Goal: Check status

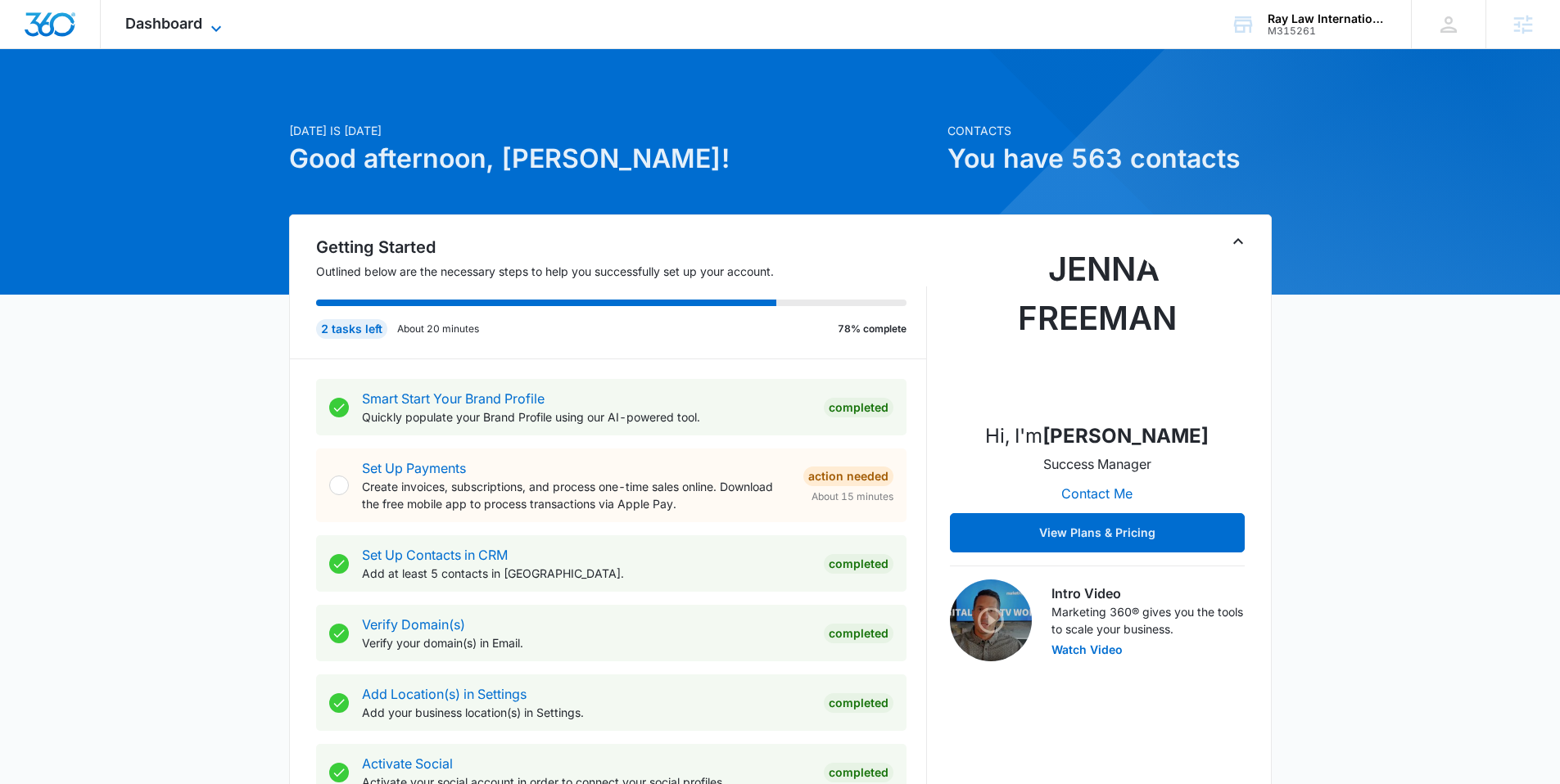
click at [214, 19] on icon at bounding box center [216, 28] width 19 height 19
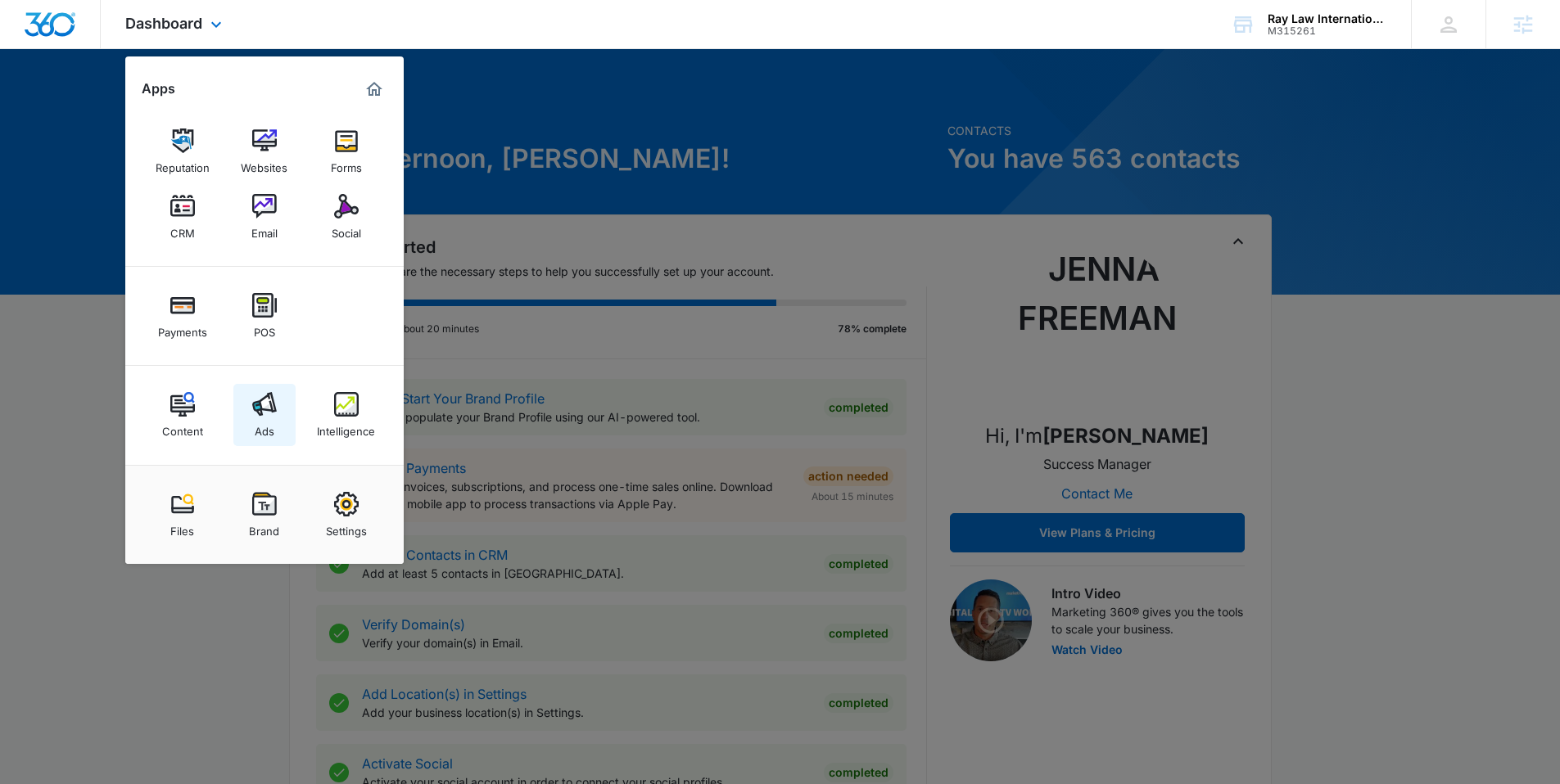
click at [261, 407] on img at bounding box center [264, 404] width 25 height 25
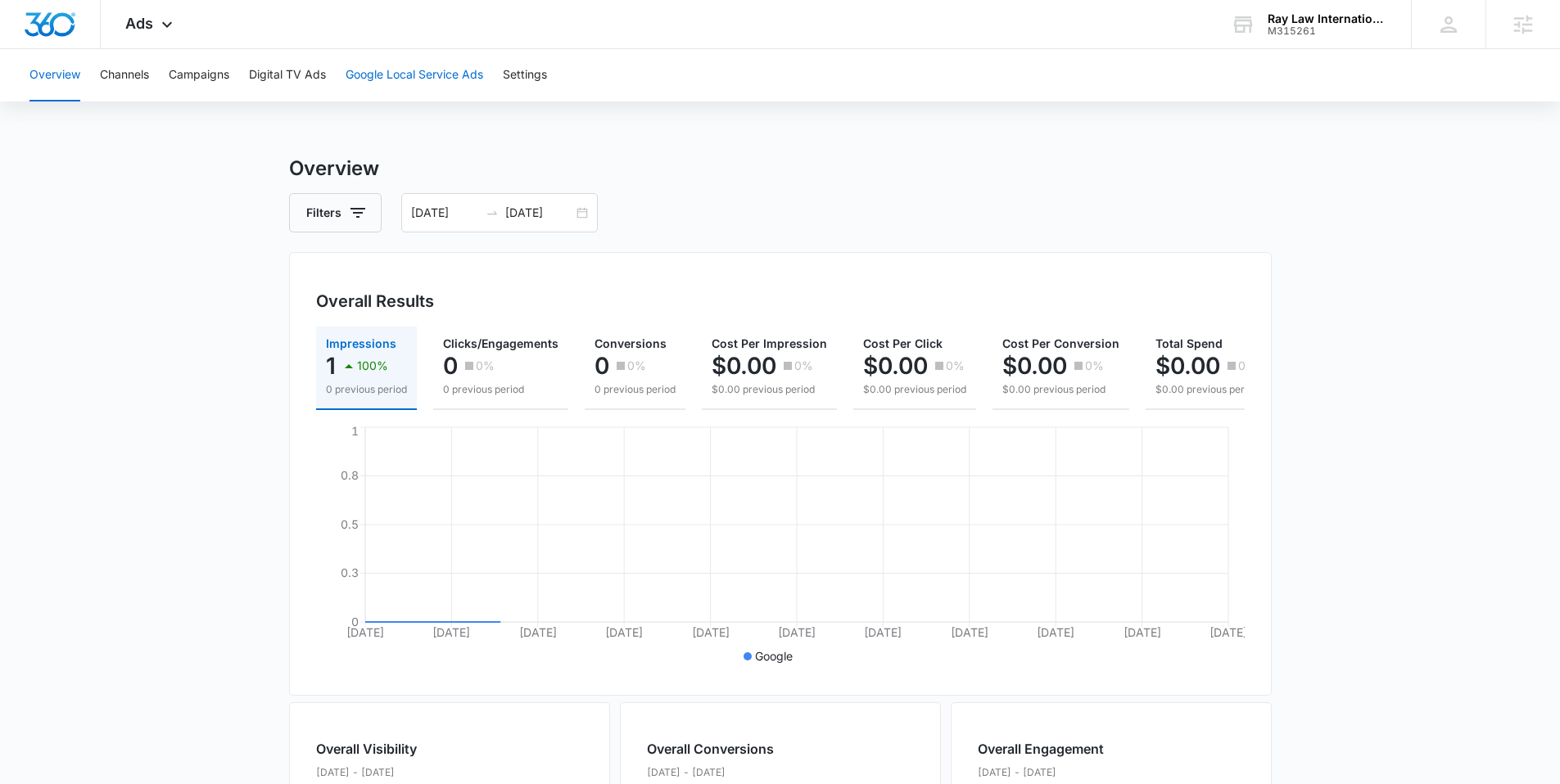
click at [419, 68] on button "Google Local Service Ads" at bounding box center [415, 75] width 138 height 52
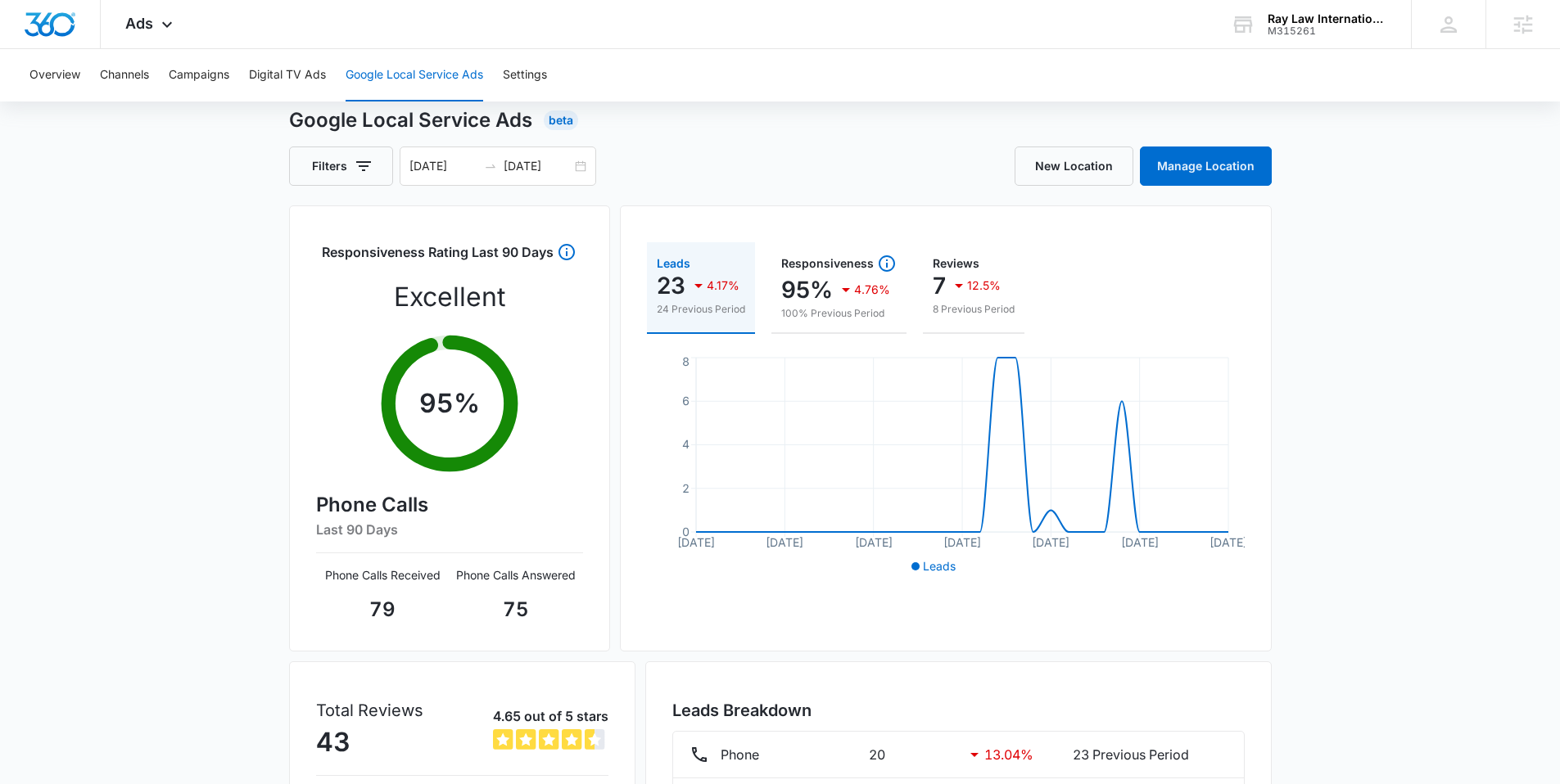
scroll to position [47, 0]
click at [526, 154] on div "09/01/2025" at bounding box center [537, 167] width 68 height 28
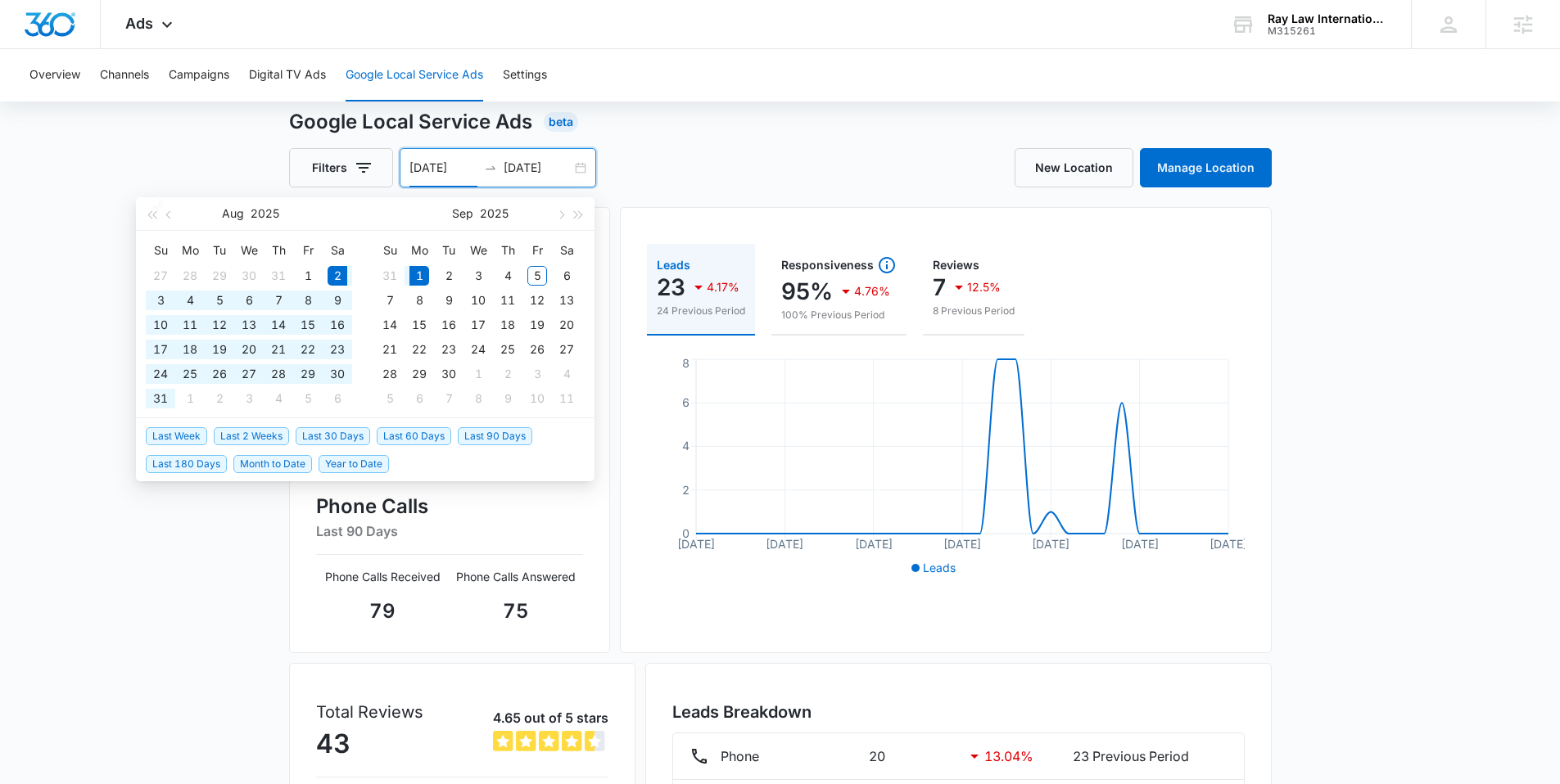
click at [810, 173] on div "New Location Manage Location" at bounding box center [1026, 167] width 492 height 39
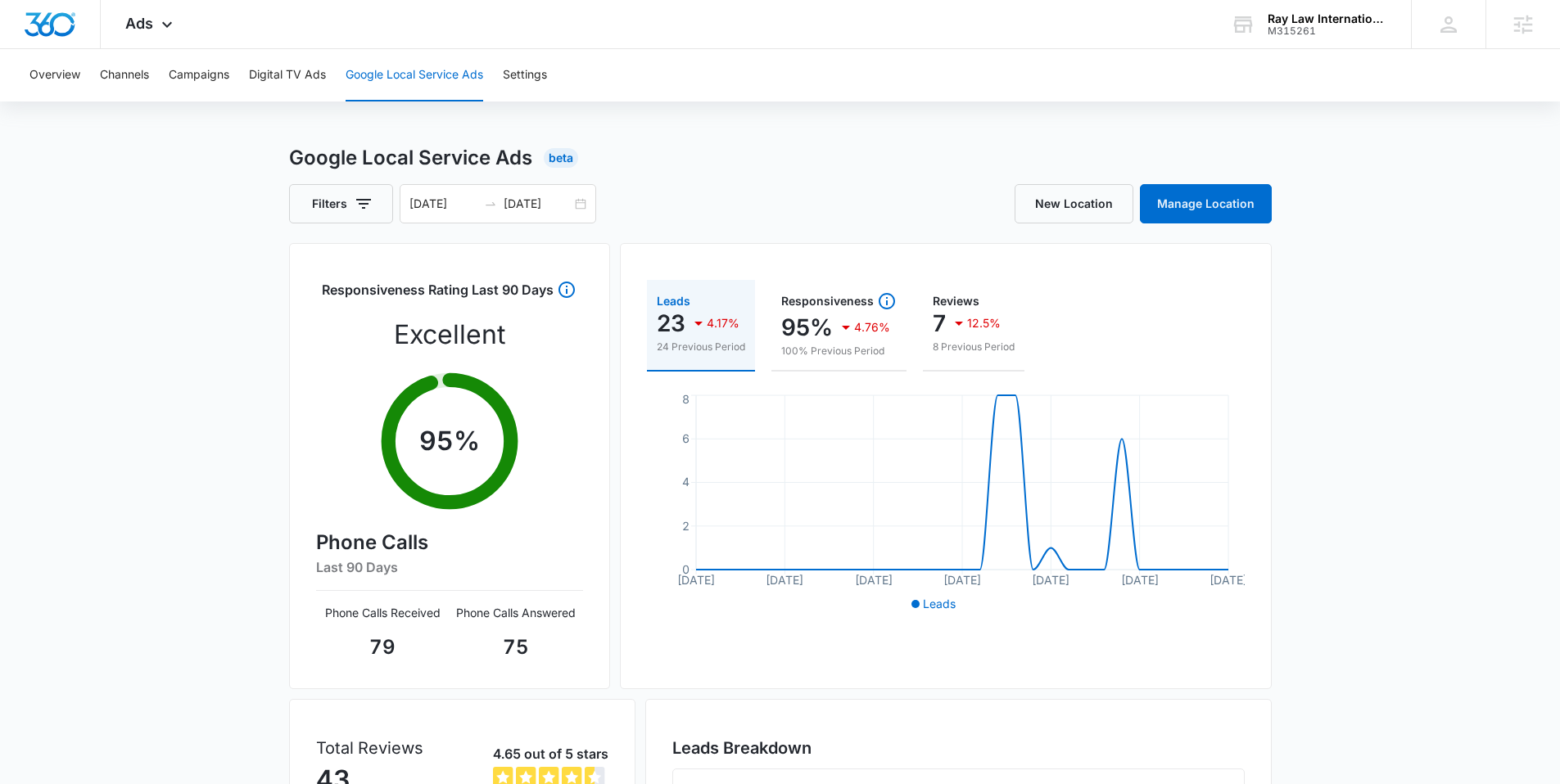
scroll to position [0, 0]
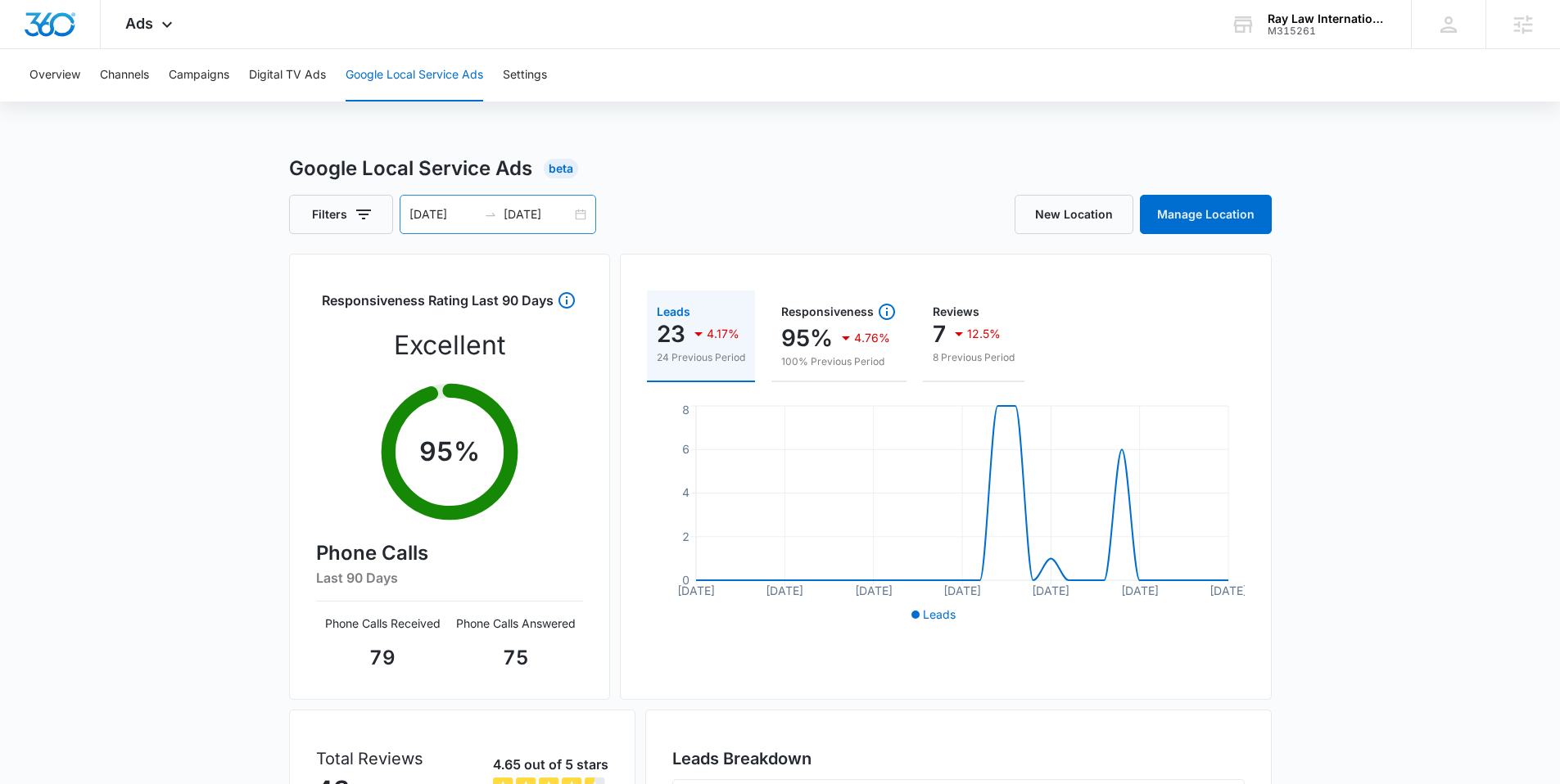
click at [518, 223] on div "09/01/2025" at bounding box center [537, 214] width 68 height 28
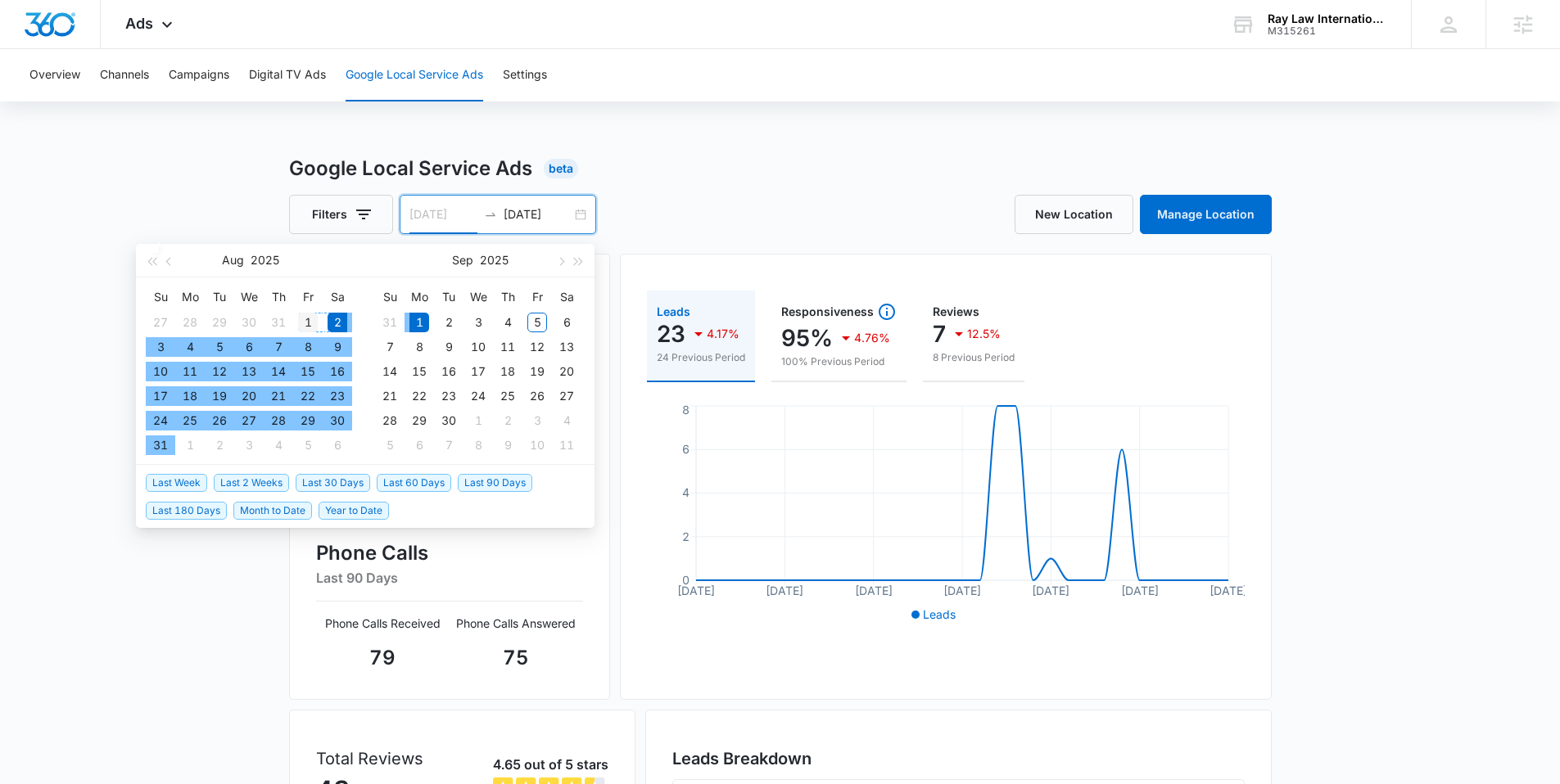
type input "08/01/2025"
click at [307, 321] on div "1" at bounding box center [307, 322] width 19 height 19
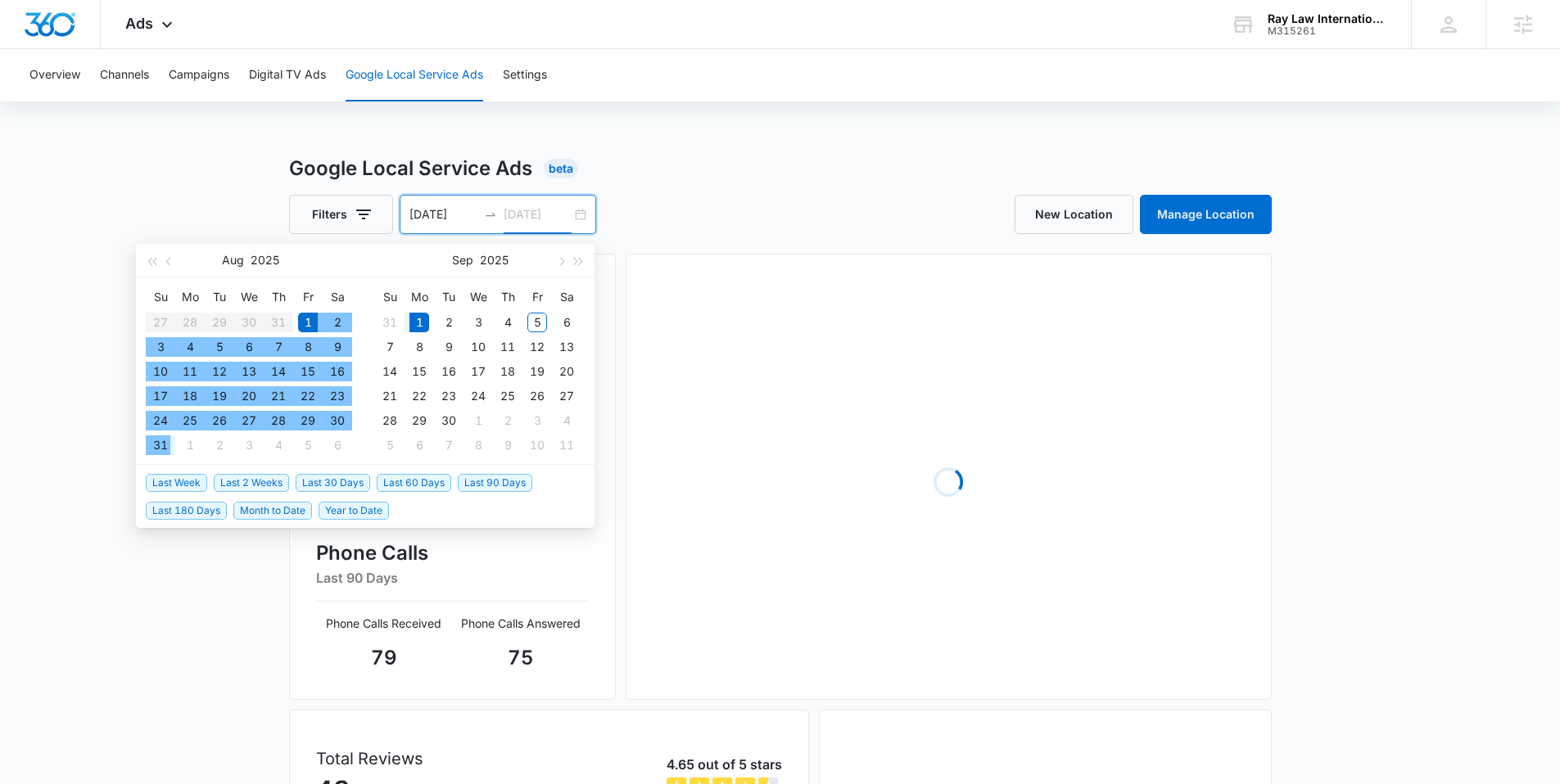
click at [159, 448] on div "31" at bounding box center [160, 445] width 19 height 19
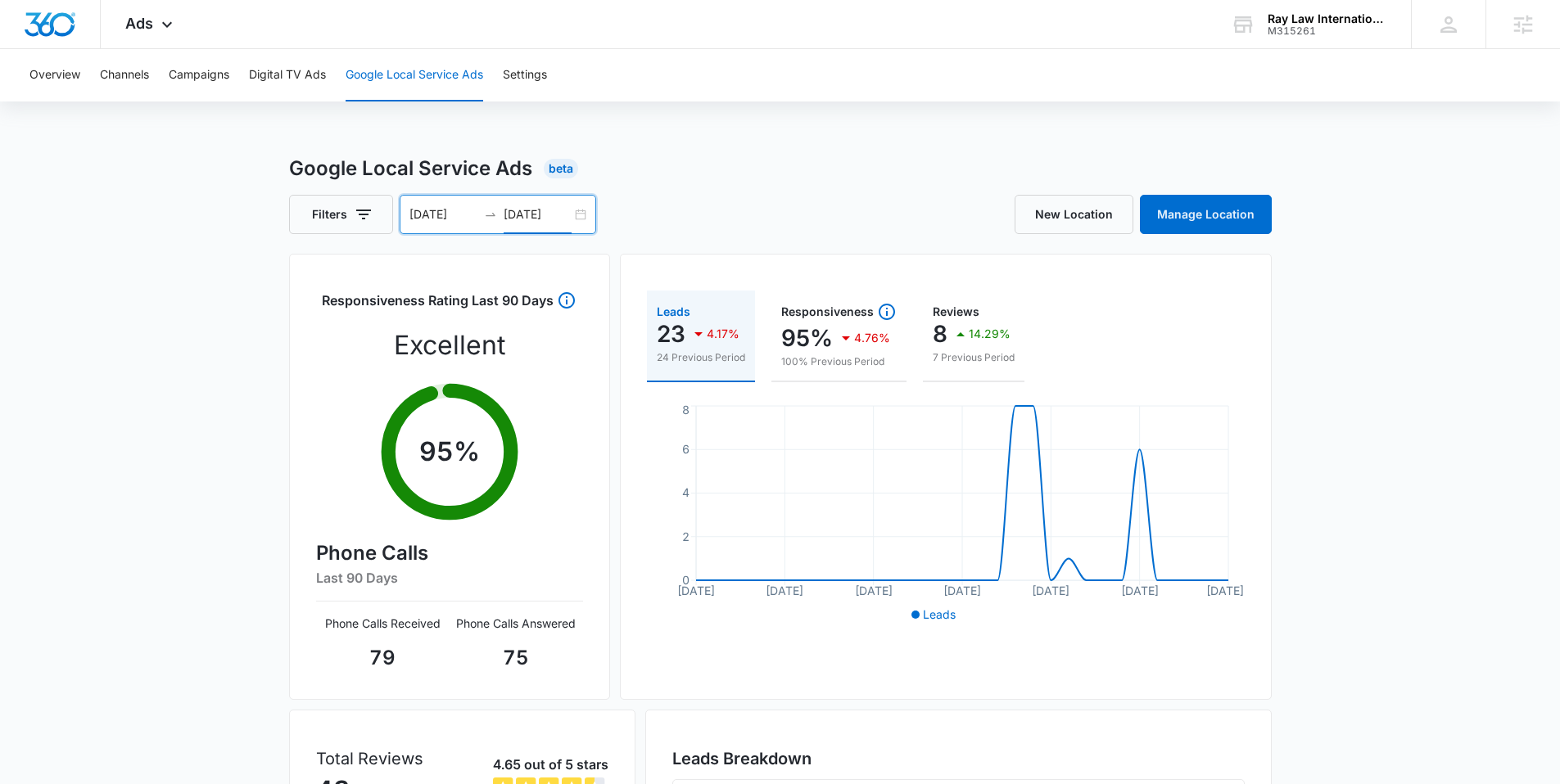
click at [565, 217] on input "08/31/2025" at bounding box center [537, 214] width 68 height 18
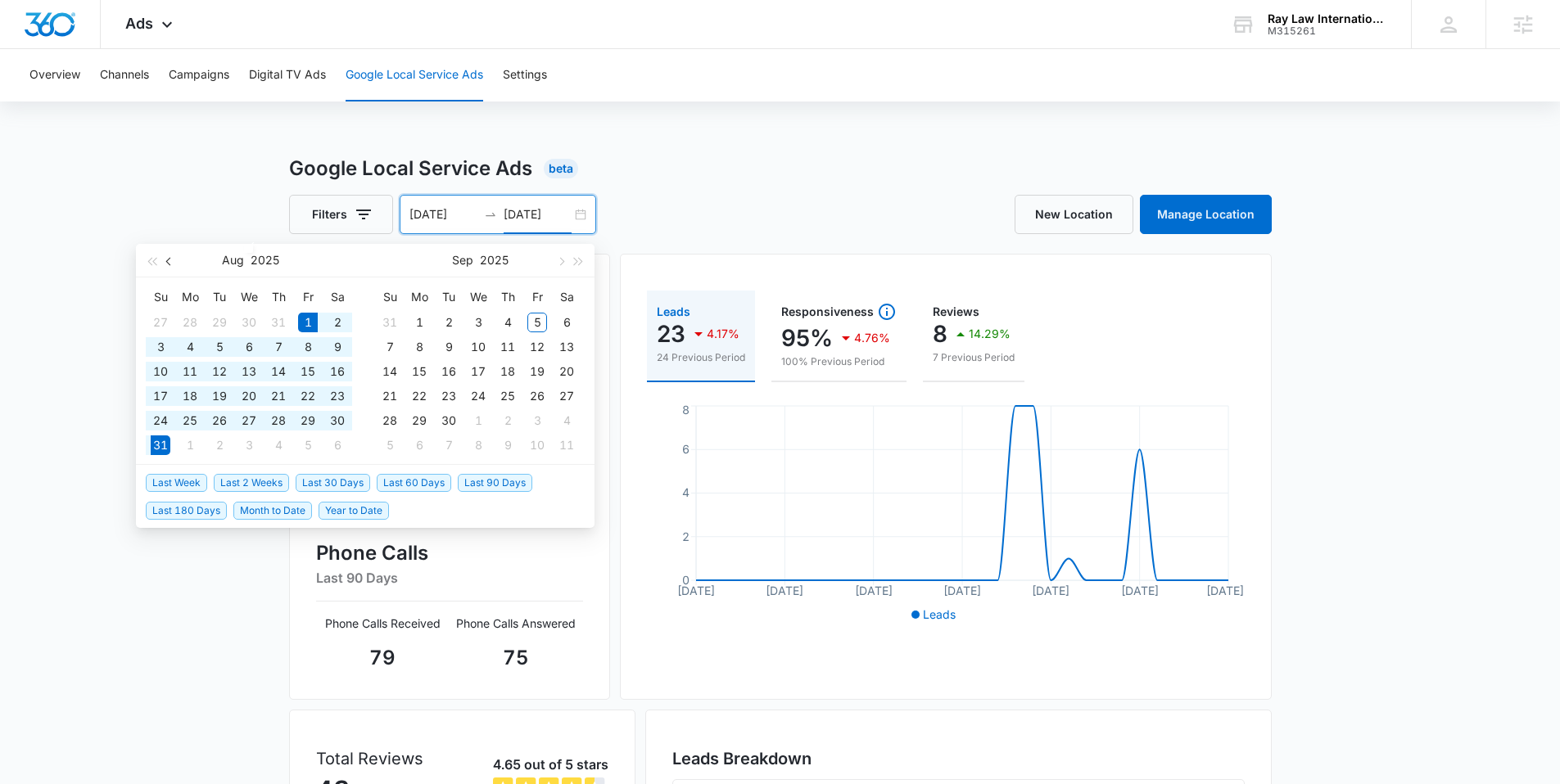
click at [173, 264] on button "button" at bounding box center [169, 260] width 18 height 33
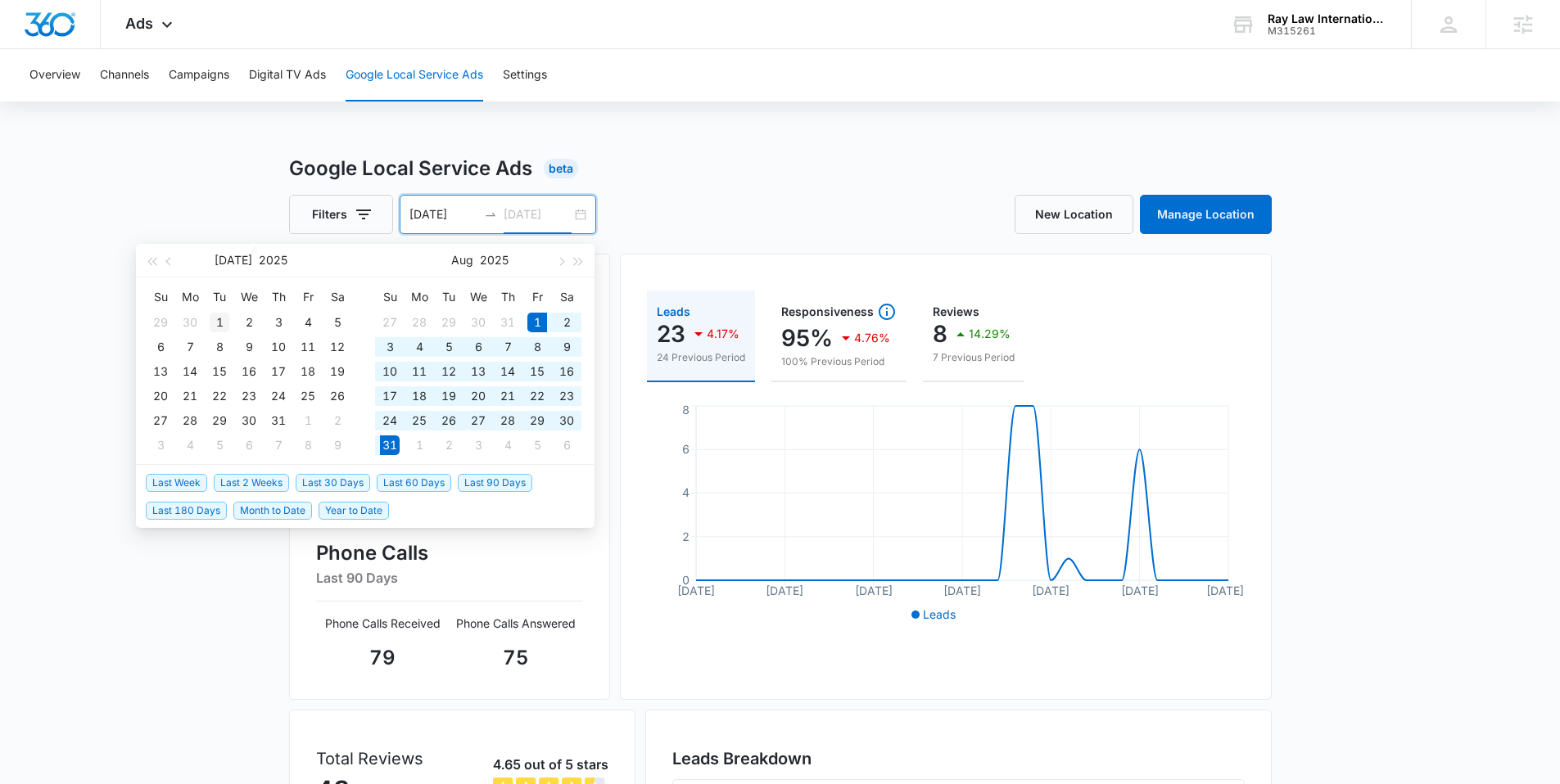
type input "07/01/2025"
click at [220, 316] on div "1" at bounding box center [219, 322] width 19 height 19
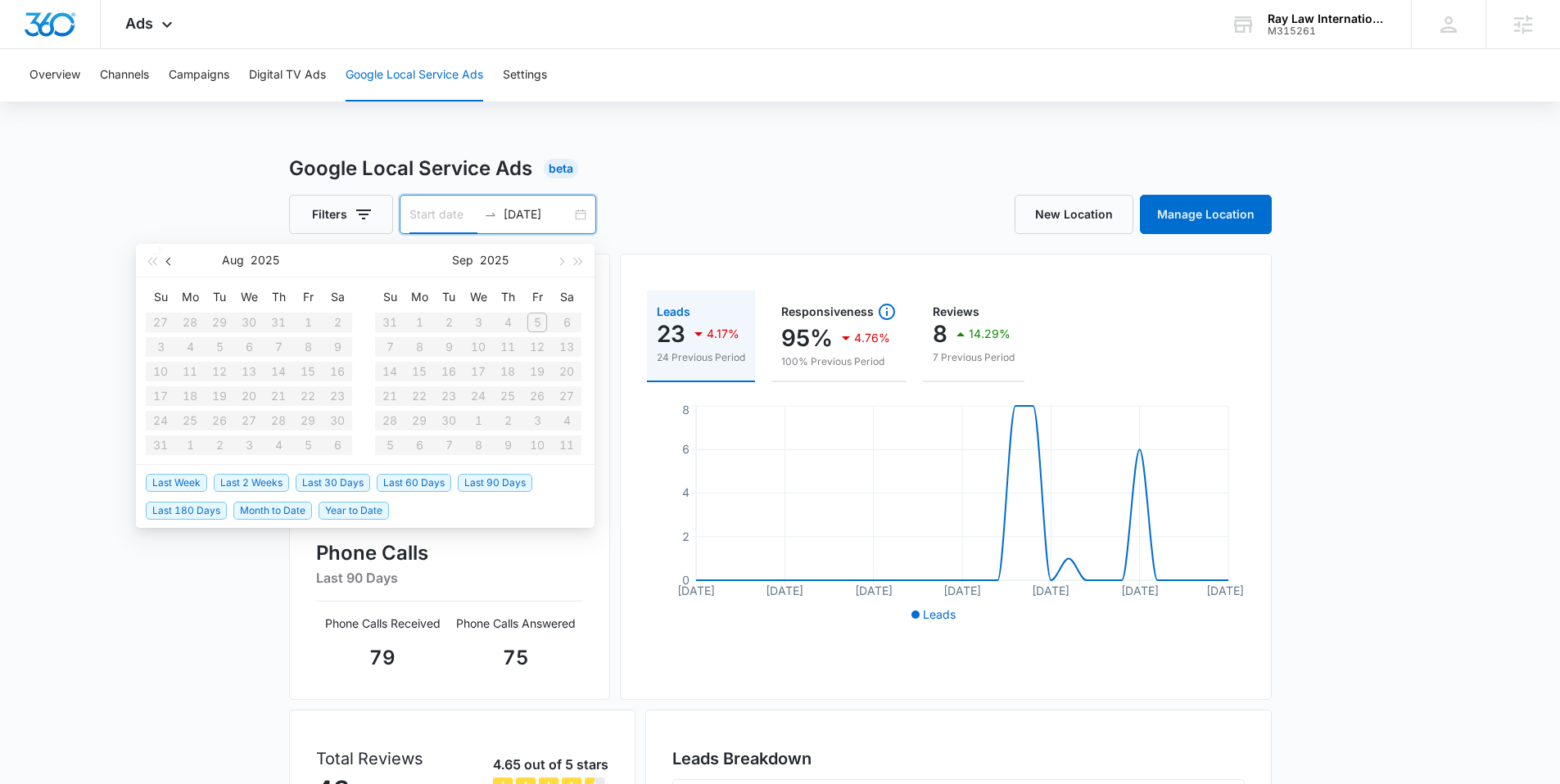
click at [169, 263] on span "button" at bounding box center [171, 261] width 8 height 8
type input "06/30/2025"
click at [273, 417] on table "Su Mo Tu We Th Fr Sa 29 30 1 2 3 4 5 6 7 8 9 10 11 12 13 14 15 16 17 18 19 20 2…" at bounding box center [249, 370] width 206 height 173
click at [280, 419] on table "Su Mo Tu We Th Fr Sa 29 30 1 2 3 4 5 6 7 8 9 10 11 12 13 14 15 16 17 18 19 20 2…" at bounding box center [249, 370] width 206 height 173
click at [281, 425] on table "Su Mo Tu We Th Fr Sa 29 30 1 2 3 4 5 6 7 8 9 10 11 12 13 14 15 16 17 18 19 20 2…" at bounding box center [249, 370] width 206 height 173
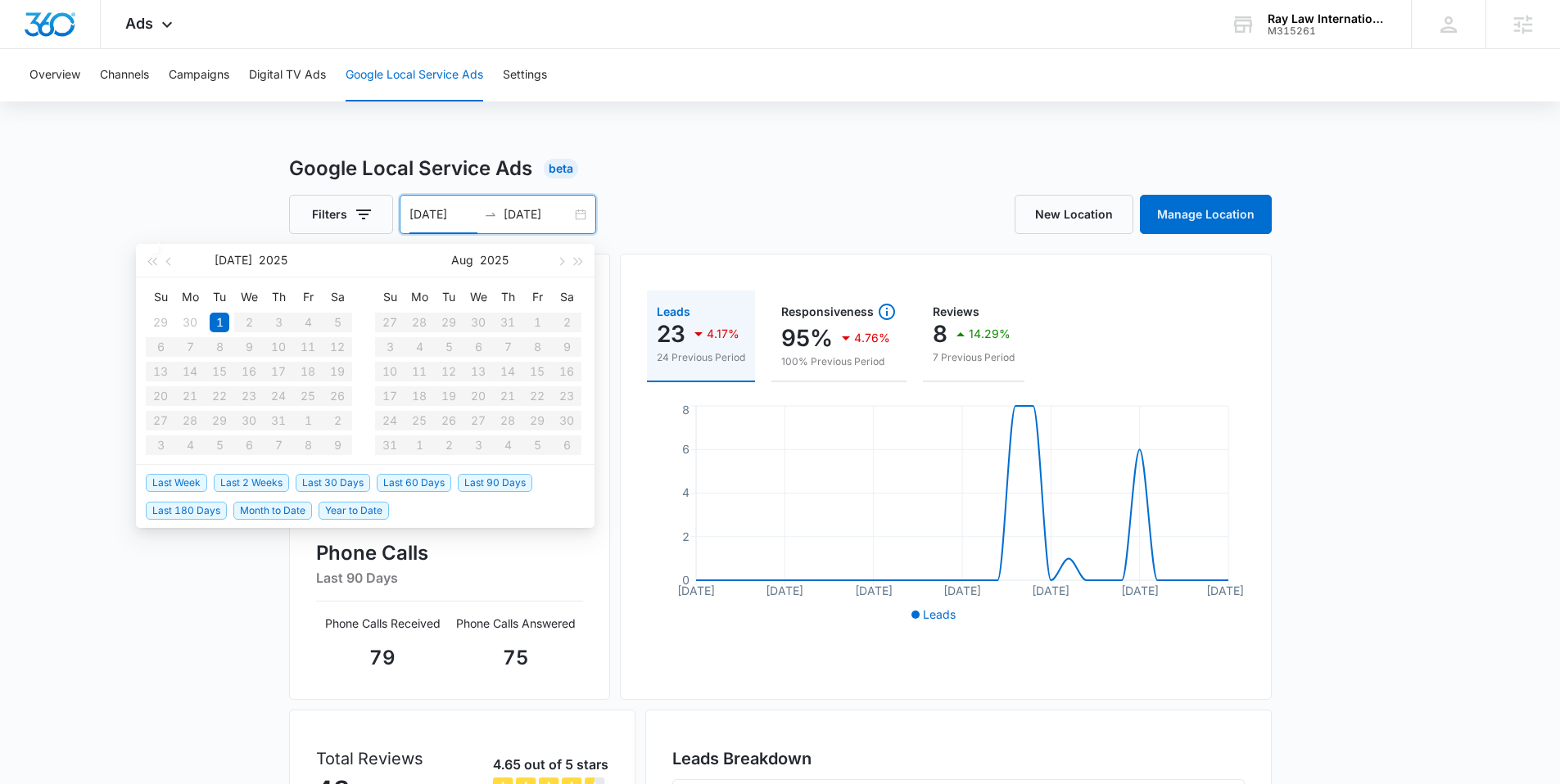
type input "07/01/2025"
click at [226, 318] on div "1" at bounding box center [219, 322] width 19 height 19
type input "08/01/2025"
type input "08/31/2025"
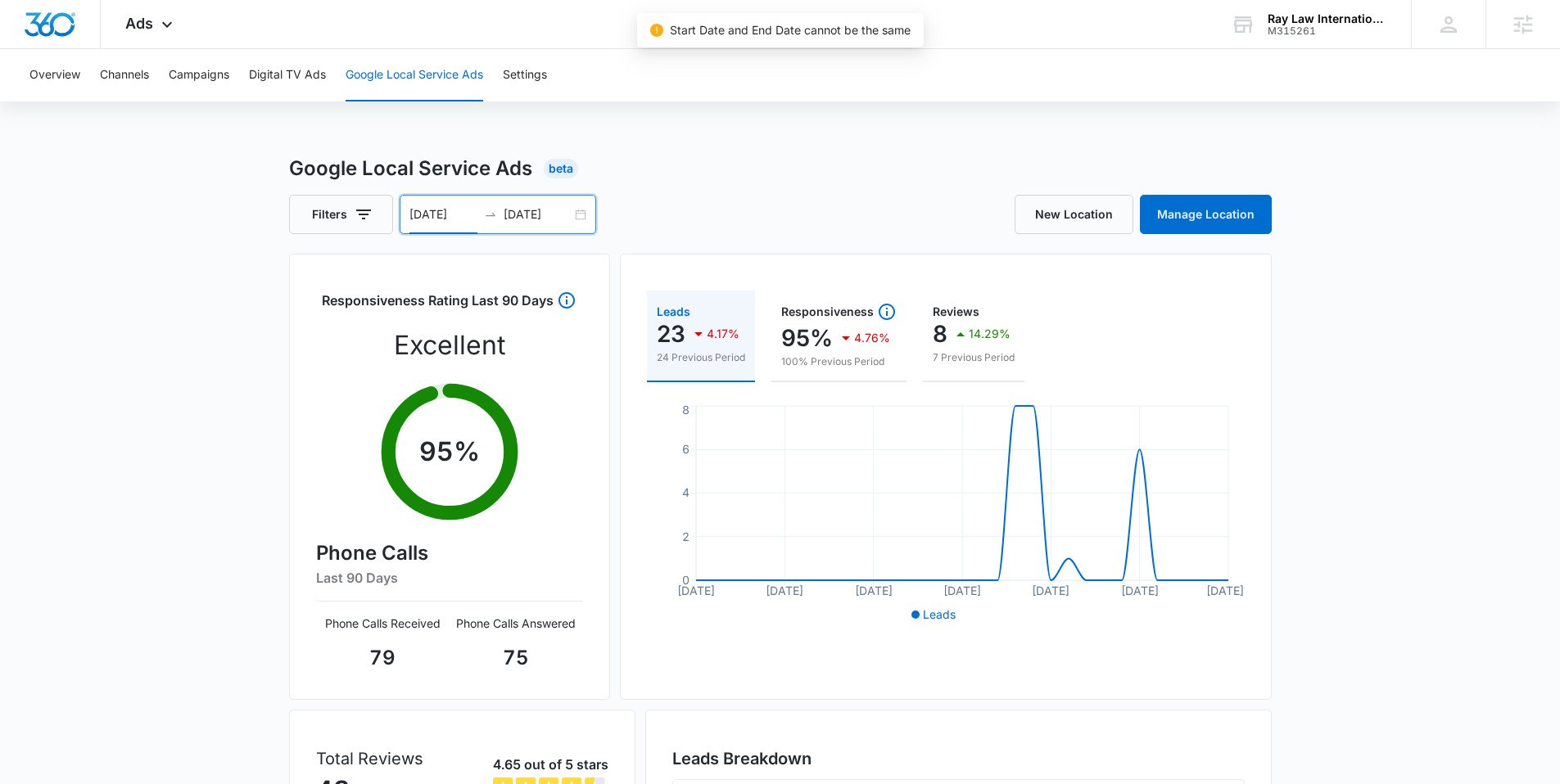
click at [502, 209] on div "08/01/2025 08/31/2025" at bounding box center [497, 214] width 196 height 39
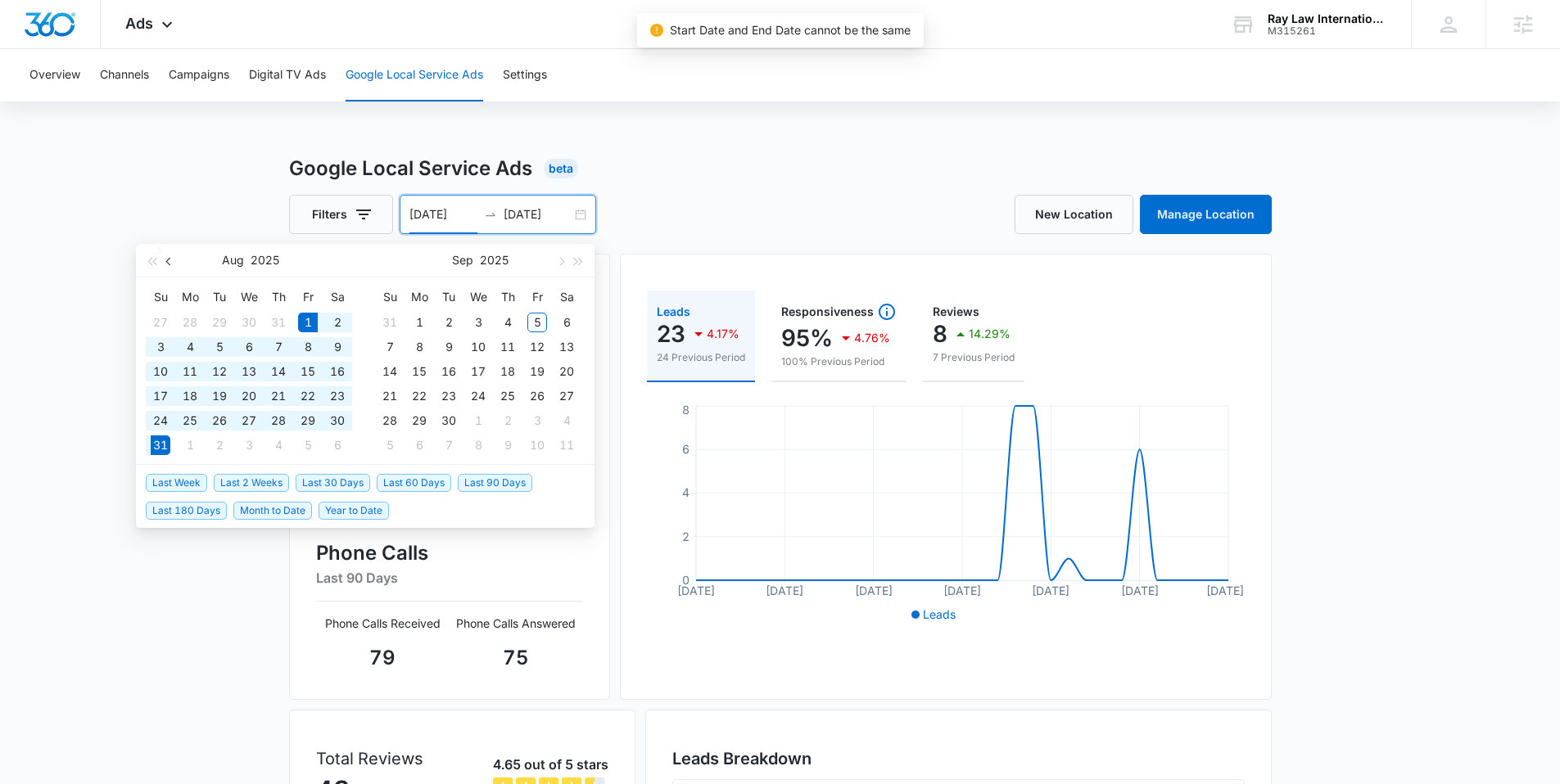
click at [170, 261] on span "button" at bounding box center [171, 261] width 8 height 8
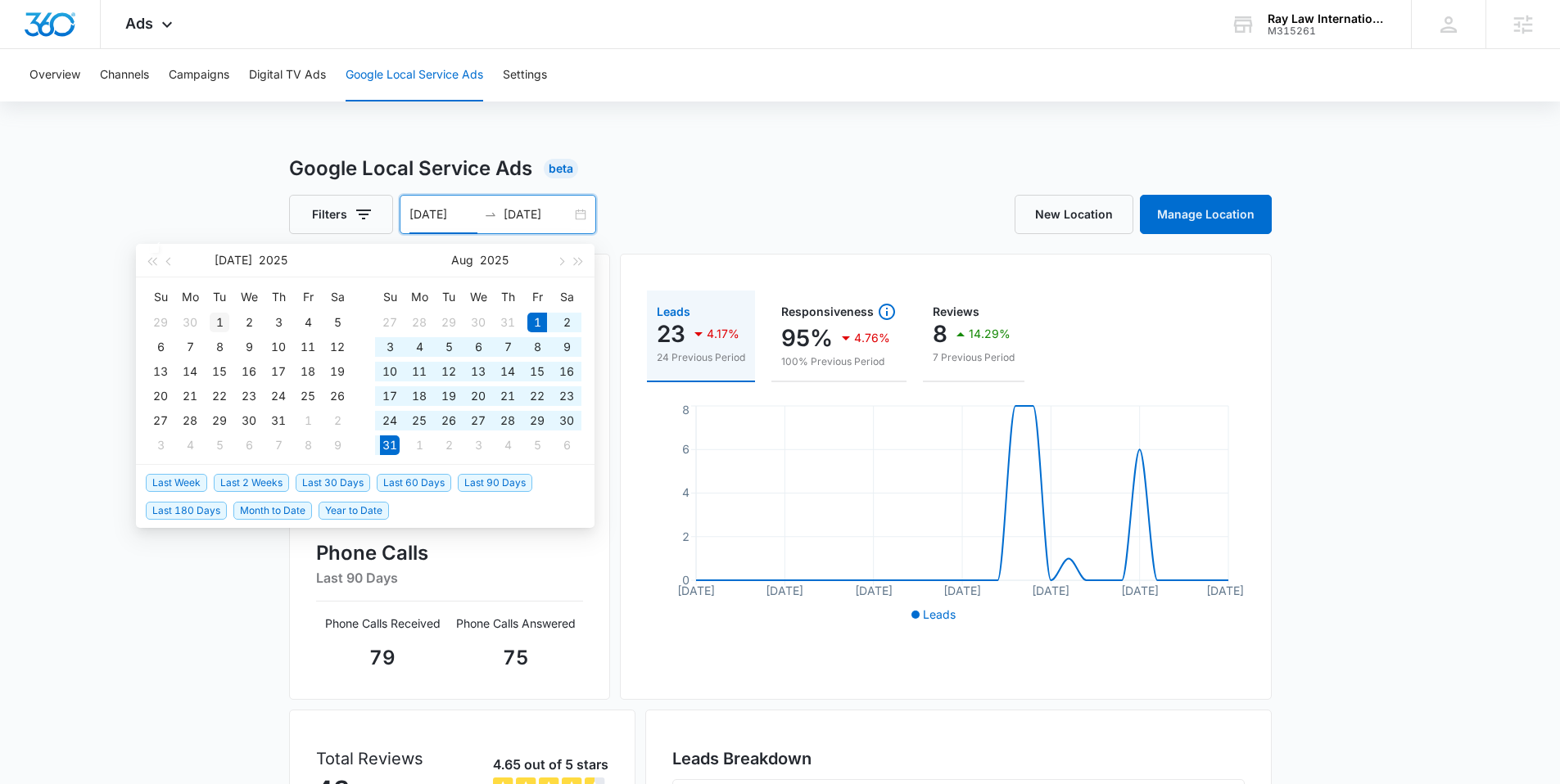
type input "07/01/2025"
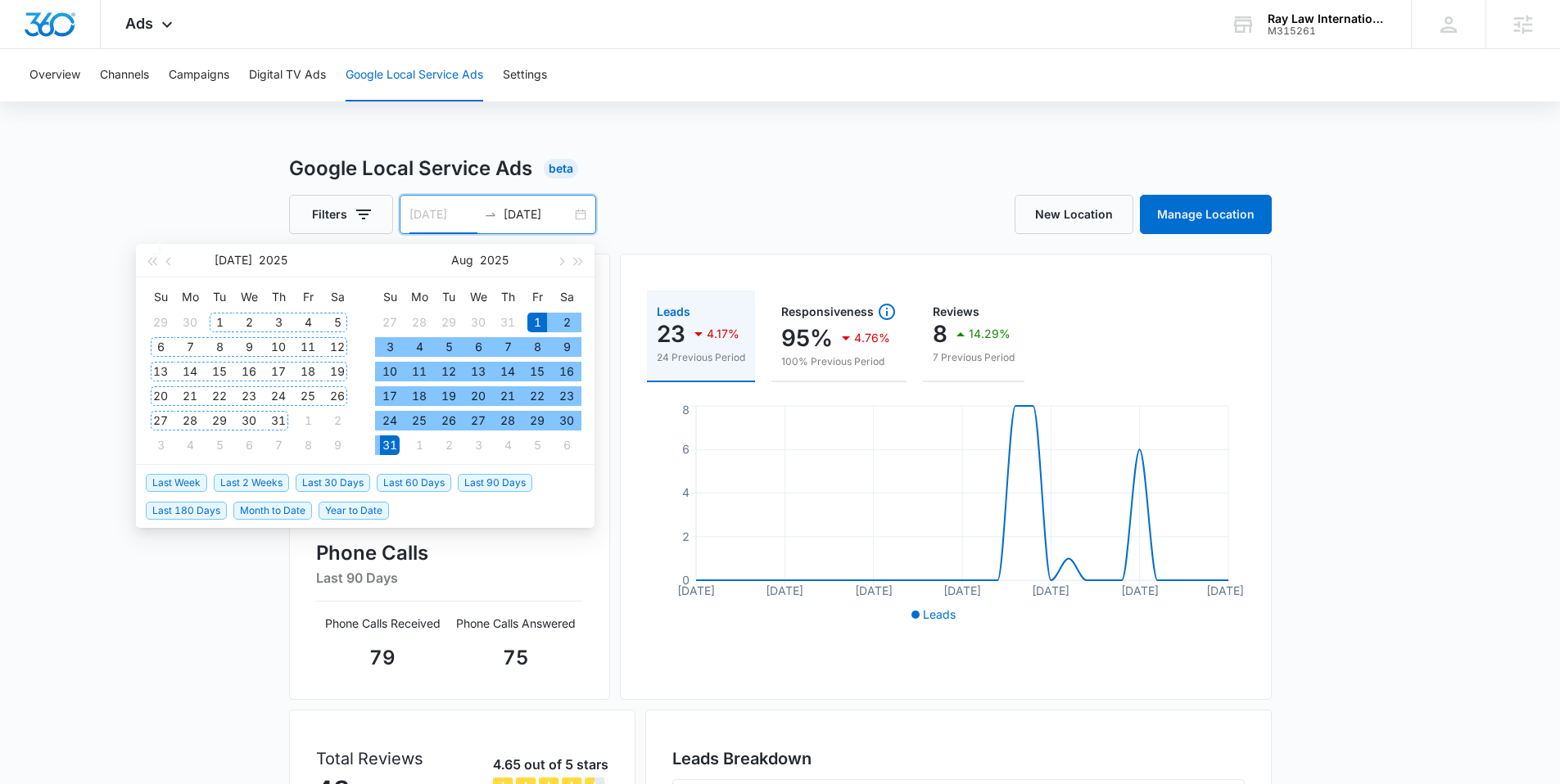
click at [216, 319] on div "1" at bounding box center [219, 322] width 19 height 19
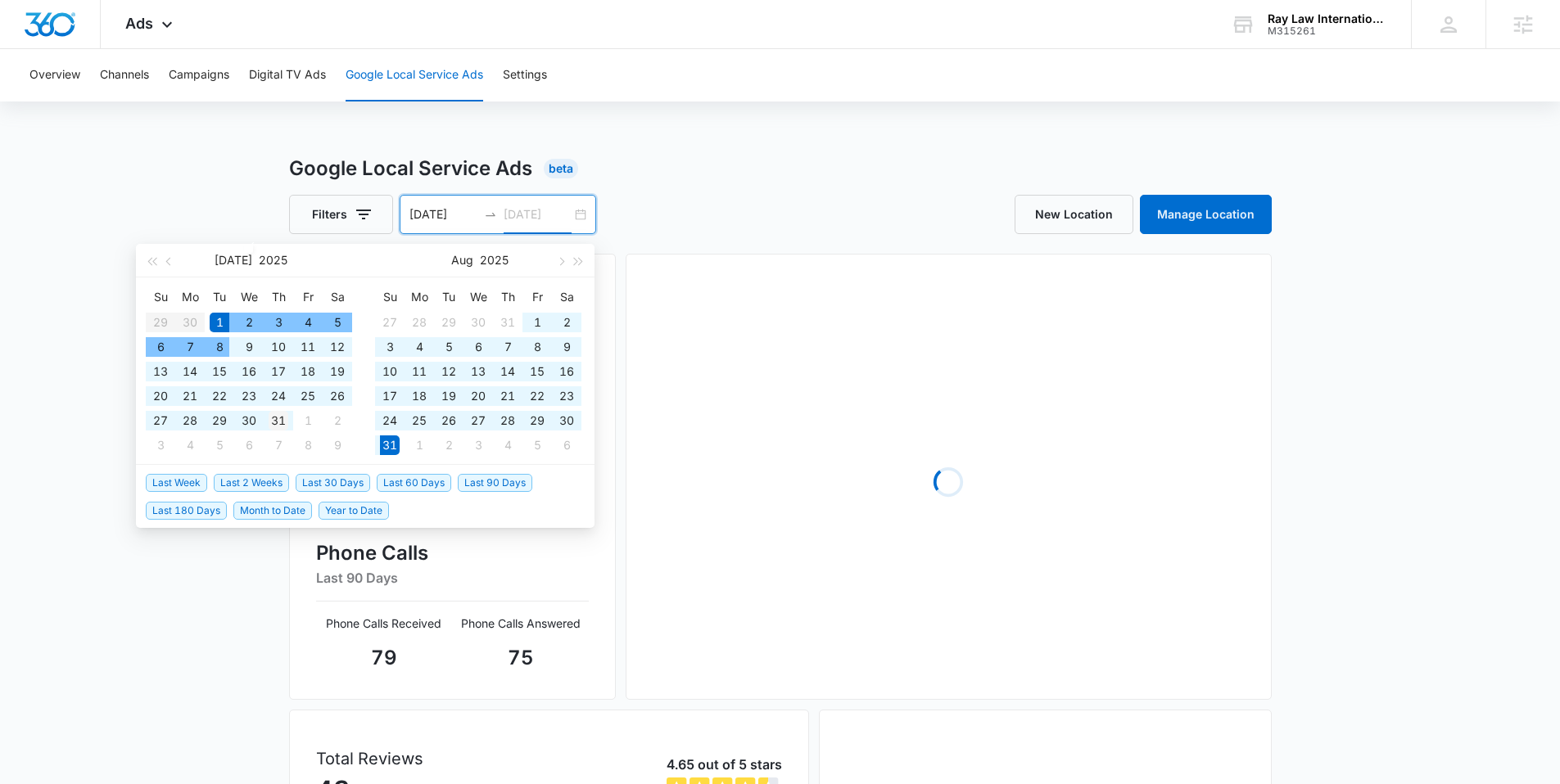
type input "07/31/2025"
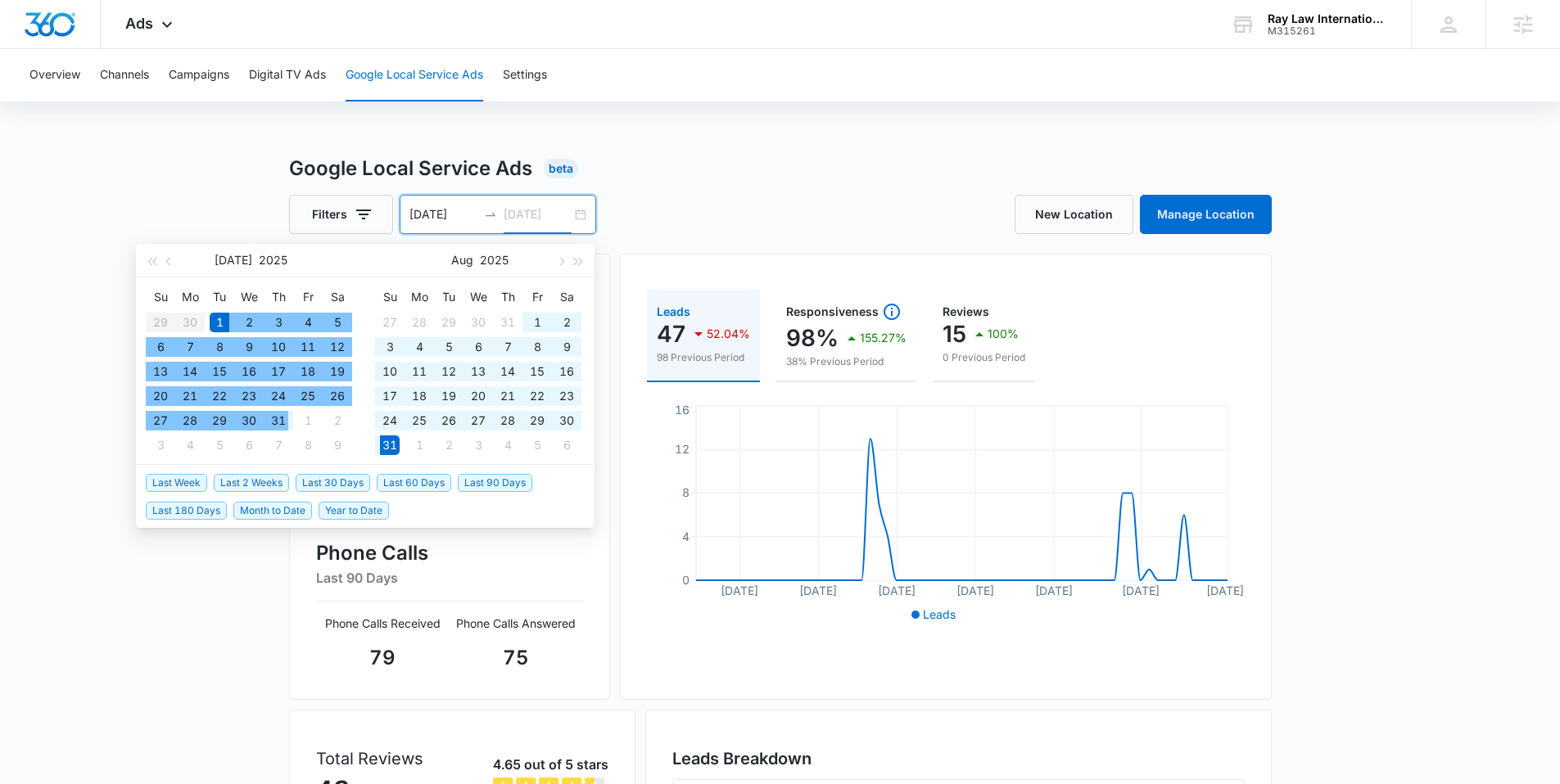
click at [281, 421] on div "31" at bounding box center [278, 420] width 19 height 19
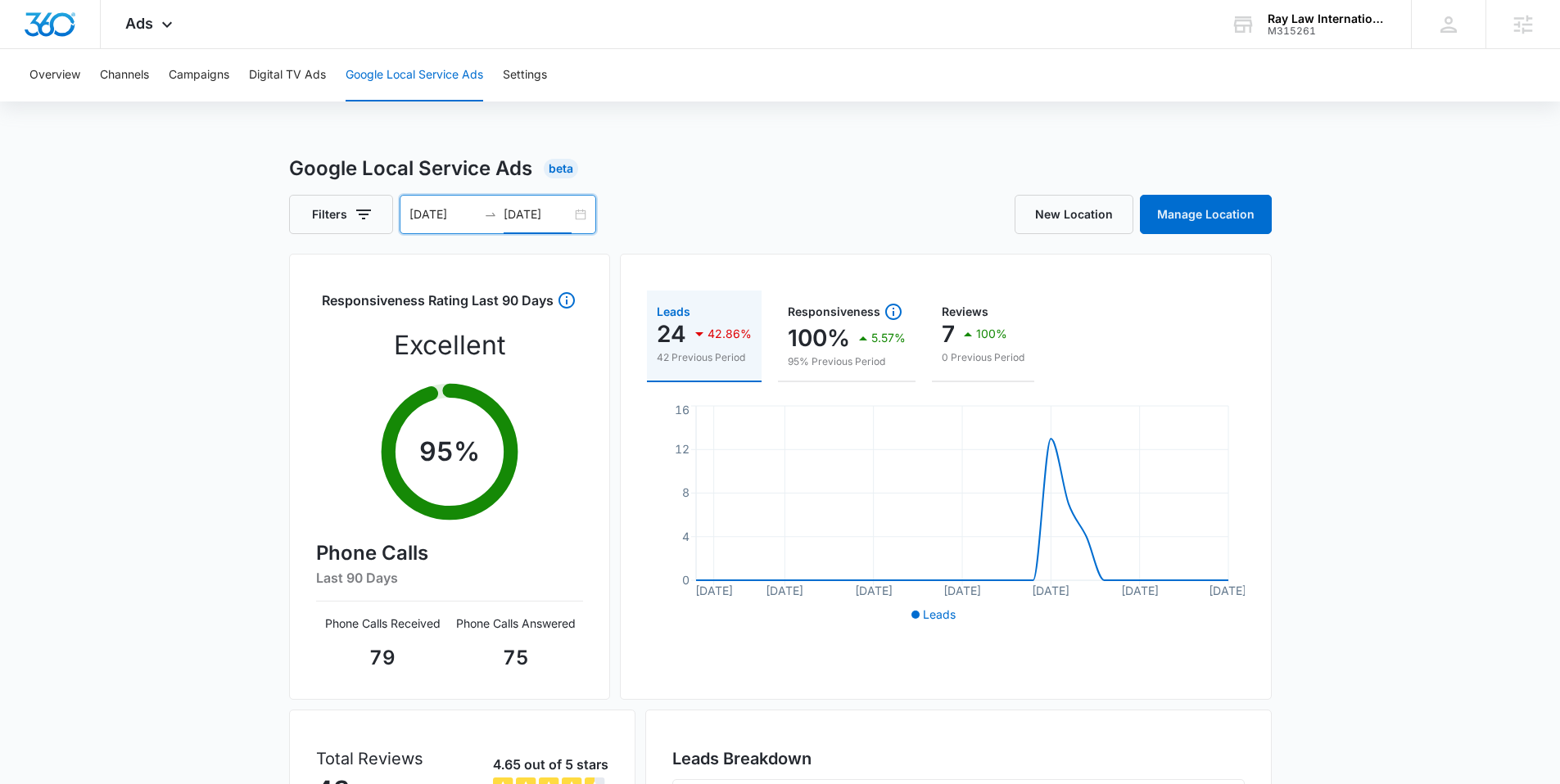
click at [470, 216] on input "07/01/2025" at bounding box center [443, 214] width 68 height 18
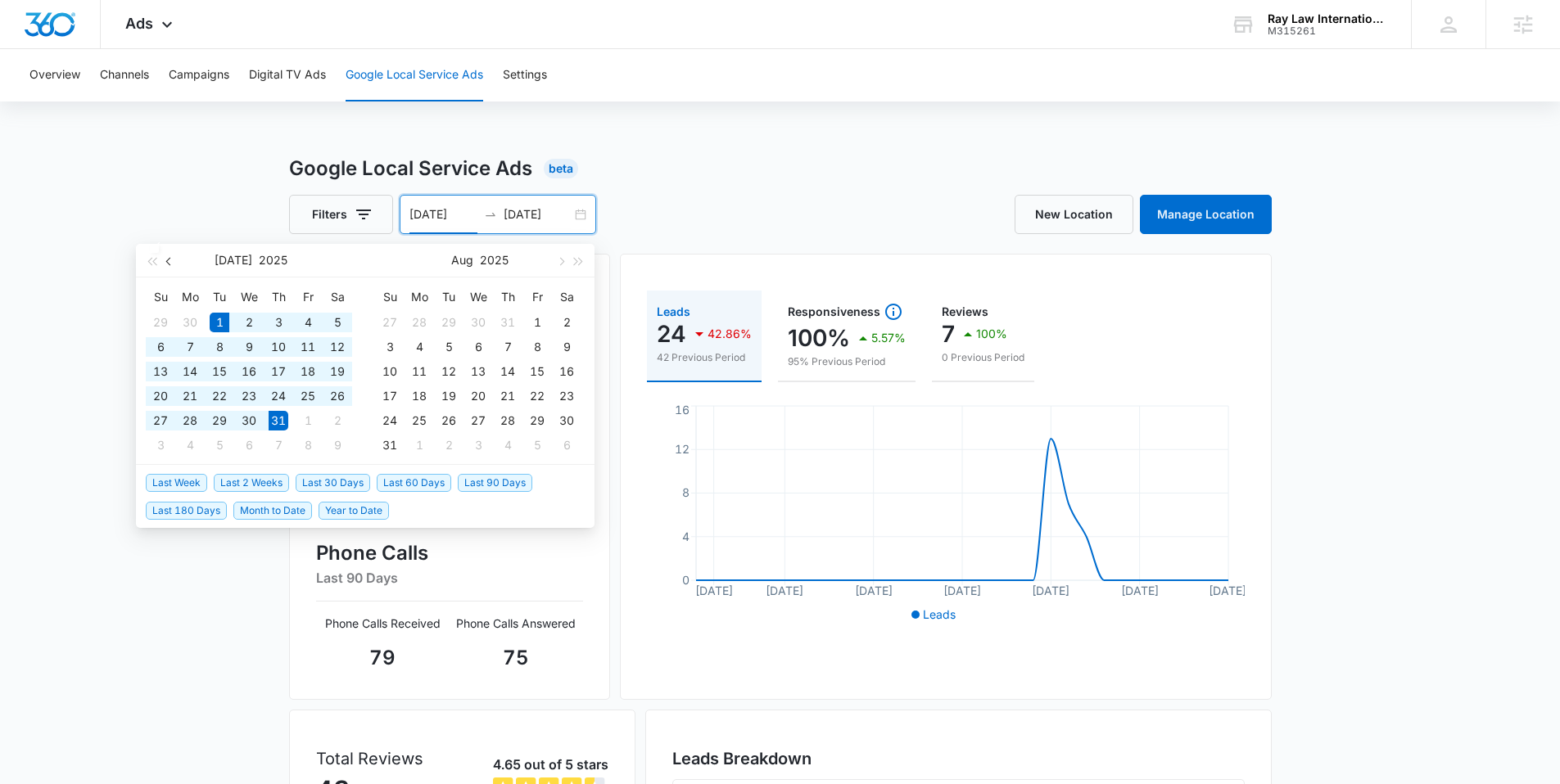
click at [173, 263] on button "button" at bounding box center [169, 260] width 18 height 33
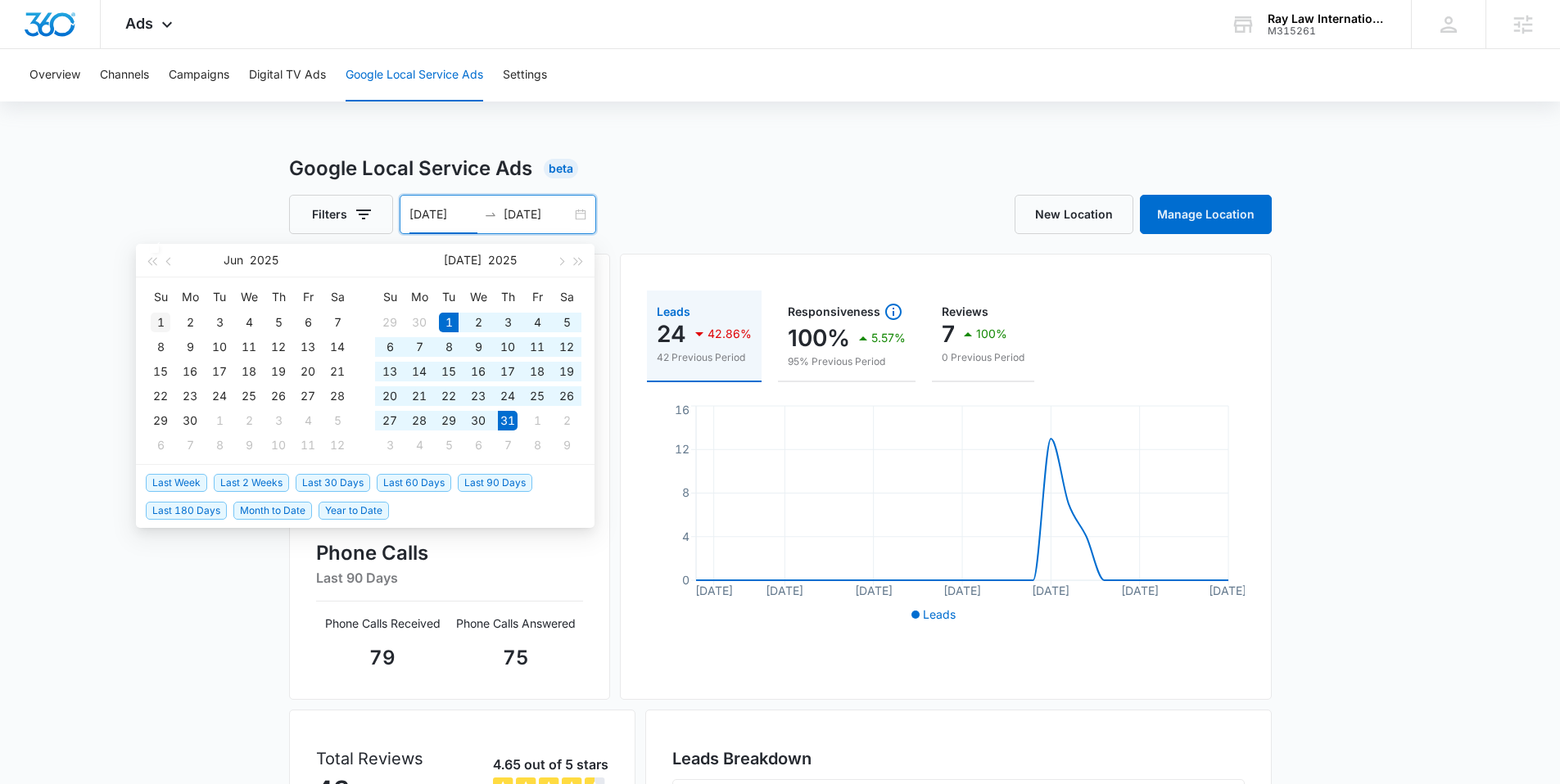
type input "06/01/2025"
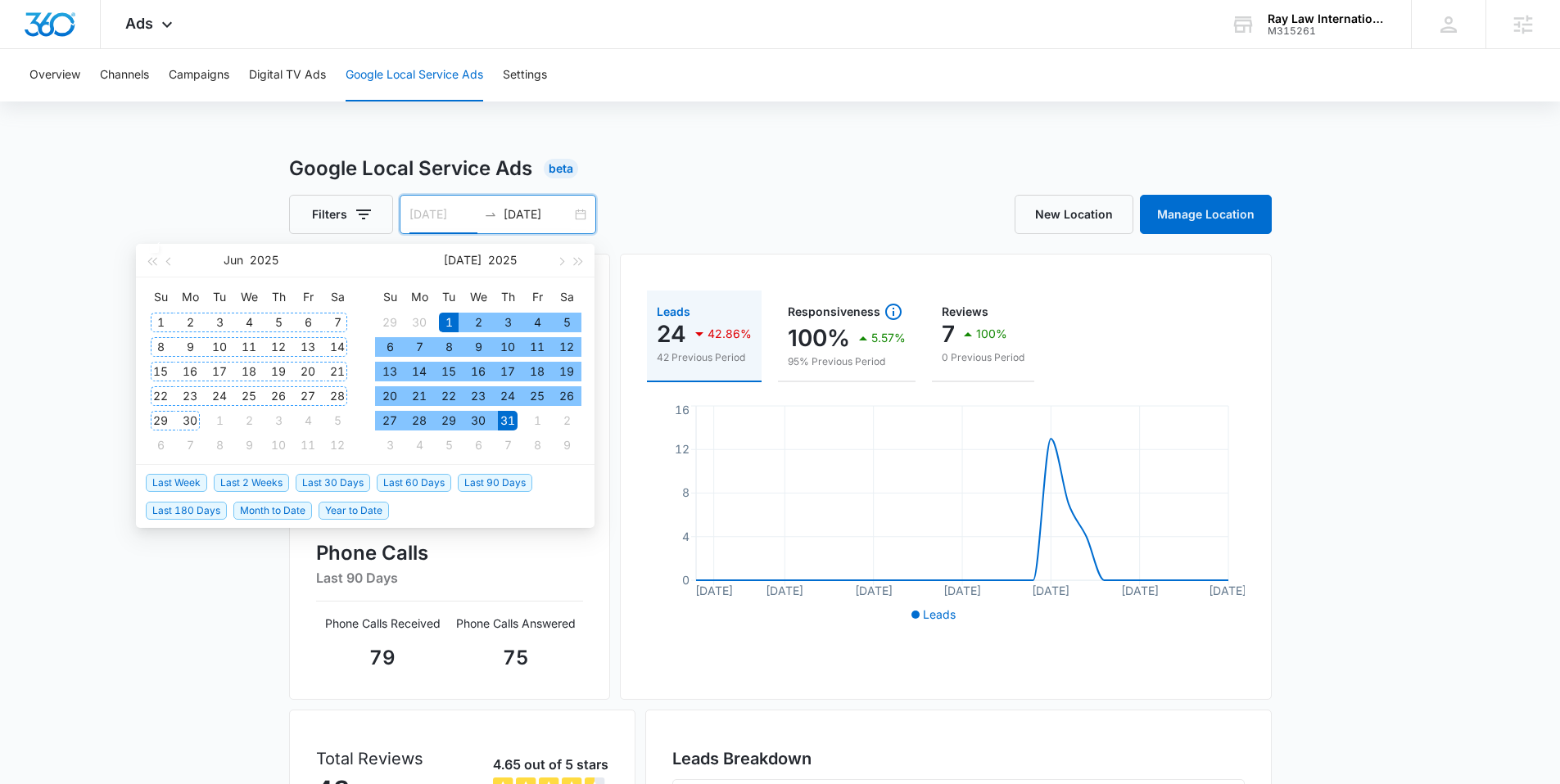
click at [164, 318] on div "1" at bounding box center [160, 322] width 19 height 19
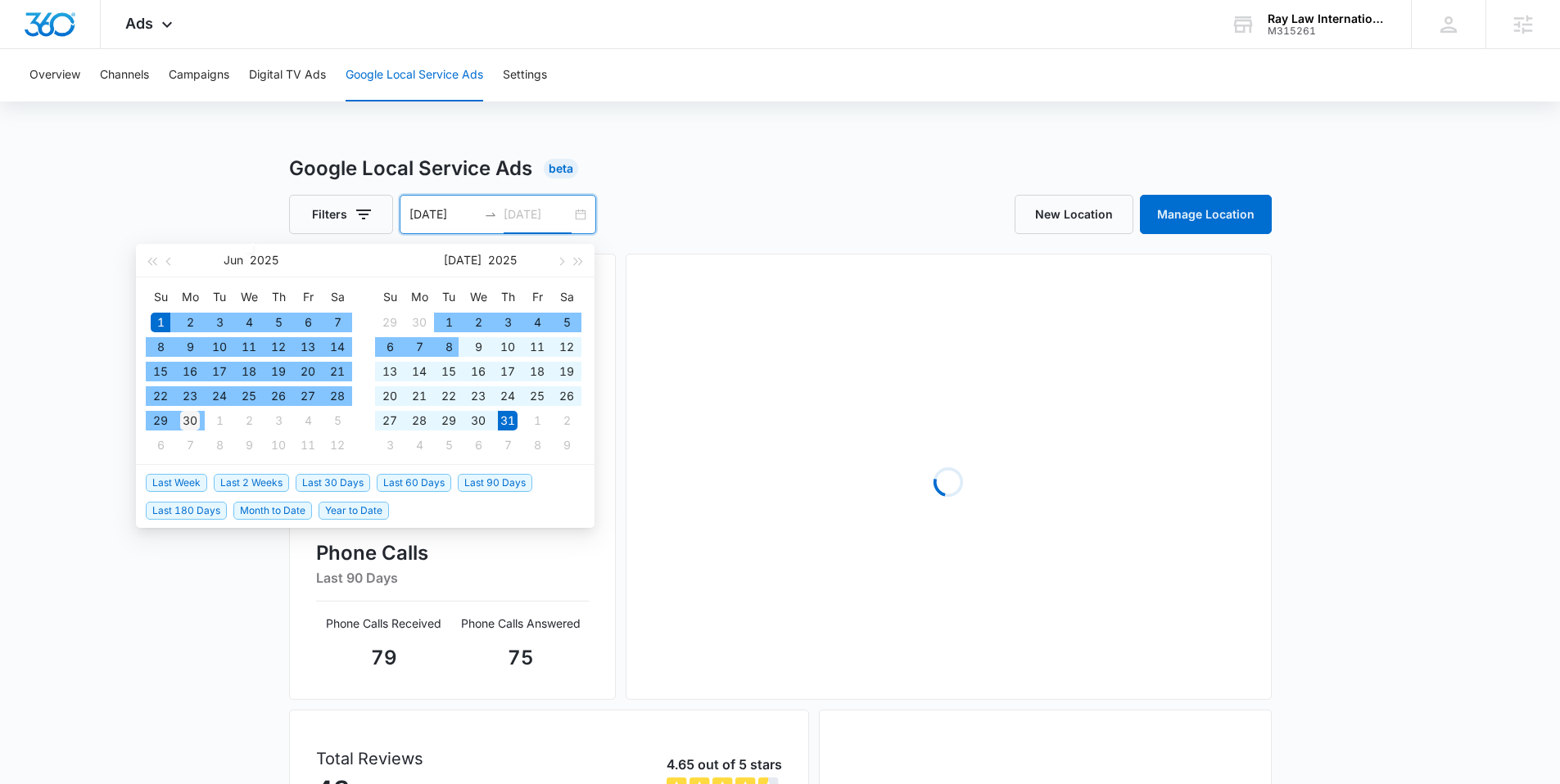
type input "06/30/2025"
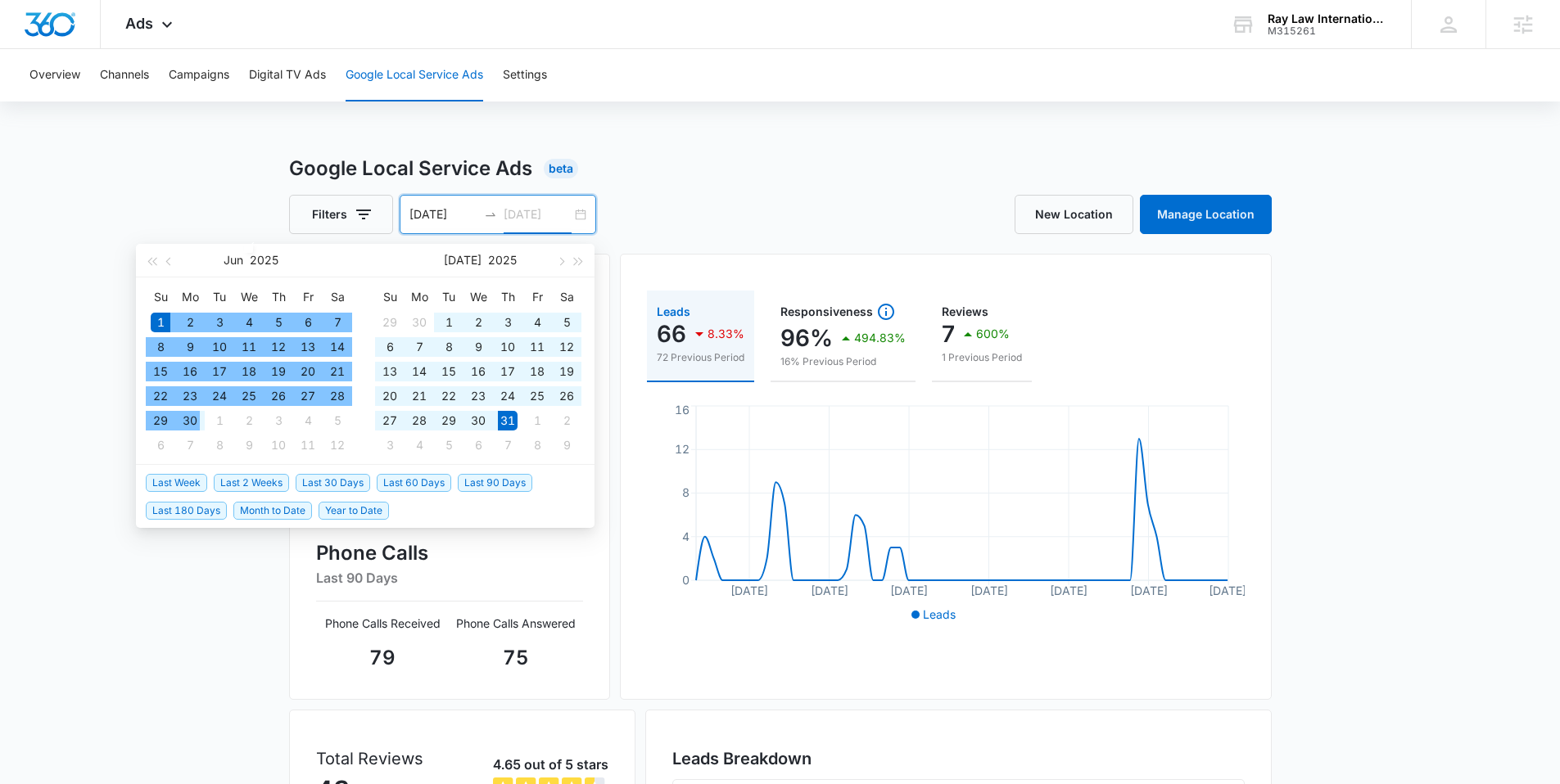
click at [202, 422] on td "30" at bounding box center [190, 420] width 30 height 25
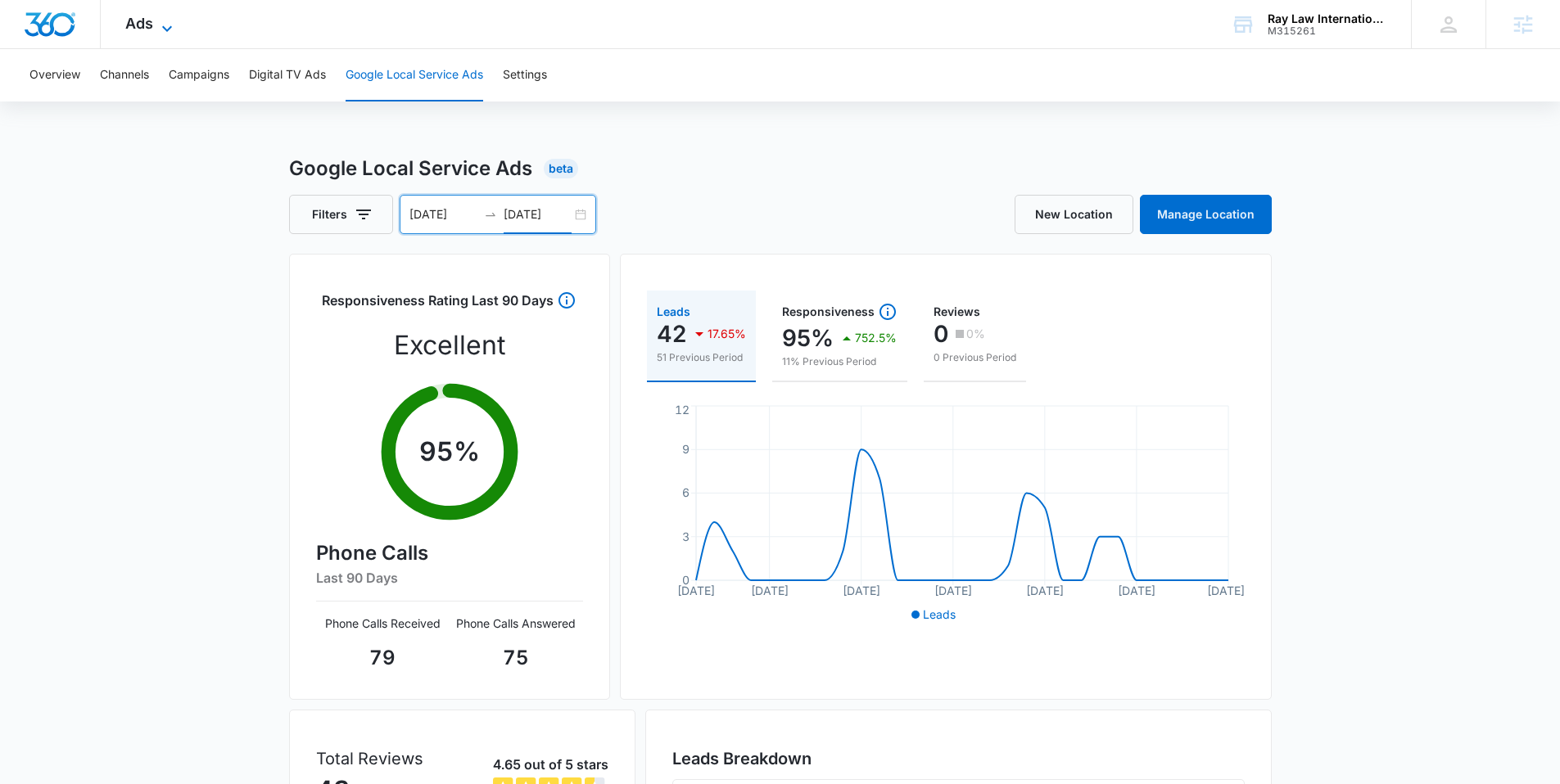
click at [140, 29] on span "Ads" at bounding box center [139, 23] width 28 height 17
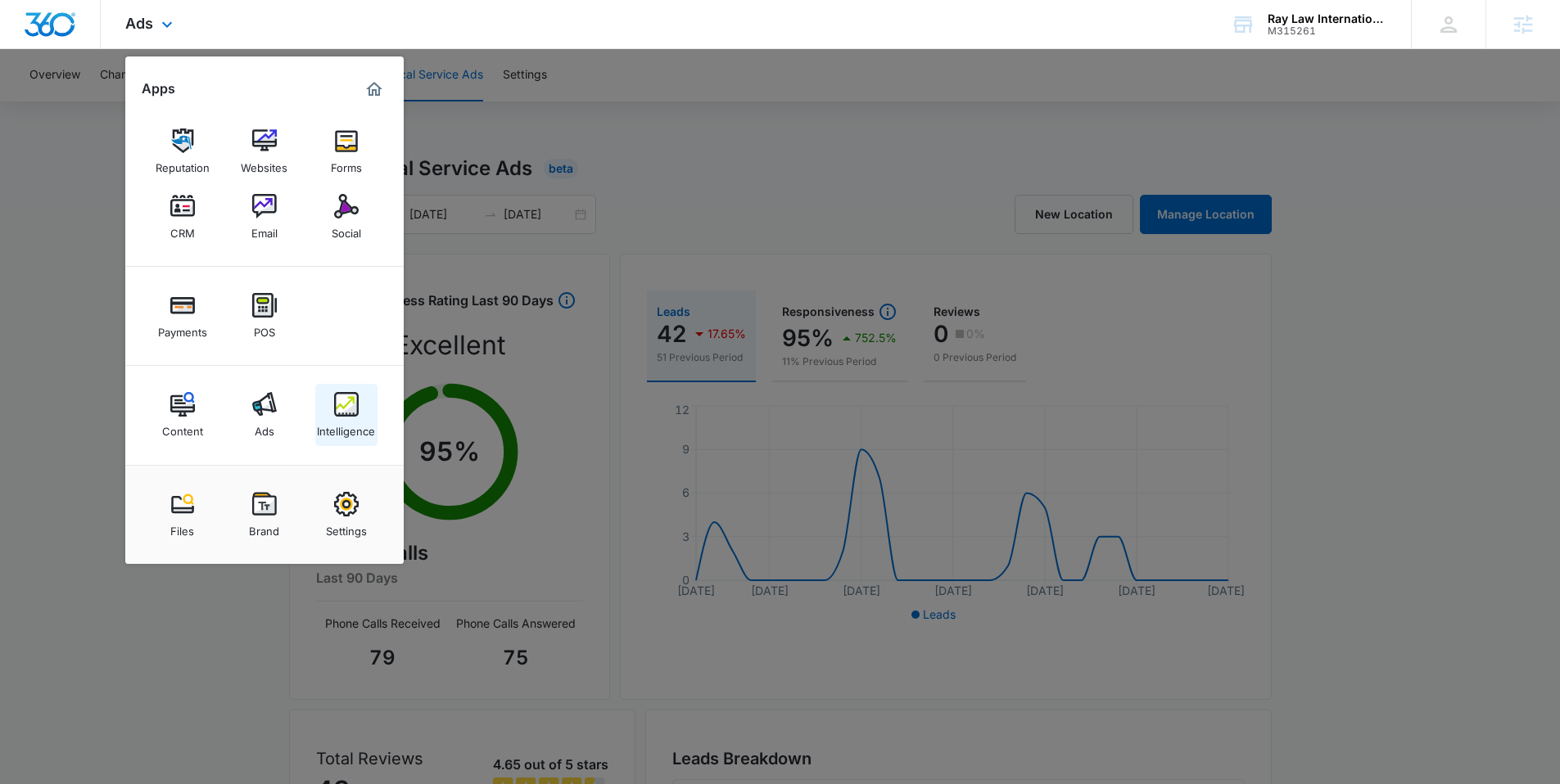
click at [323, 425] on div "Intelligence" at bounding box center [346, 427] width 58 height 21
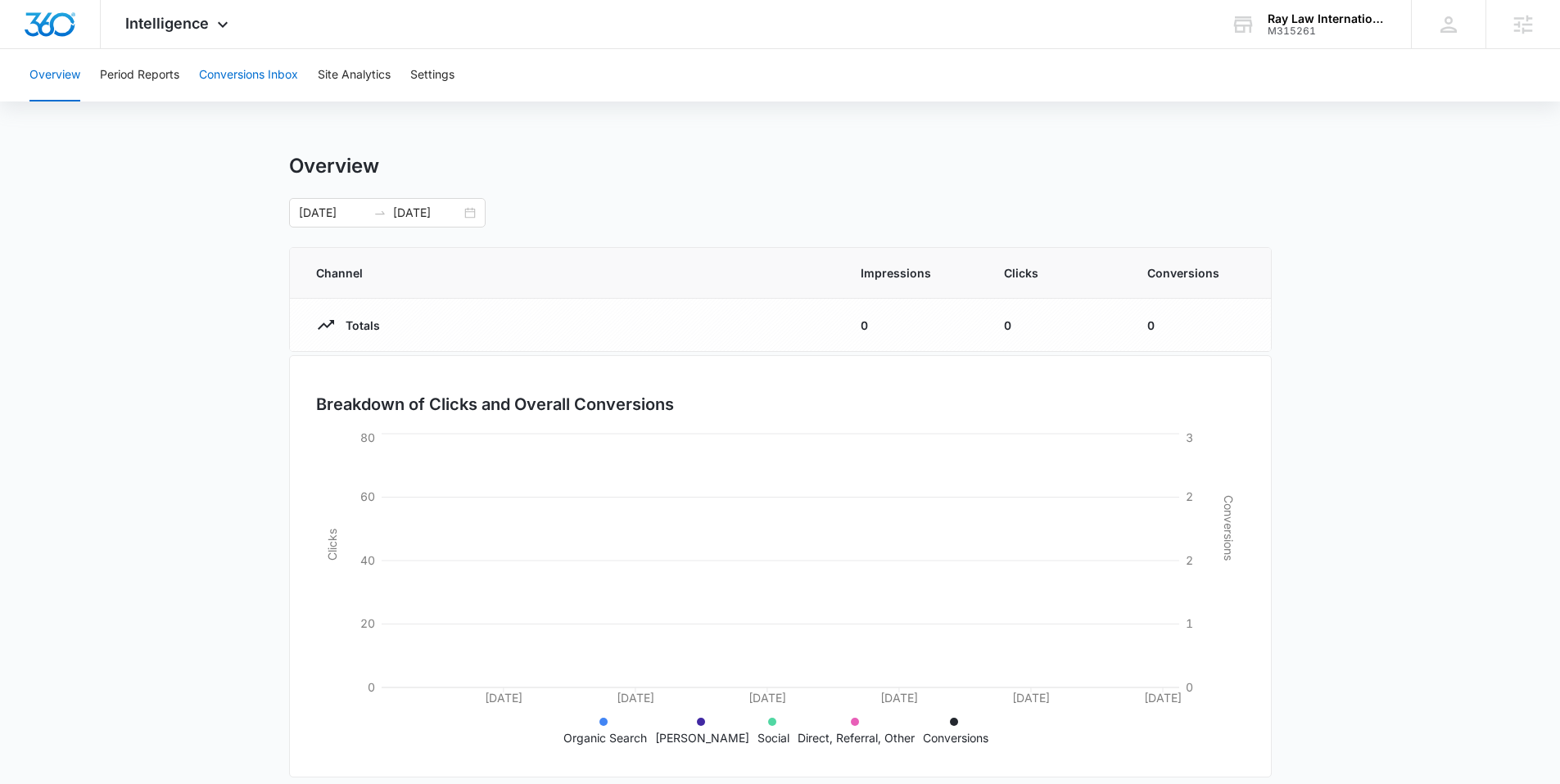
click at [239, 69] on button "Conversions Inbox" at bounding box center [248, 75] width 99 height 52
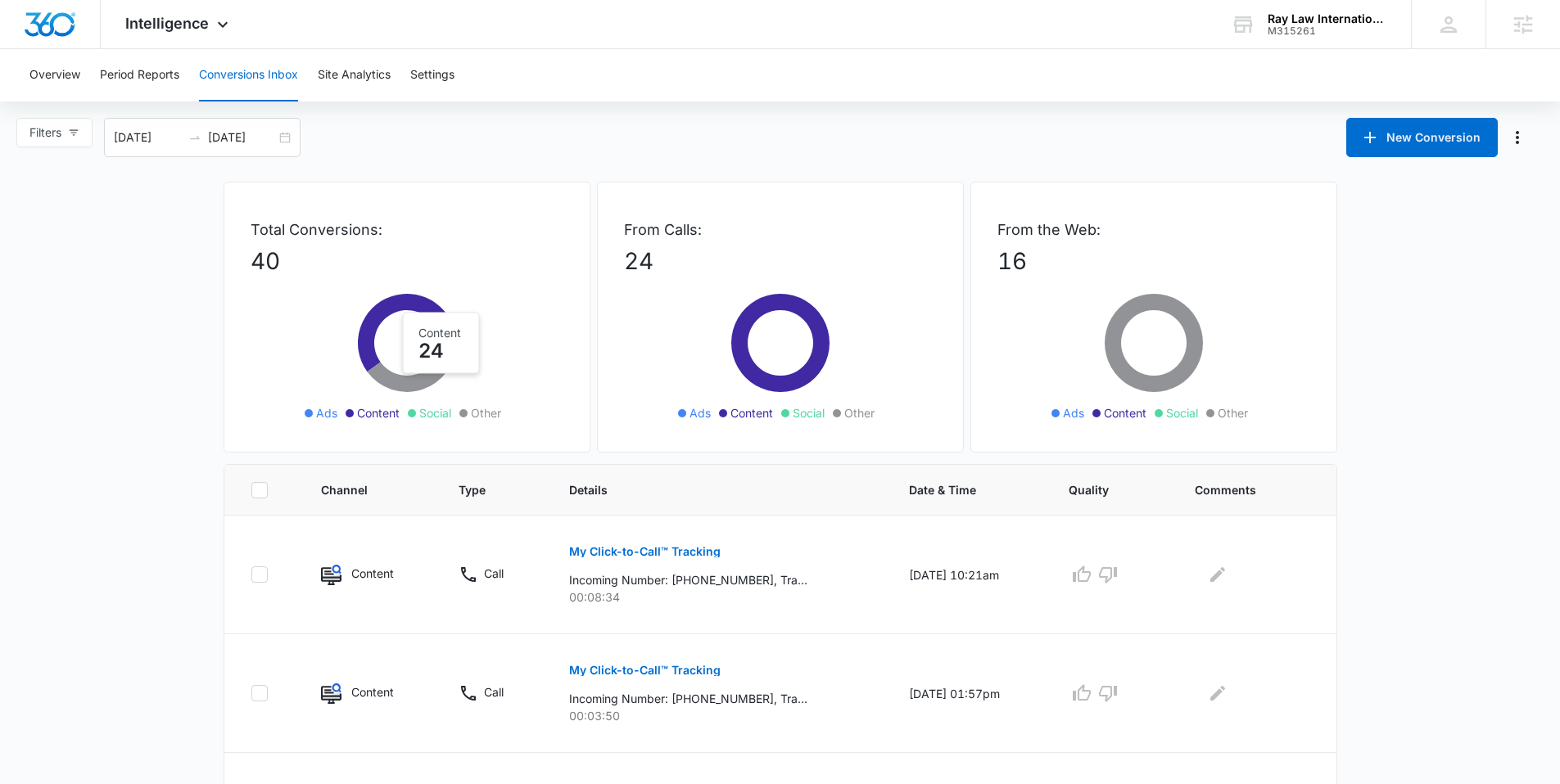
click at [369, 321] on icon at bounding box center [407, 333] width 98 height 78
click at [69, 119] on button "Filters" at bounding box center [54, 132] width 76 height 30
click at [30, 244] on input "Content" at bounding box center [31, 244] width 13 height 13
radio input "true"
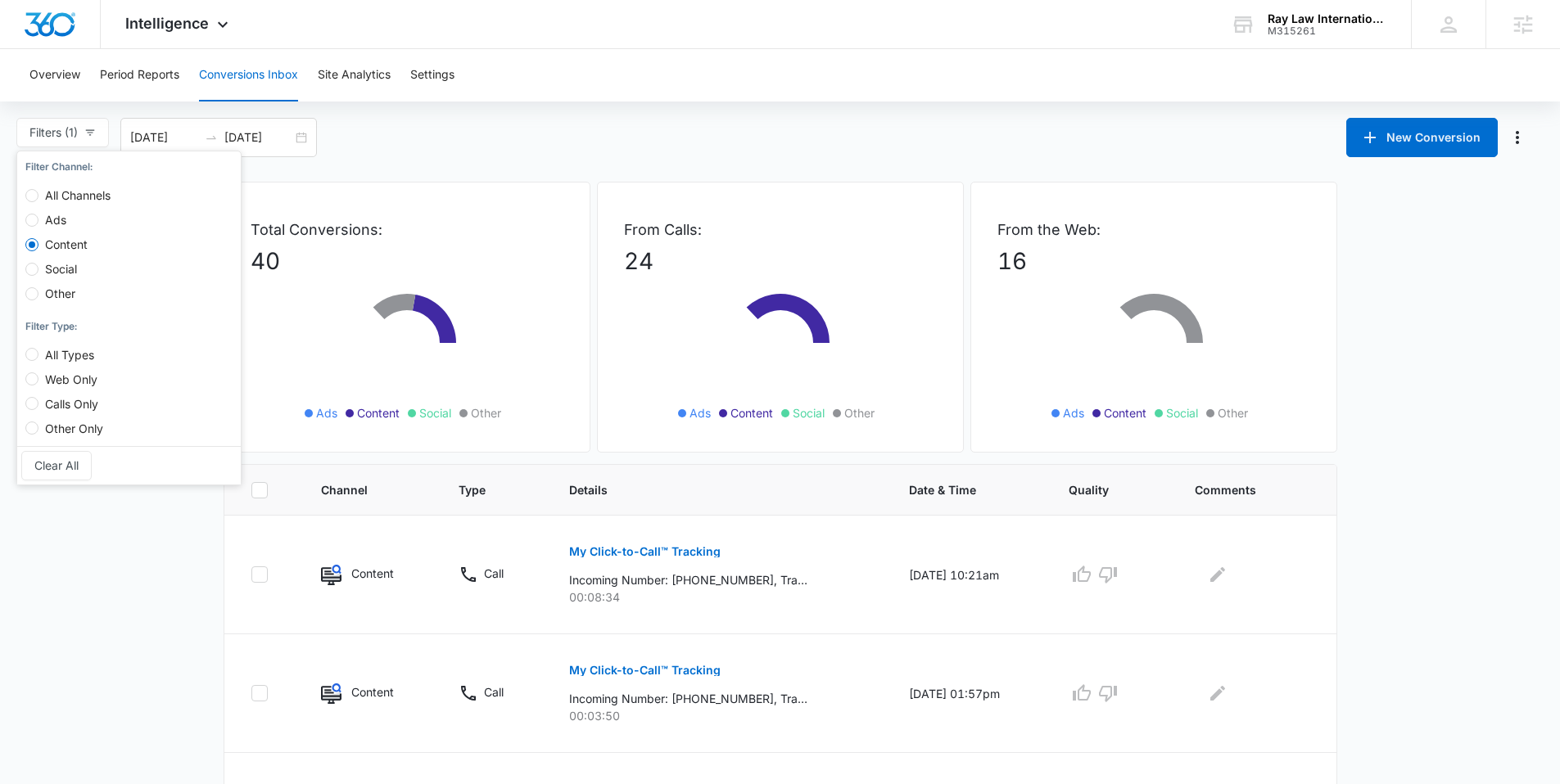
click at [538, 145] on div "Filters (1) Filter Channel : All Channels Ads Content Social Other Filter Type …" at bounding box center [780, 137] width 1560 height 39
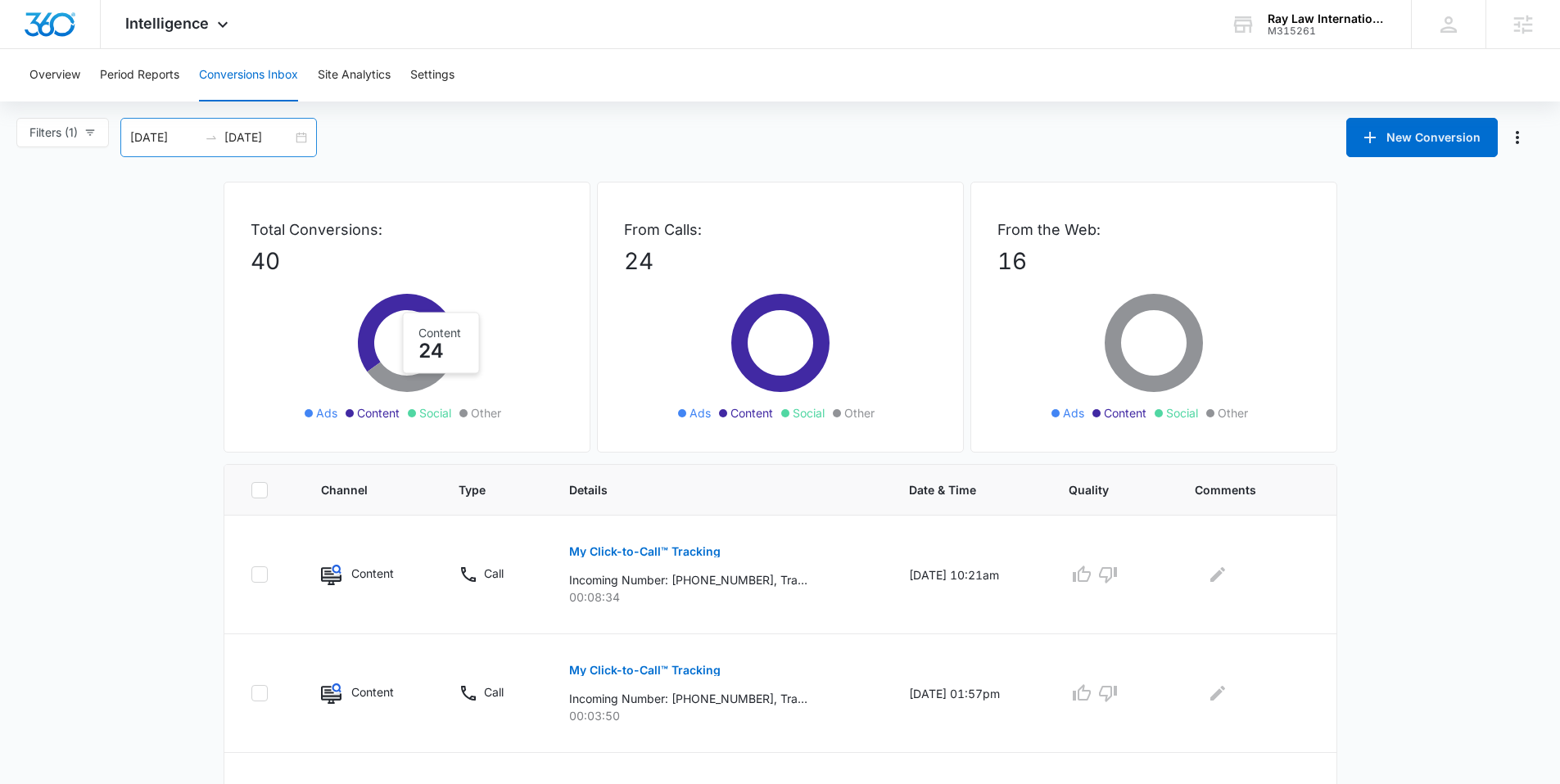
click at [316, 138] on div "08/06/2025 09/05/2025" at bounding box center [218, 137] width 196 height 39
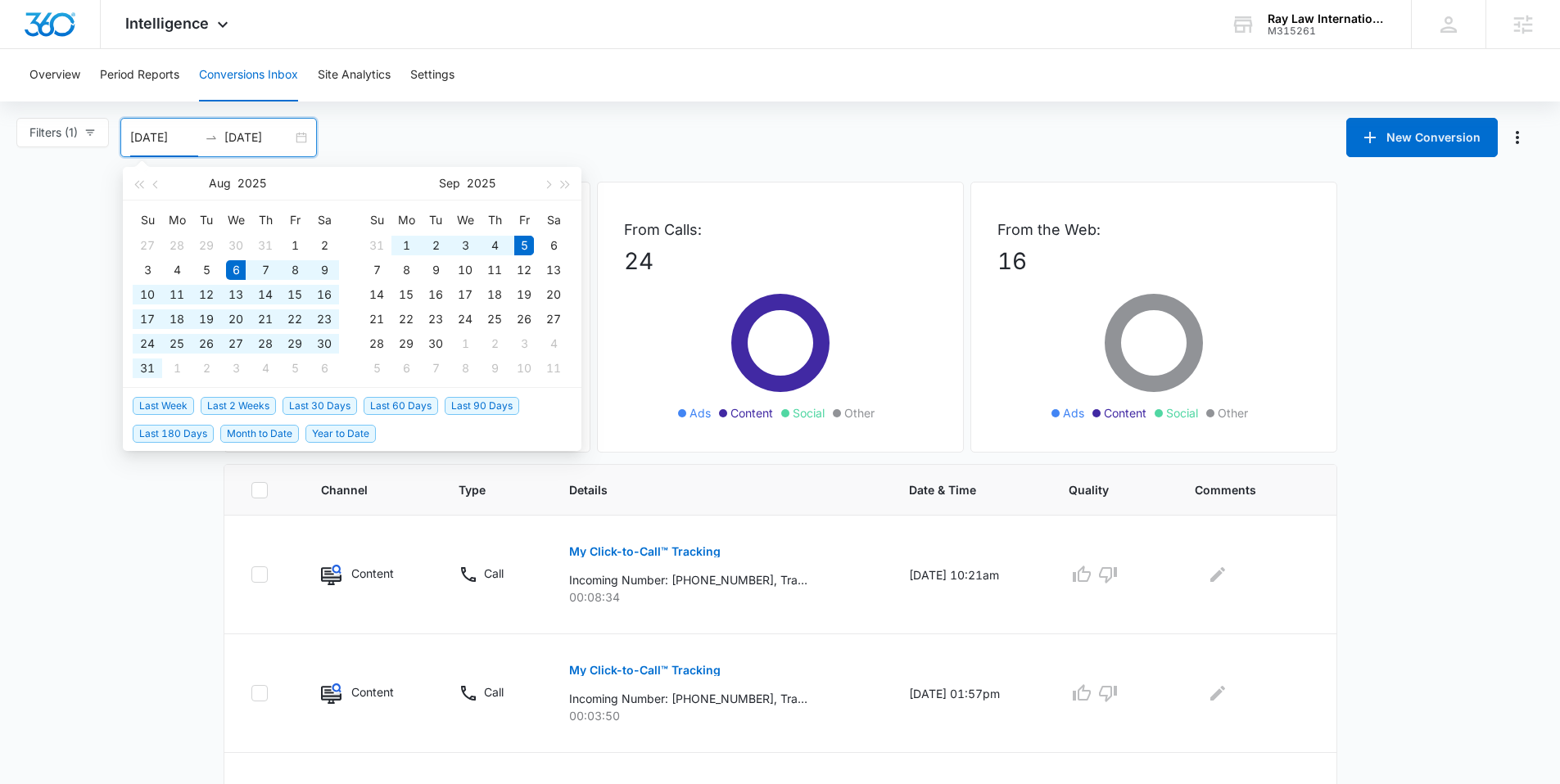
click at [301, 140] on div "08/06/2025 09/05/2025" at bounding box center [218, 137] width 196 height 39
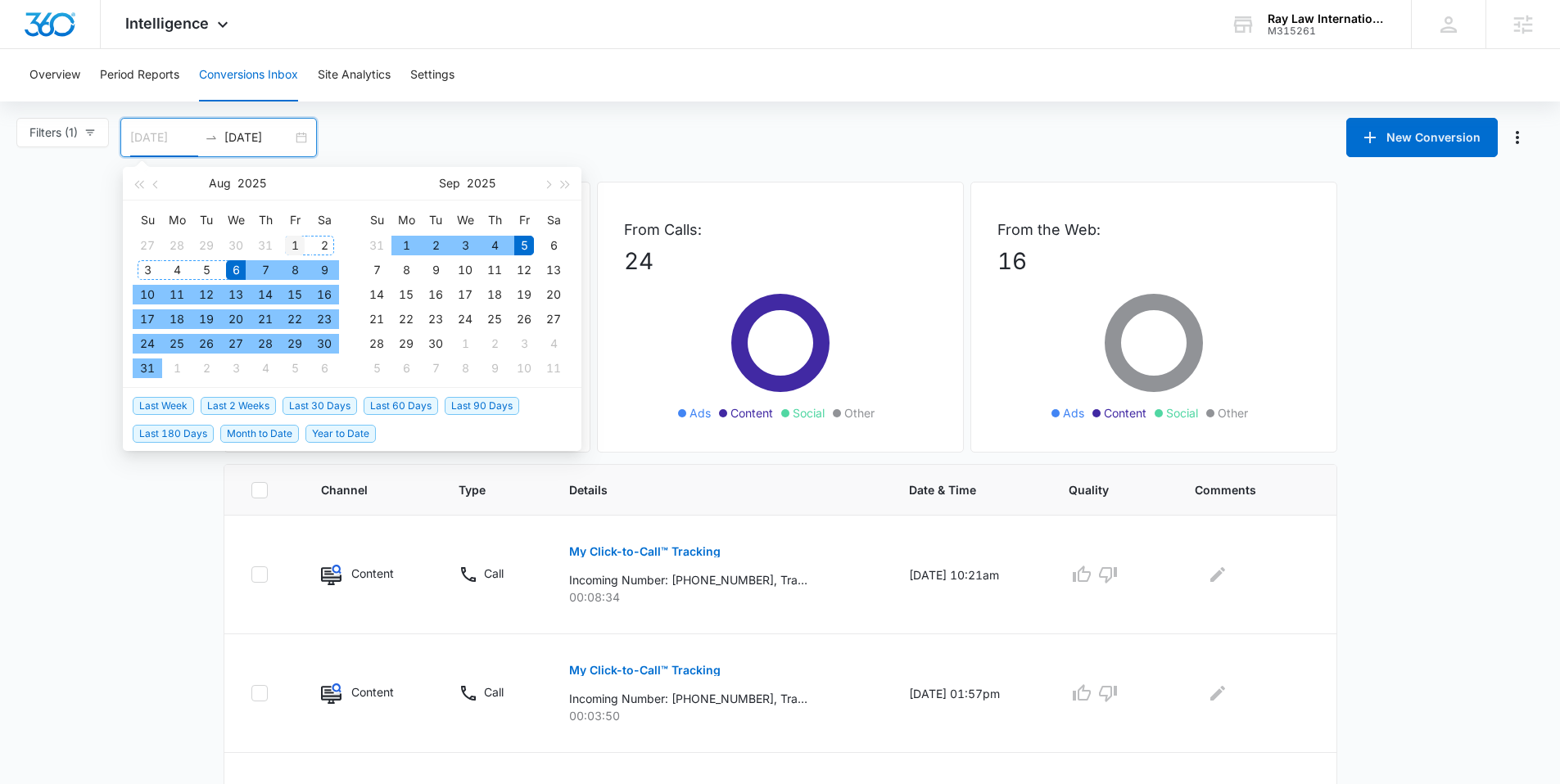
type input "08/01/2025"
click at [300, 245] on div "1" at bounding box center [294, 245] width 19 height 19
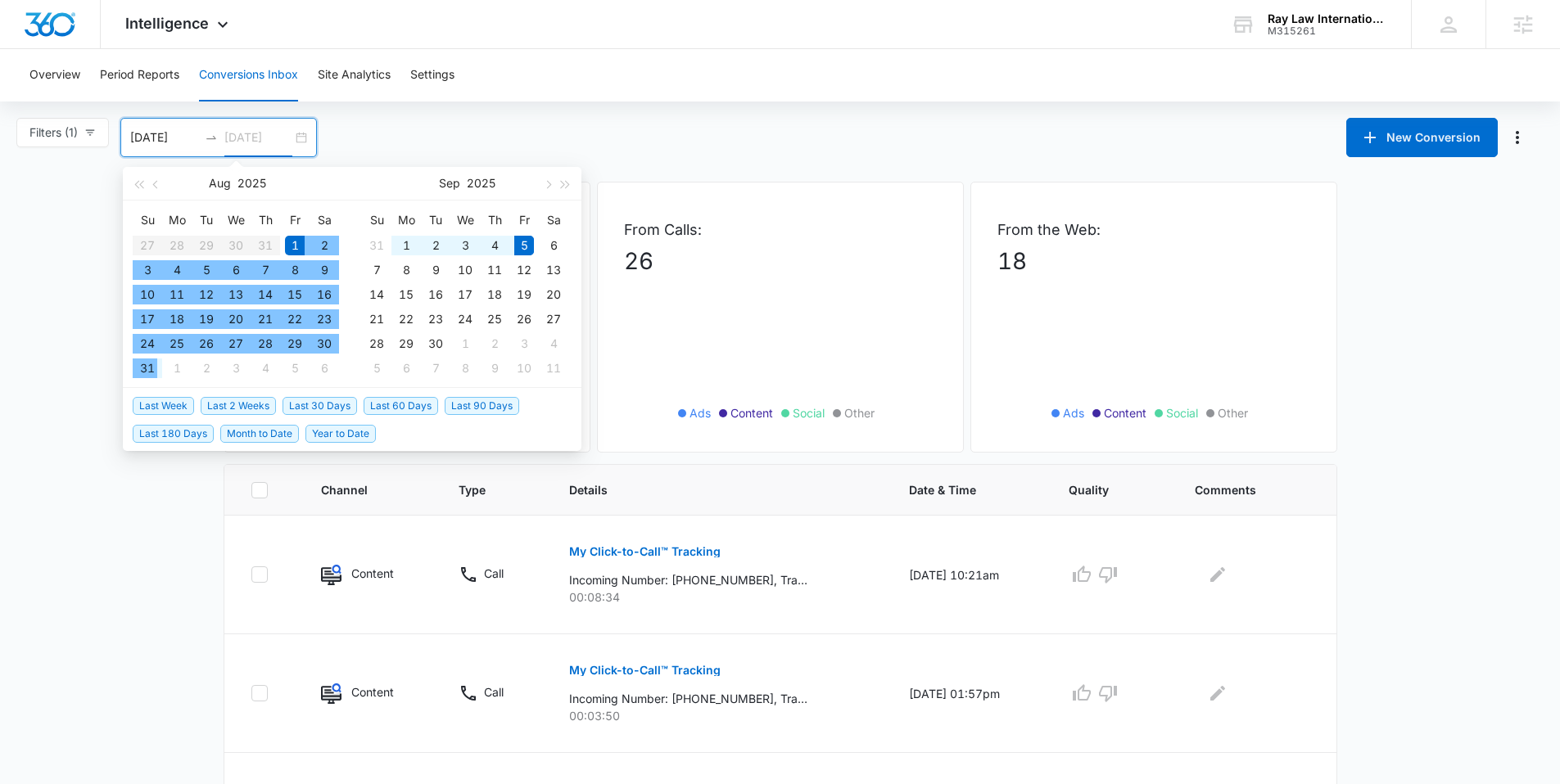
type input "08/31/2025"
click at [150, 368] on div "31" at bounding box center [147, 368] width 19 height 19
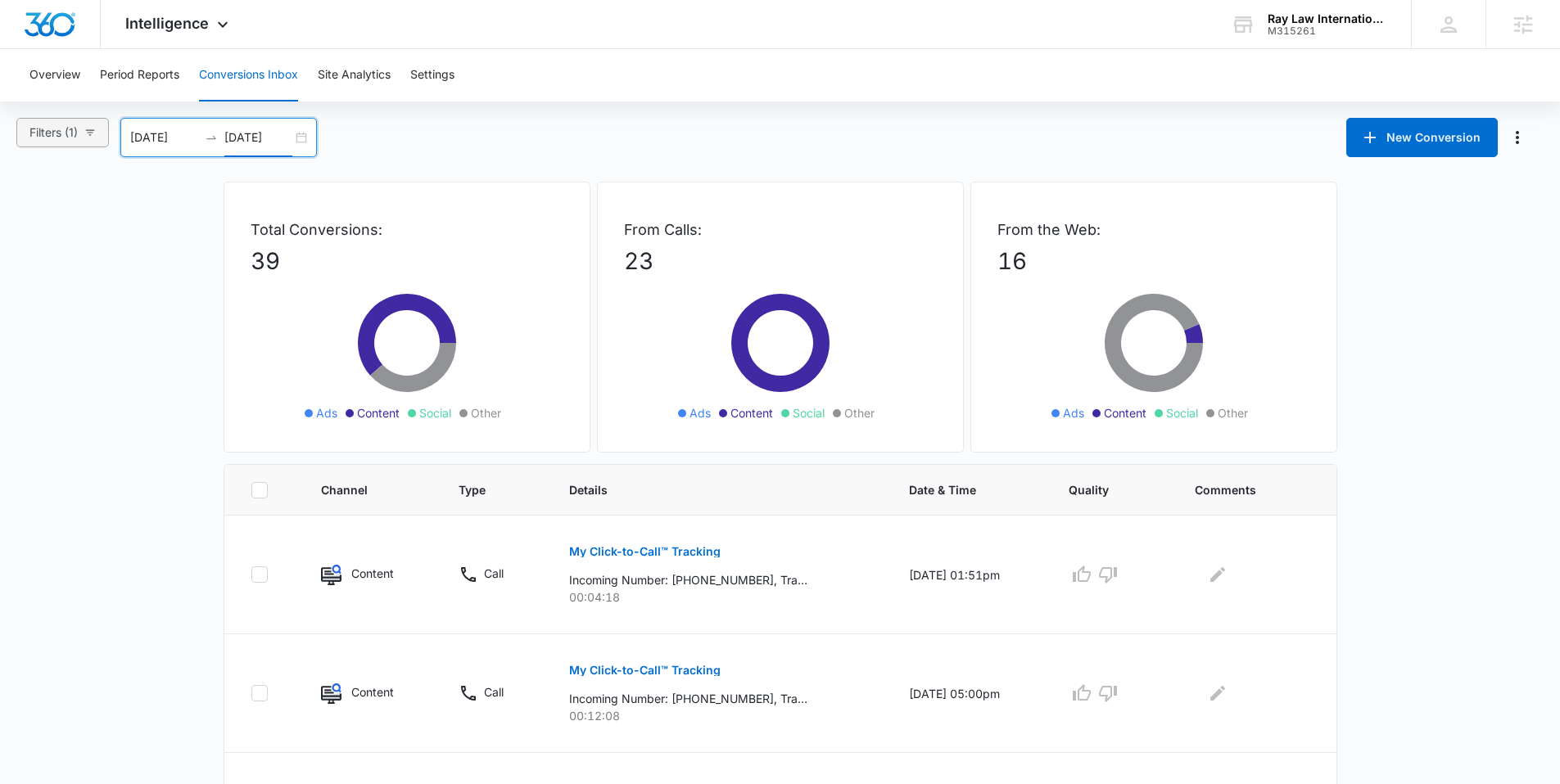
click at [87, 128] on icon "button" at bounding box center [91, 133] width 12 height 12
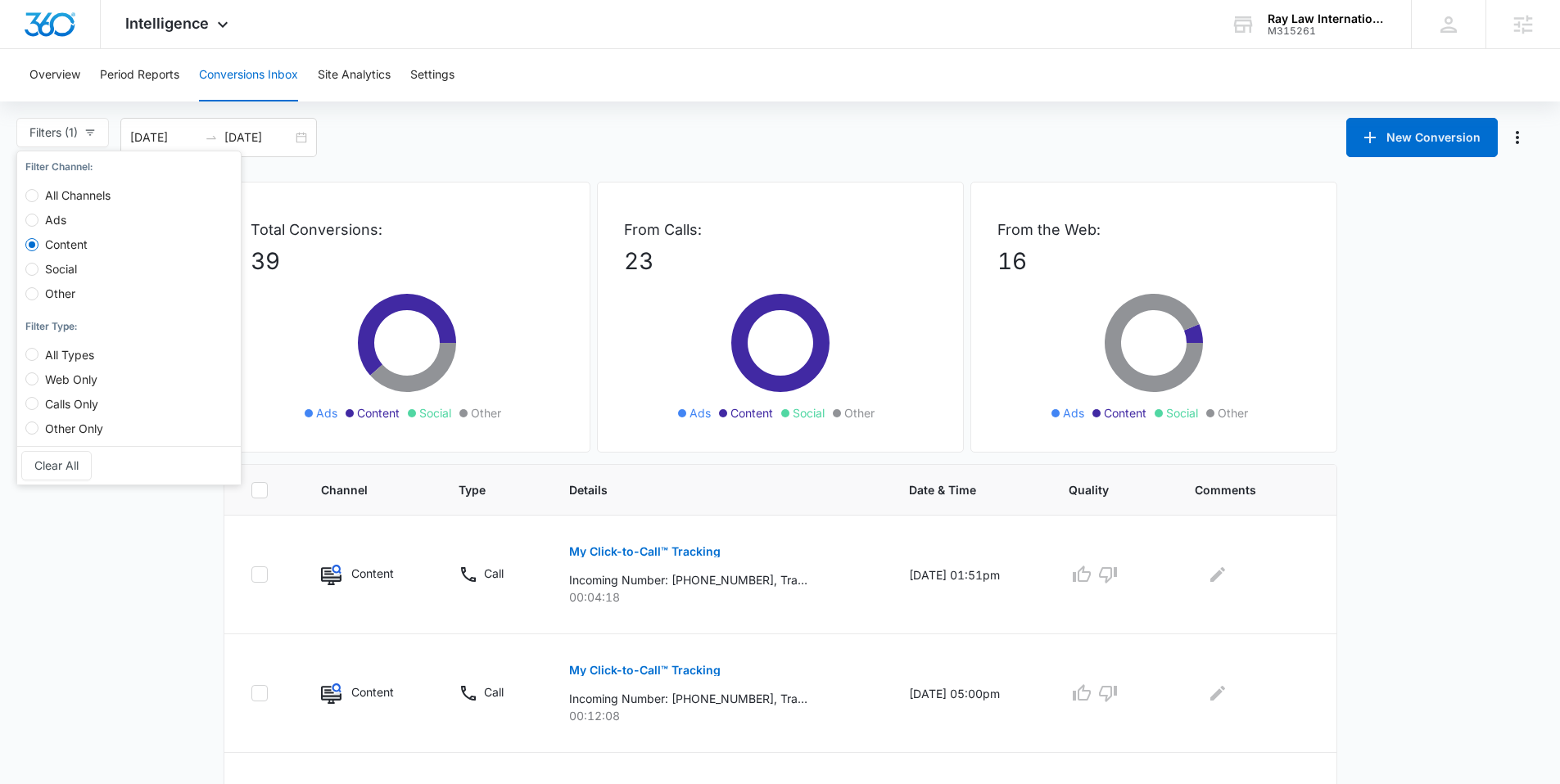
click at [321, 138] on div "Filters (1) Filter Channel : All Channels Ads Content Social Other Filter Type …" at bounding box center [172, 137] width 312 height 39
click at [301, 136] on div "08/01/2025 08/31/2025" at bounding box center [218, 137] width 196 height 39
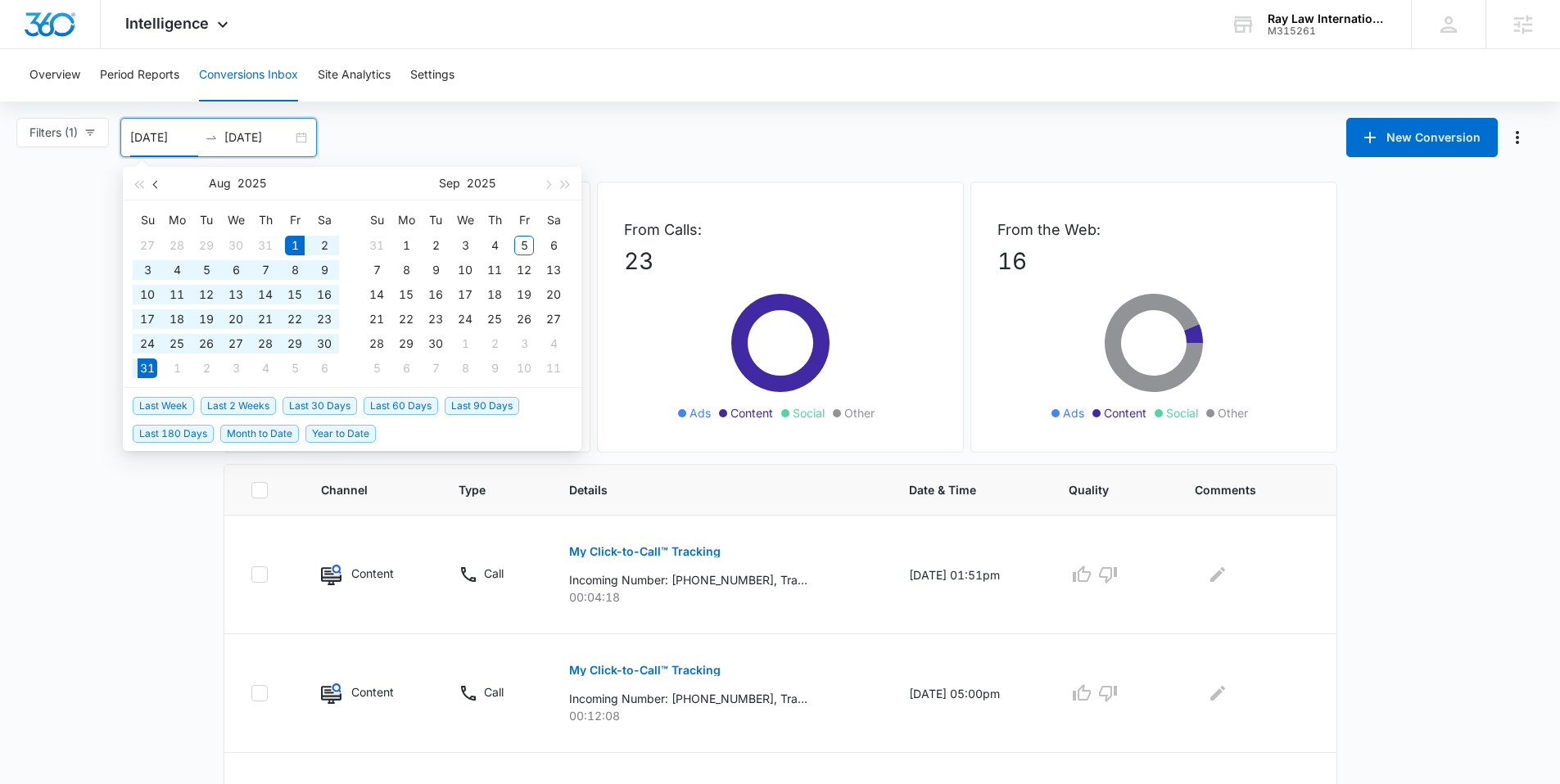
click at [151, 185] on button "button" at bounding box center [156, 184] width 18 height 33
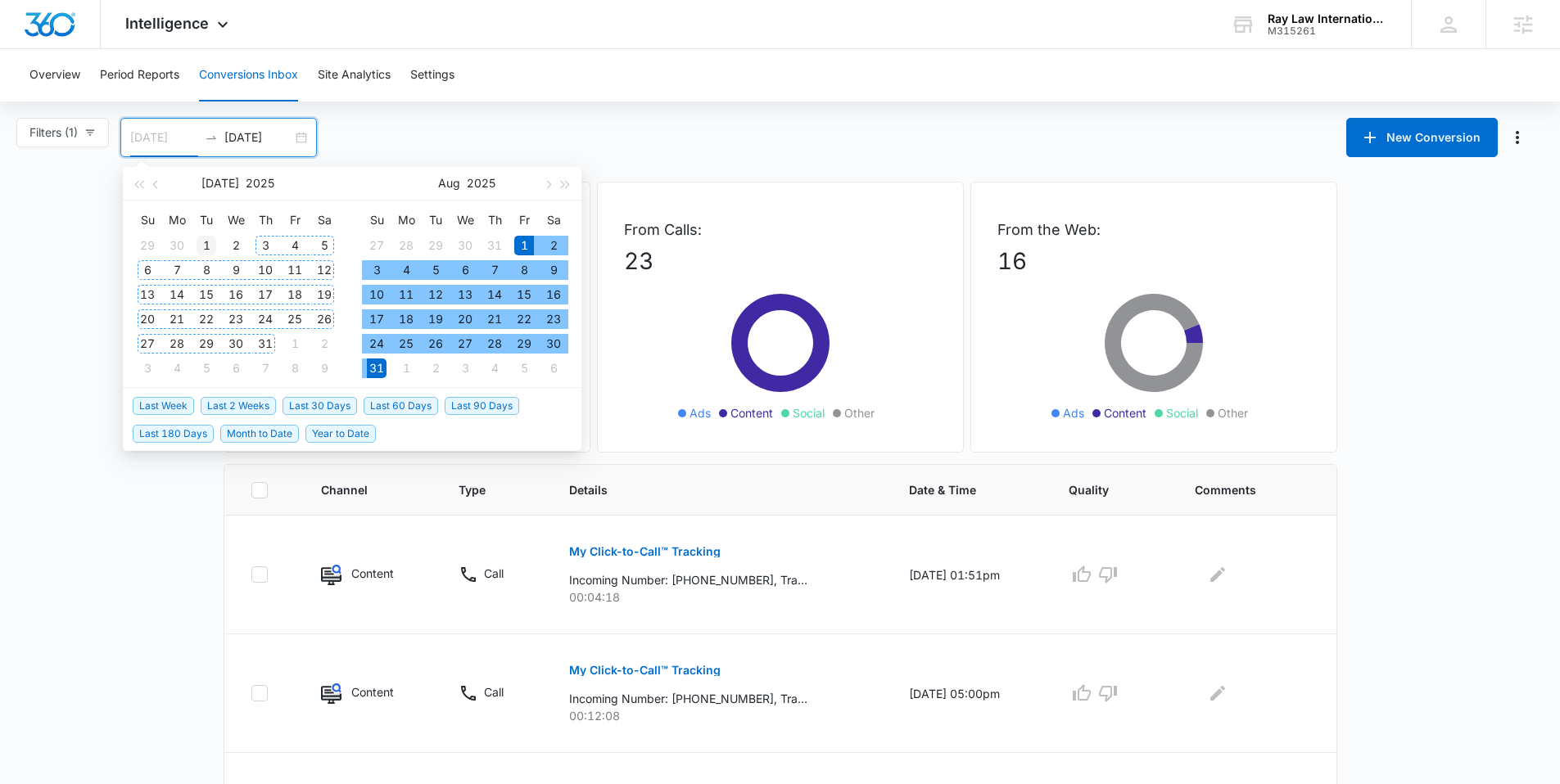
type input "07/01/2025"
click at [208, 244] on div "1" at bounding box center [206, 245] width 19 height 19
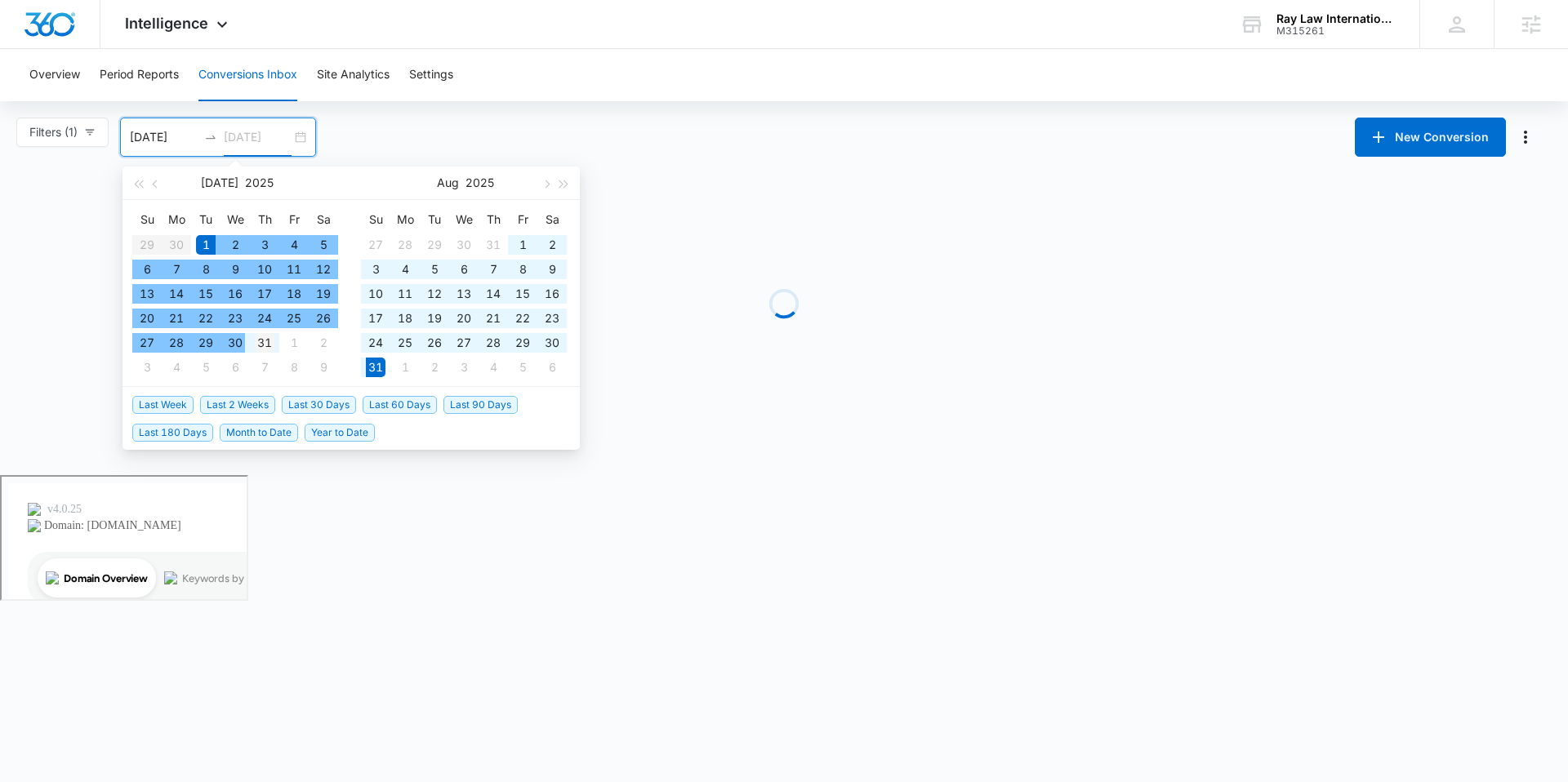
type input "07/31/2025"
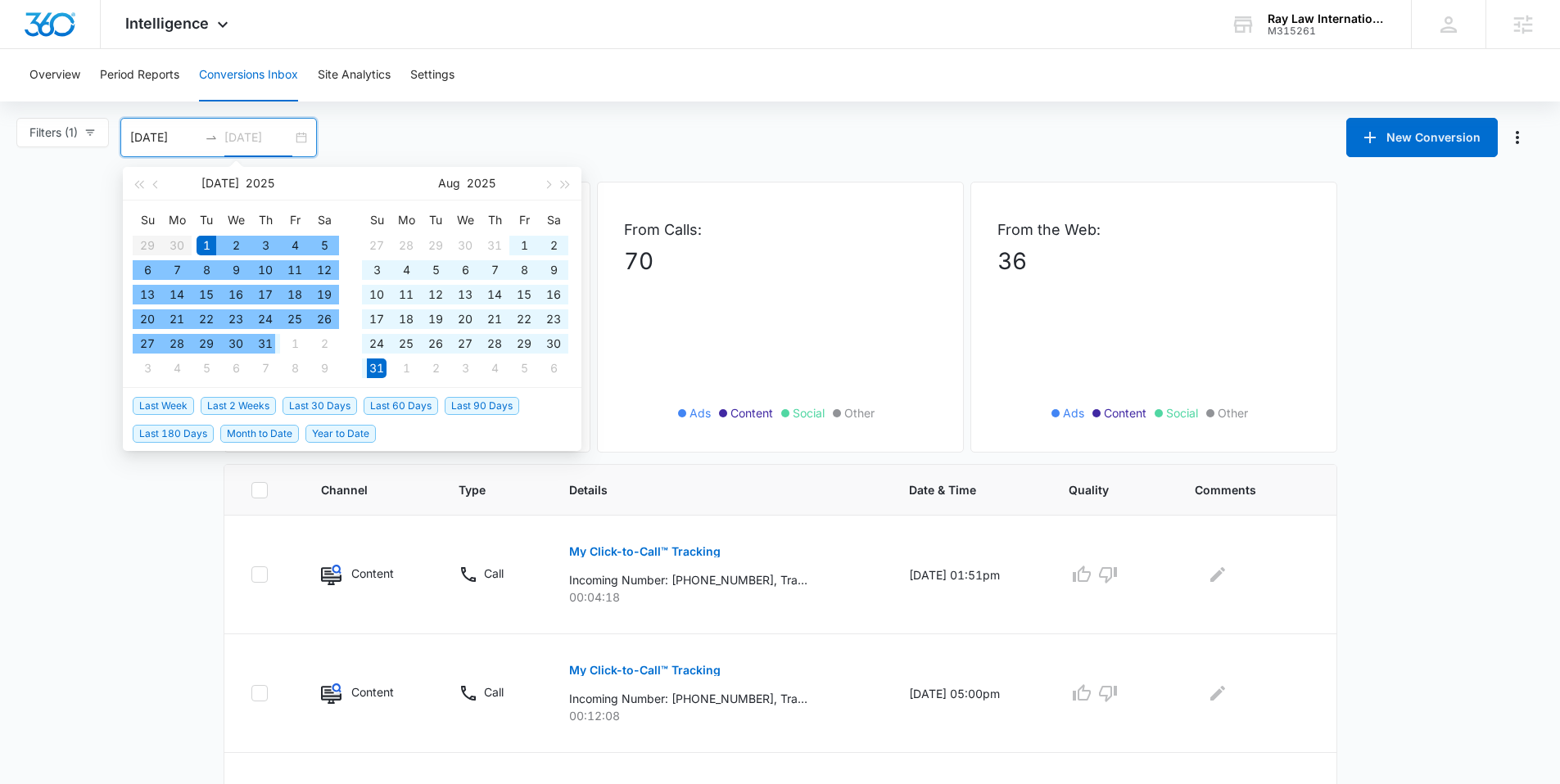
click at [260, 343] on div "31" at bounding box center [265, 343] width 19 height 19
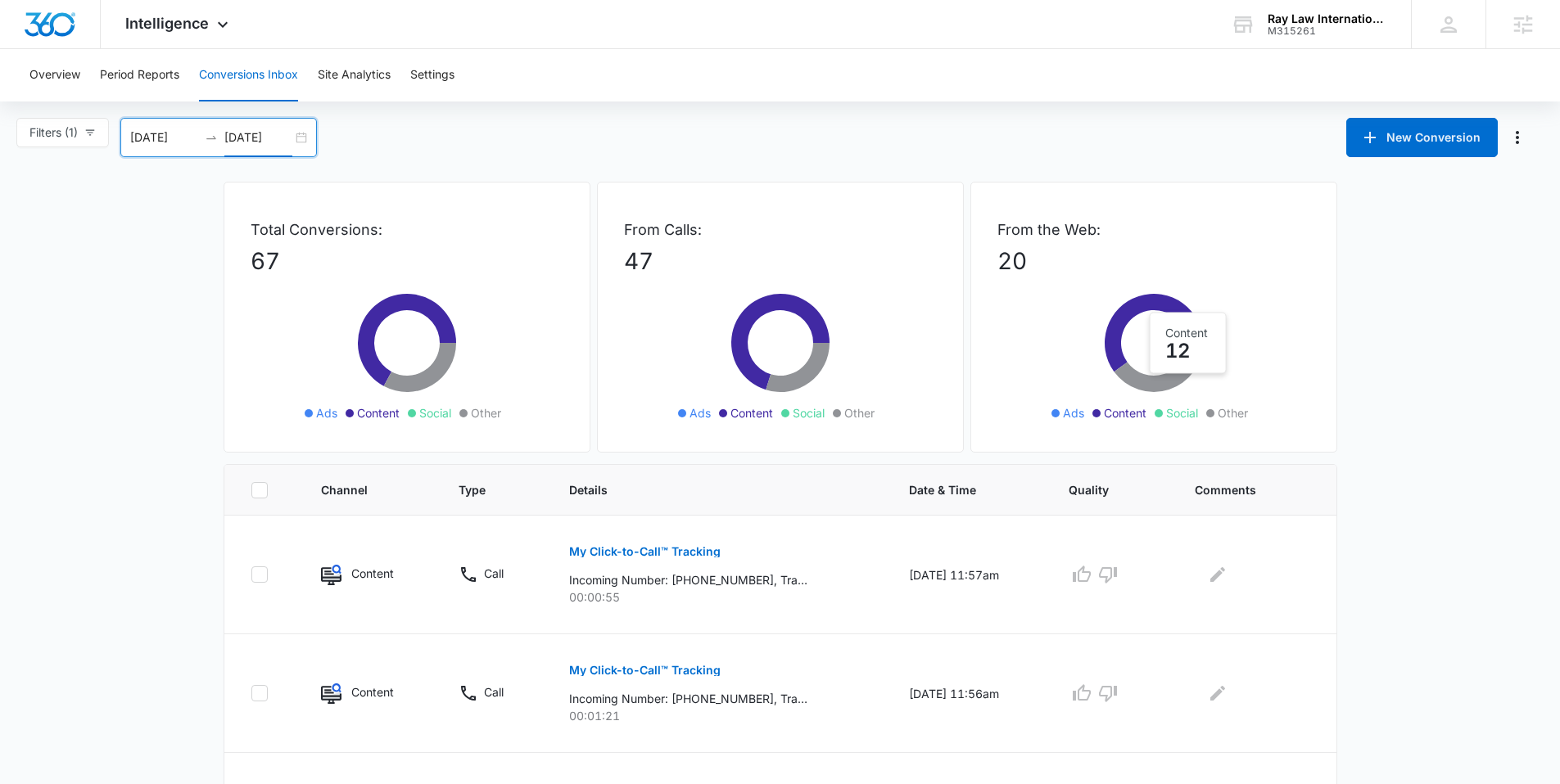
click at [304, 132] on div "07/01/2025 07/31/2025" at bounding box center [218, 137] width 196 height 39
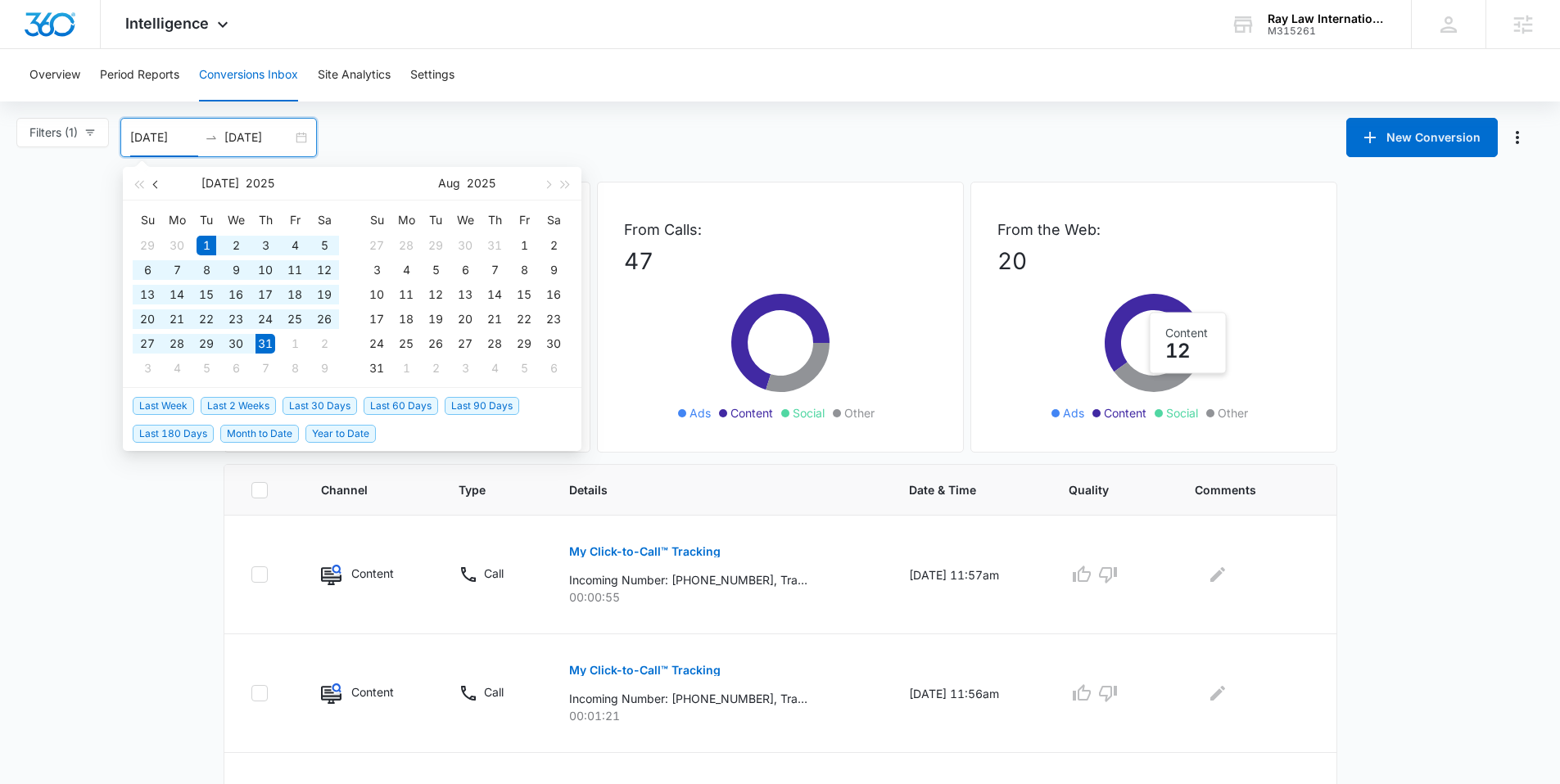
click at [157, 184] on span "button" at bounding box center [157, 184] width 8 height 8
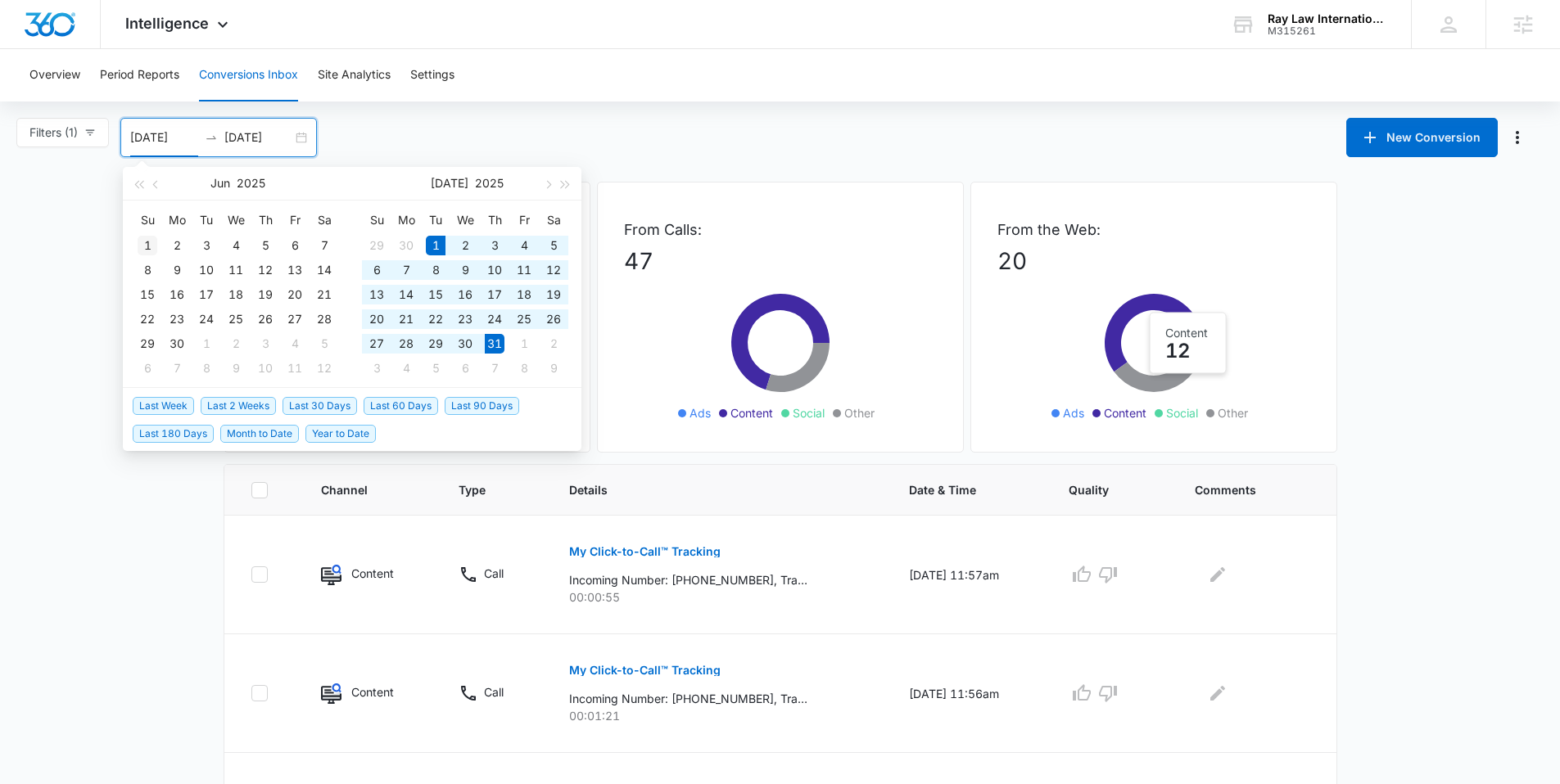
type input "06/01/2025"
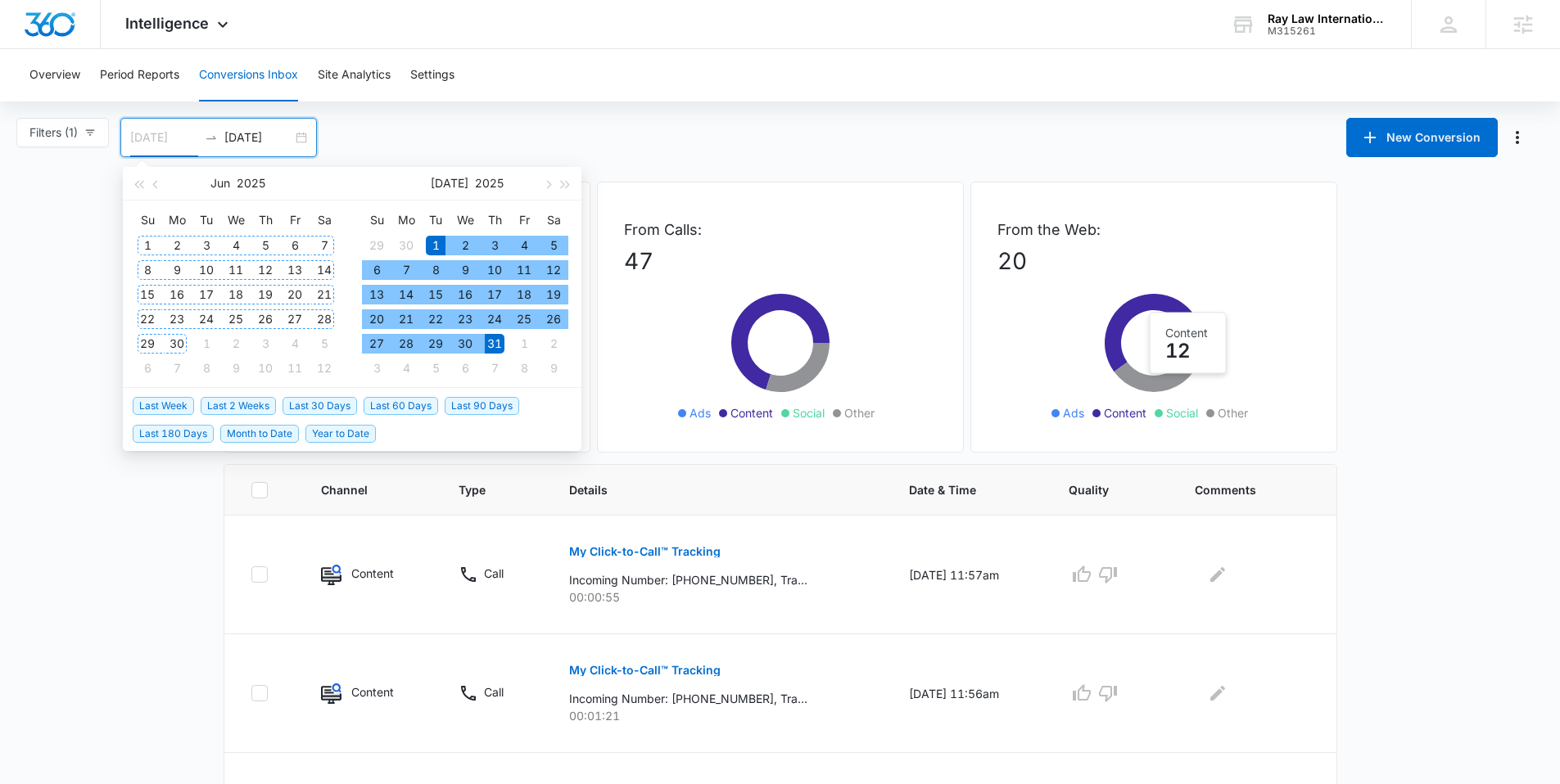
click at [148, 241] on div "1" at bounding box center [147, 245] width 19 height 19
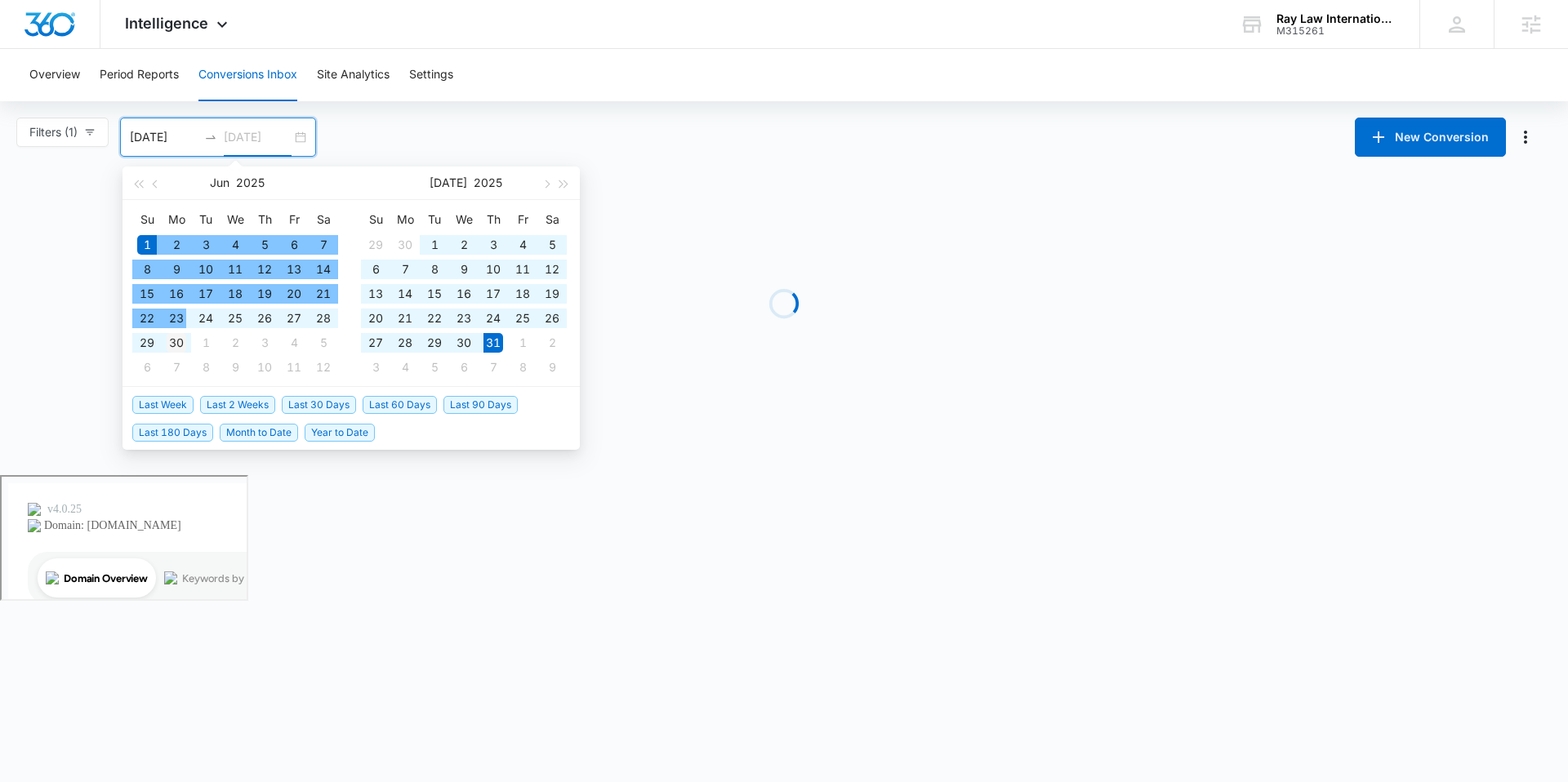
type input "06/30/2025"
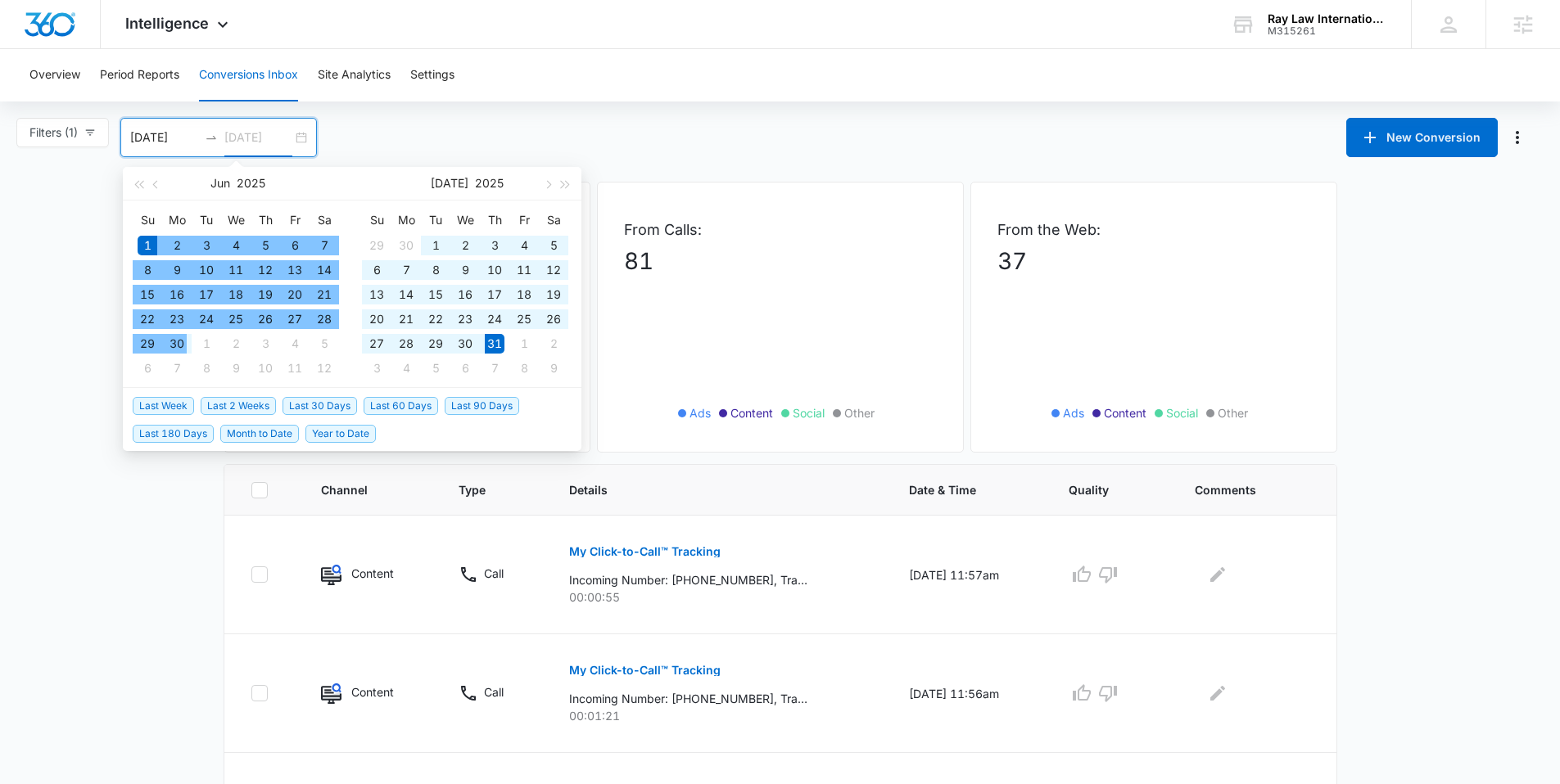
click at [179, 347] on div "30" at bounding box center [177, 343] width 19 height 19
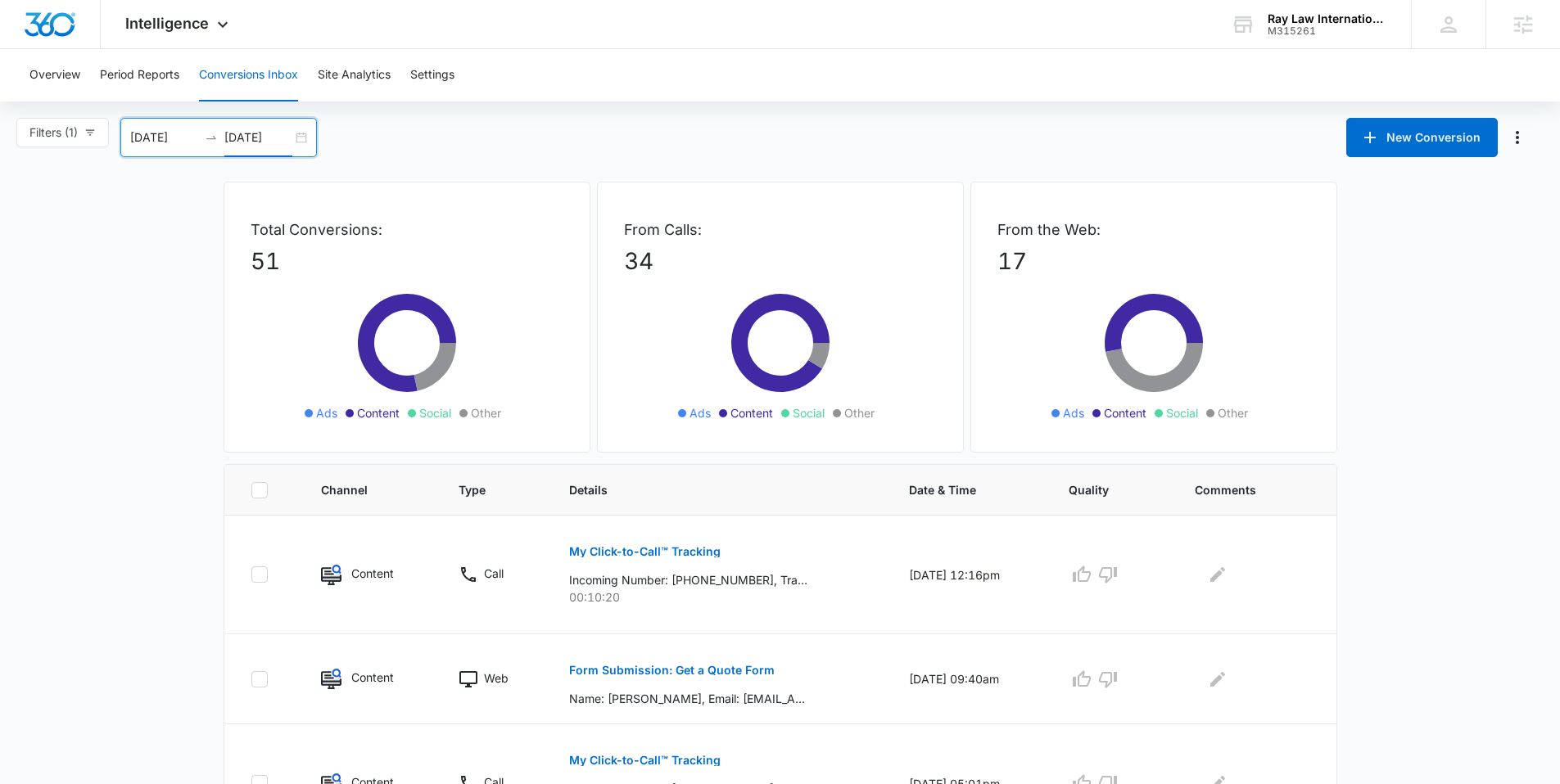
click at [308, 132] on div "06/01/2025 06/30/2025" at bounding box center [218, 137] width 196 height 39
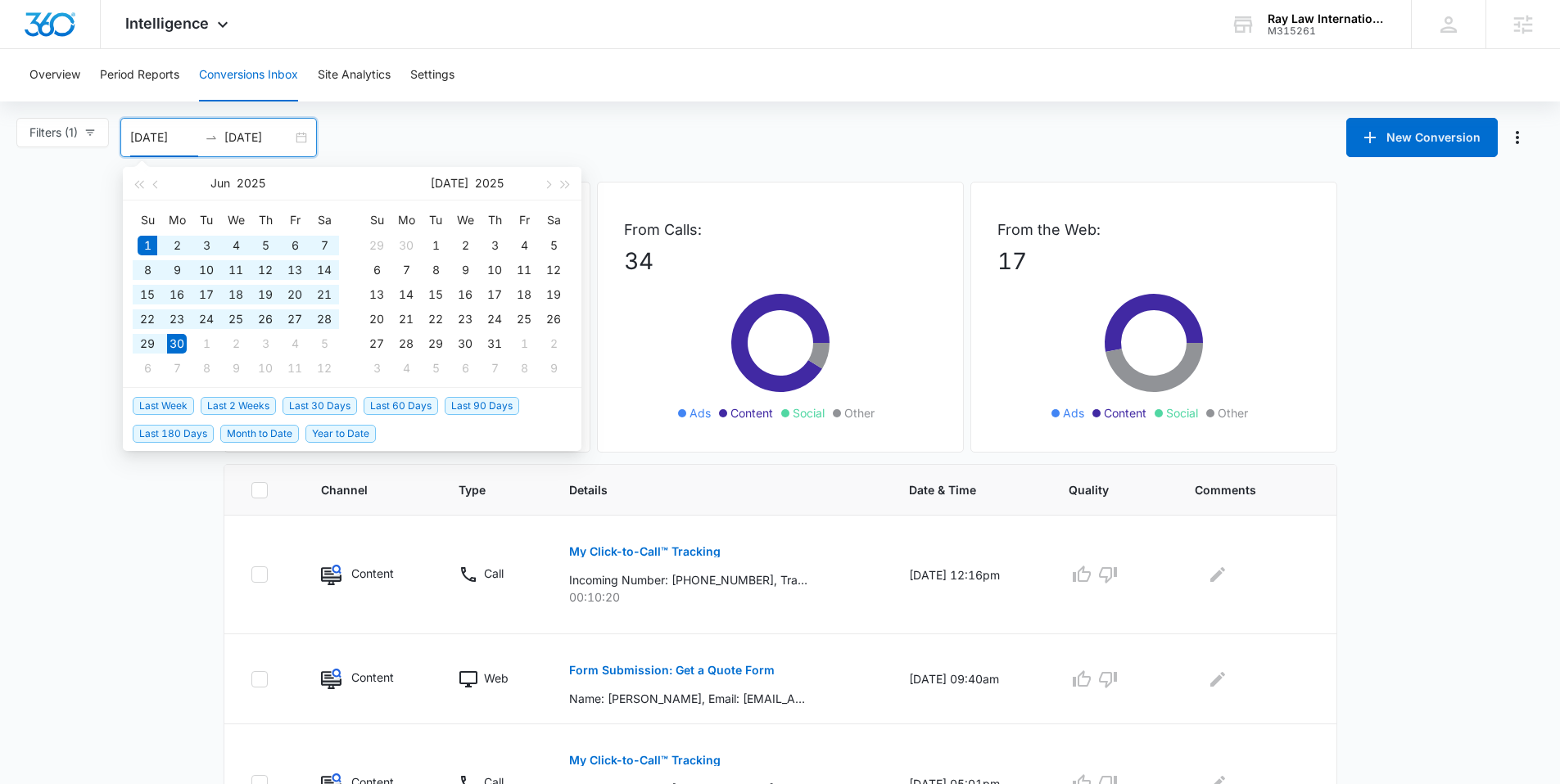
click at [309, 131] on div "06/01/2025 06/30/2025" at bounding box center [218, 137] width 196 height 39
type input "07/01/2025"
click at [436, 244] on div "1" at bounding box center [435, 245] width 19 height 19
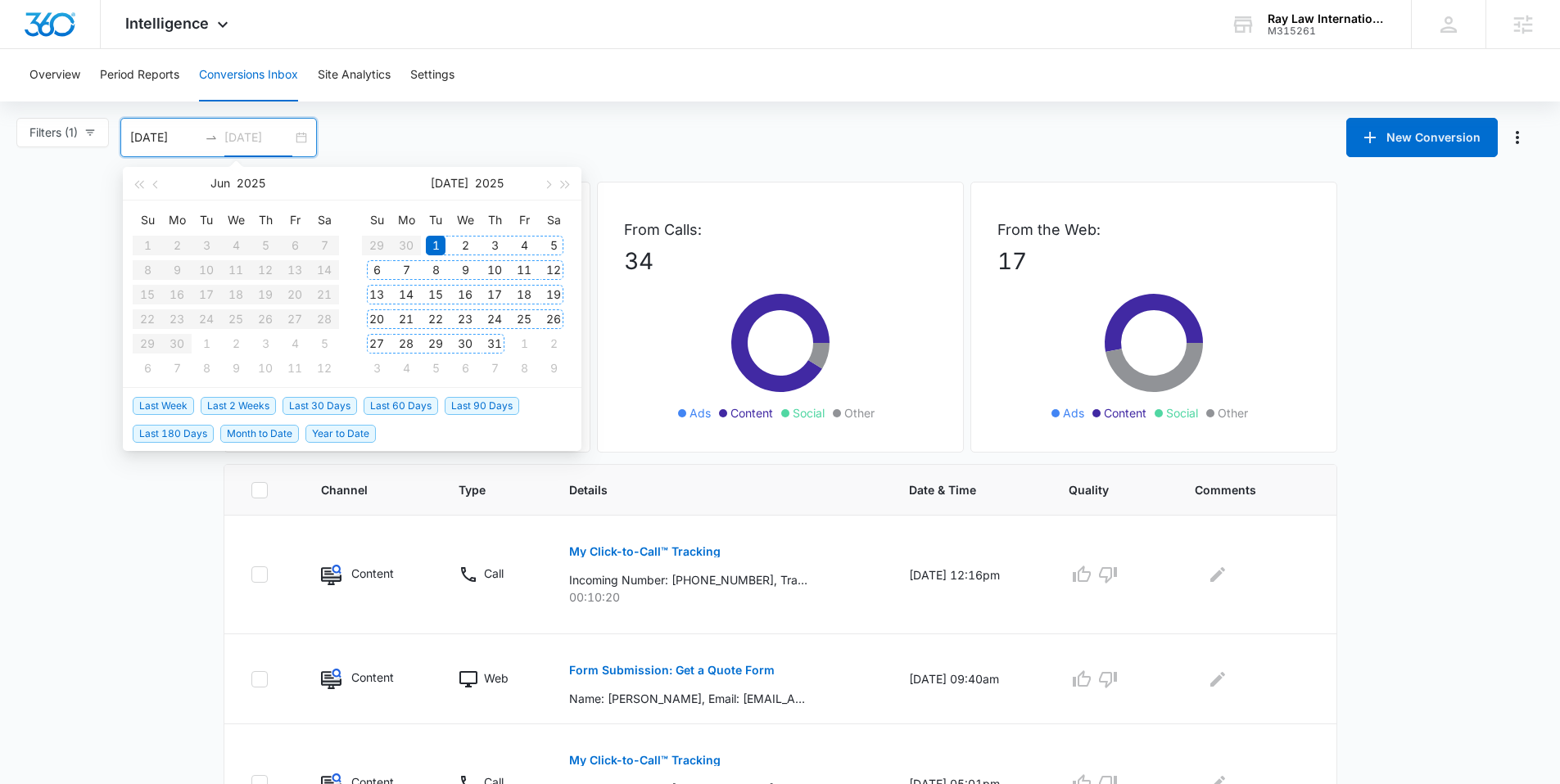
click at [496, 337] on div "31" at bounding box center [494, 343] width 19 height 19
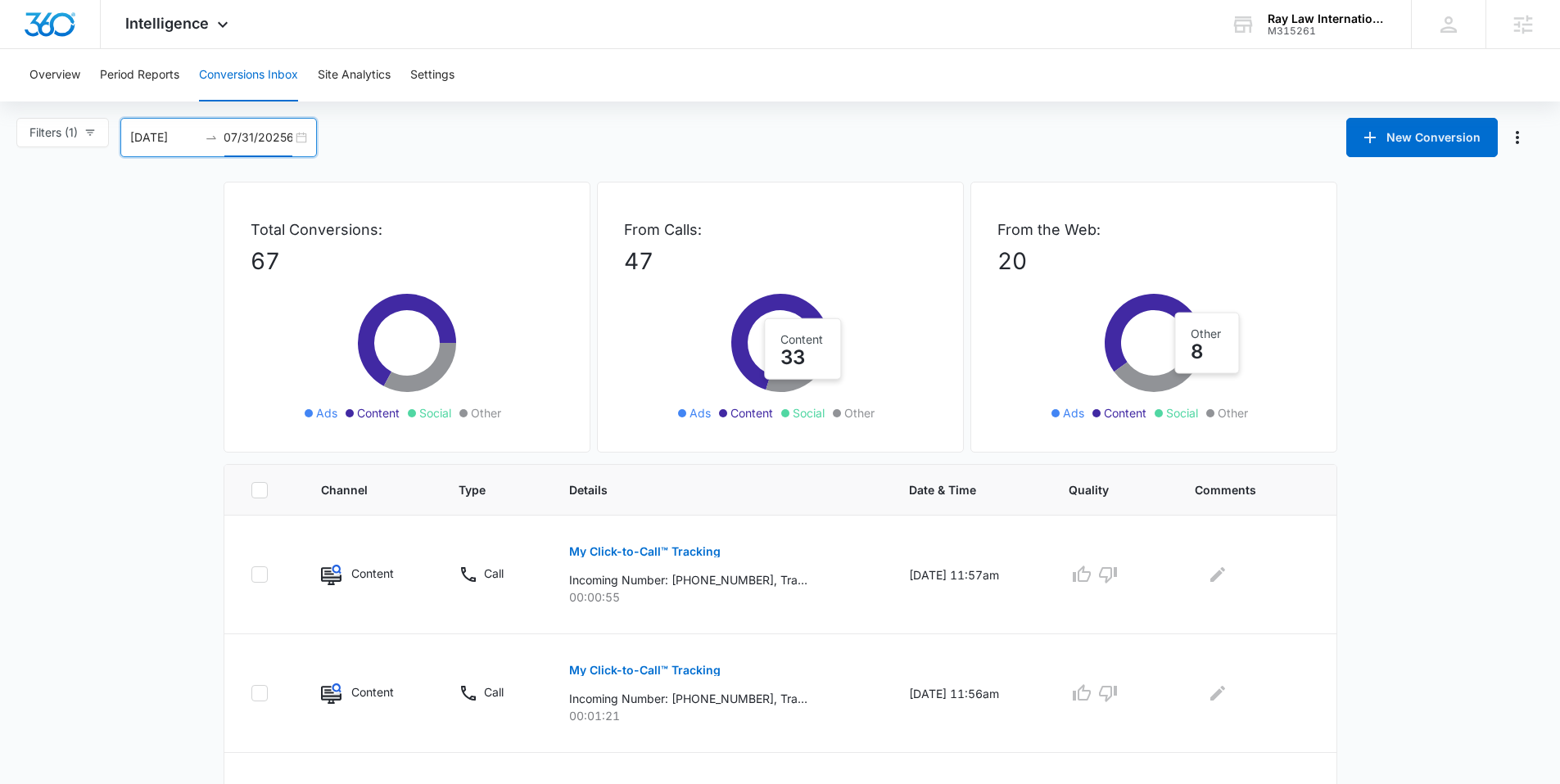
scroll to position [0, 8]
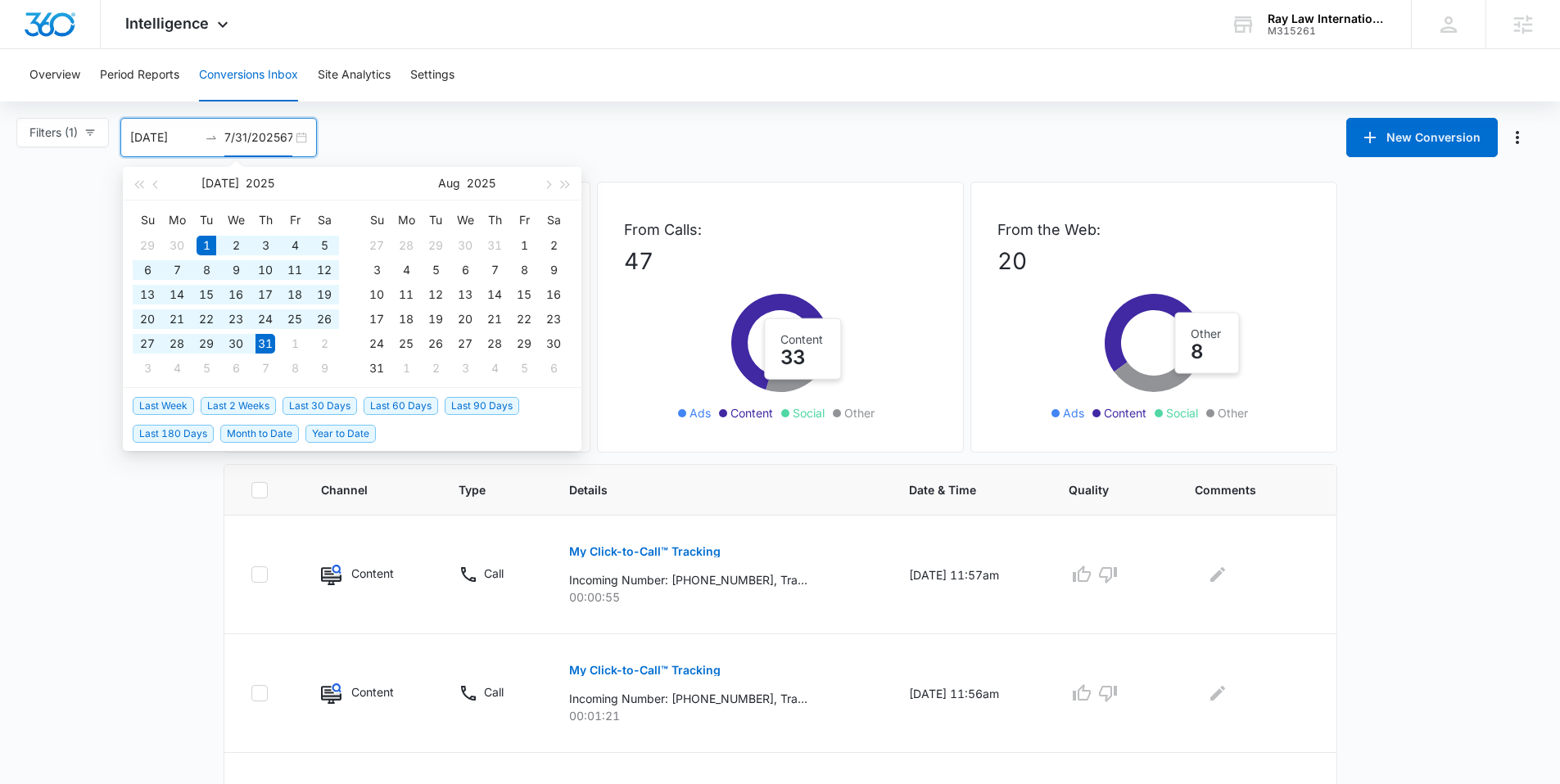
type input "07/31/2025"
click at [521, 246] on table "Su Mo Tu We Th Fr Sa 27 28 29 30 31 1 2 3 4 5 6 7 8 9 10 11 12 13 14 15 16 17 1…" at bounding box center [465, 293] width 206 height 173
click at [525, 241] on table "Su Mo Tu We Th Fr Sa 27 28 29 30 31 1 2 3 4 5 6 7 8 9 10 11 12 13 14 15 16 17 1…" at bounding box center [465, 293] width 206 height 173
drag, startPoint x: 294, startPoint y: 340, endPoint x: 295, endPoint y: 332, distance: 8.1
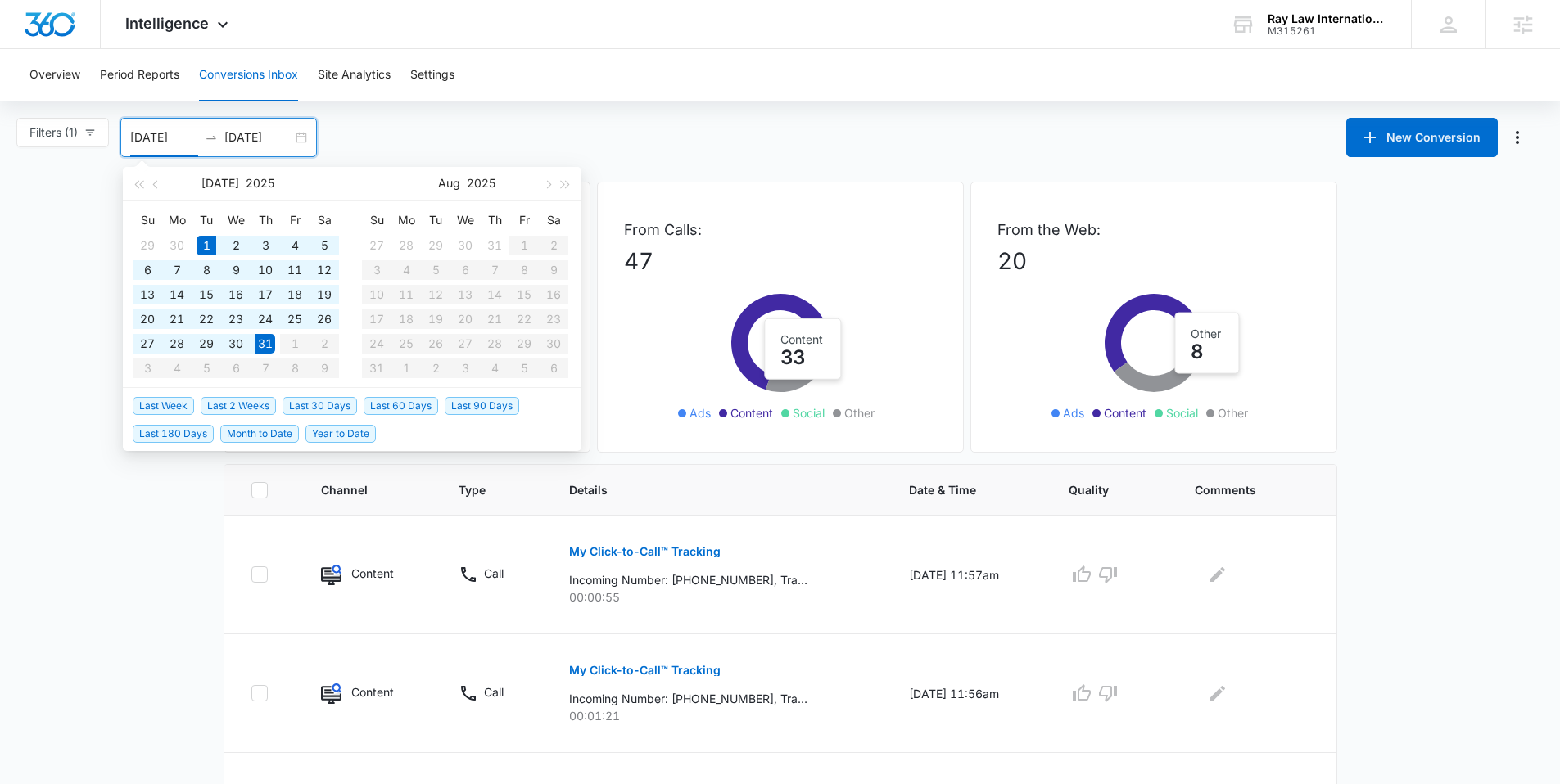
click at [293, 340] on table "Su Mo Tu We Th Fr Sa 29 30 1 2 3 4 5 6 7 8 9 10 11 12 13 14 15 16 17 18 19 20 2…" at bounding box center [236, 293] width 206 height 173
click at [305, 138] on div "07/01/2025 07/31/2025" at bounding box center [218, 137] width 196 height 39
click at [231, 292] on div "16" at bounding box center [235, 294] width 19 height 19
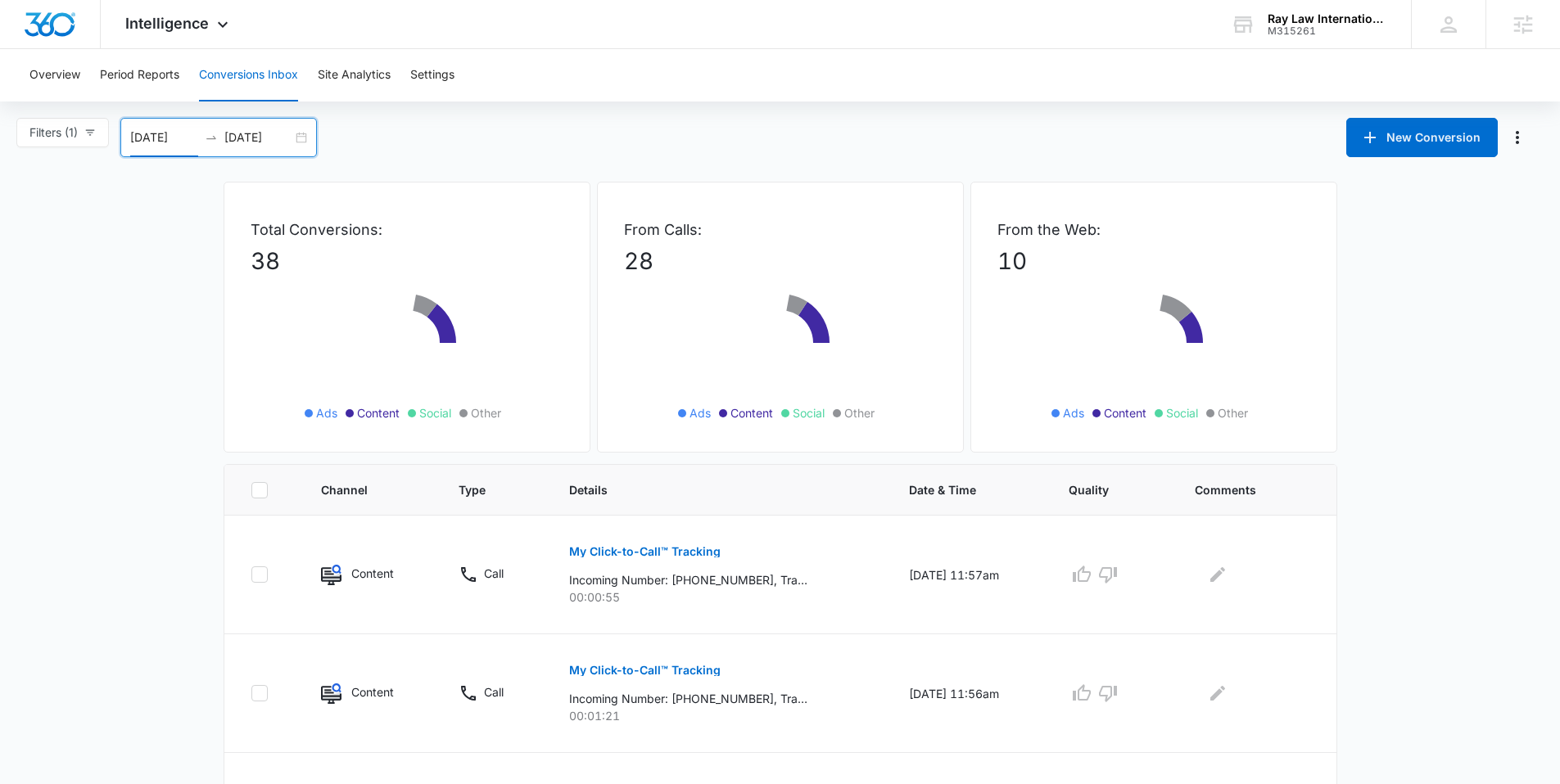
click at [314, 143] on div "07/16/2025 07/31/2025" at bounding box center [218, 137] width 196 height 39
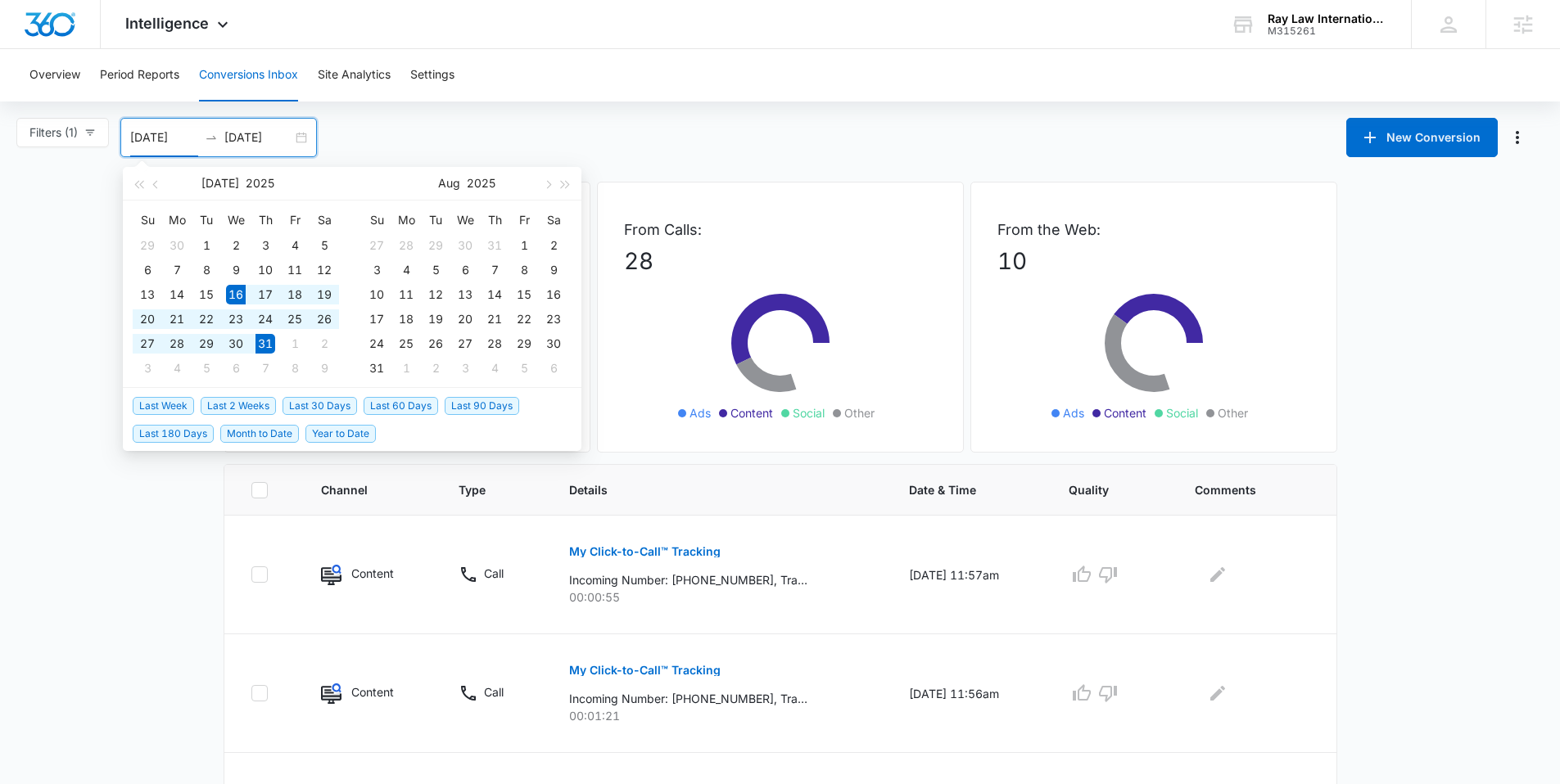
click at [302, 135] on div "07/16/2025 07/31/2025" at bounding box center [218, 137] width 196 height 39
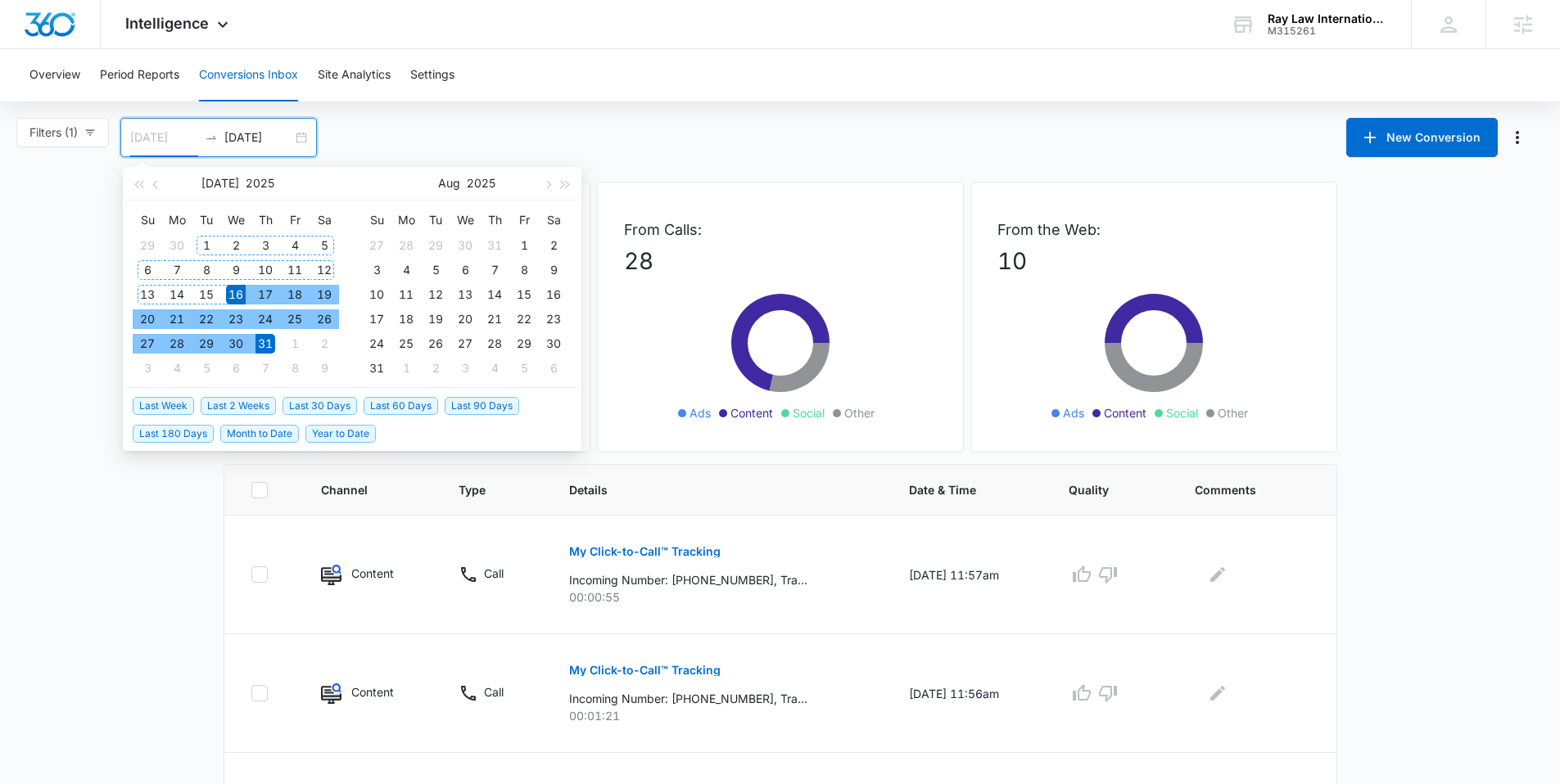
type input "07/01/2025"
click at [203, 240] on div "1" at bounding box center [206, 245] width 19 height 19
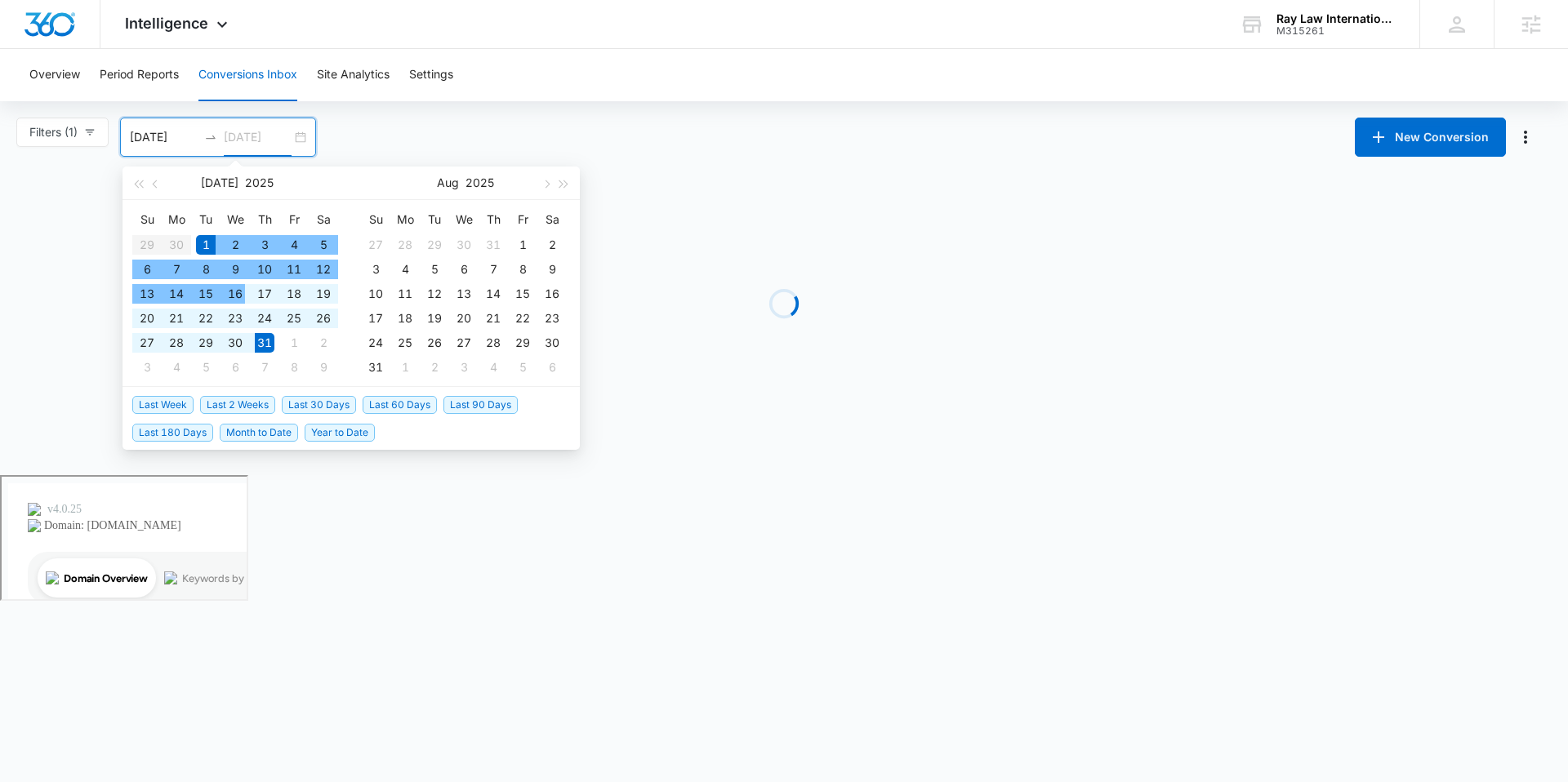
type input "07/31/2025"
click at [267, 336] on div "31" at bounding box center [264, 342] width 19 height 19
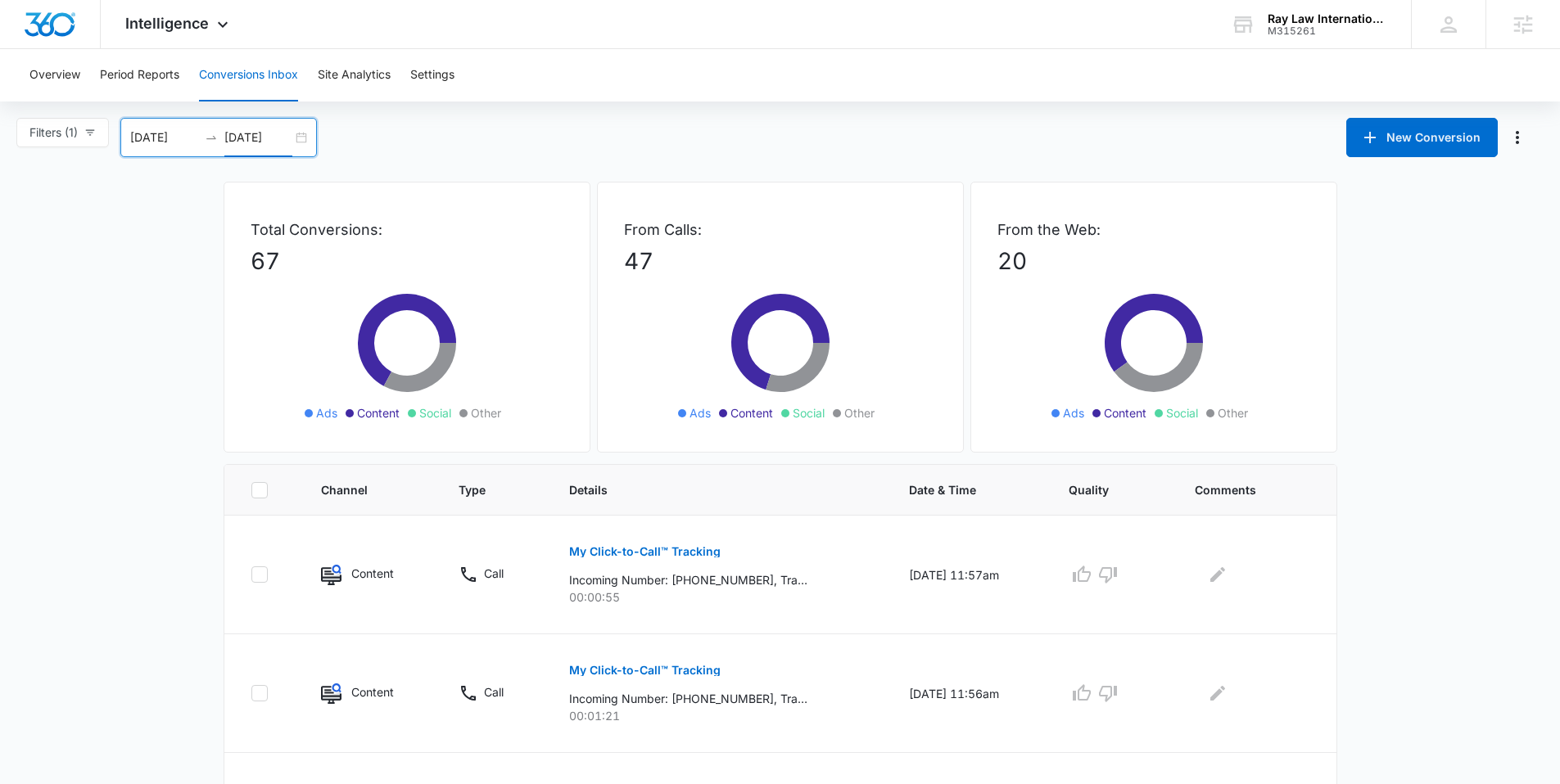
click at [299, 151] on div "07/01/2025 07/31/2025" at bounding box center [218, 137] width 196 height 39
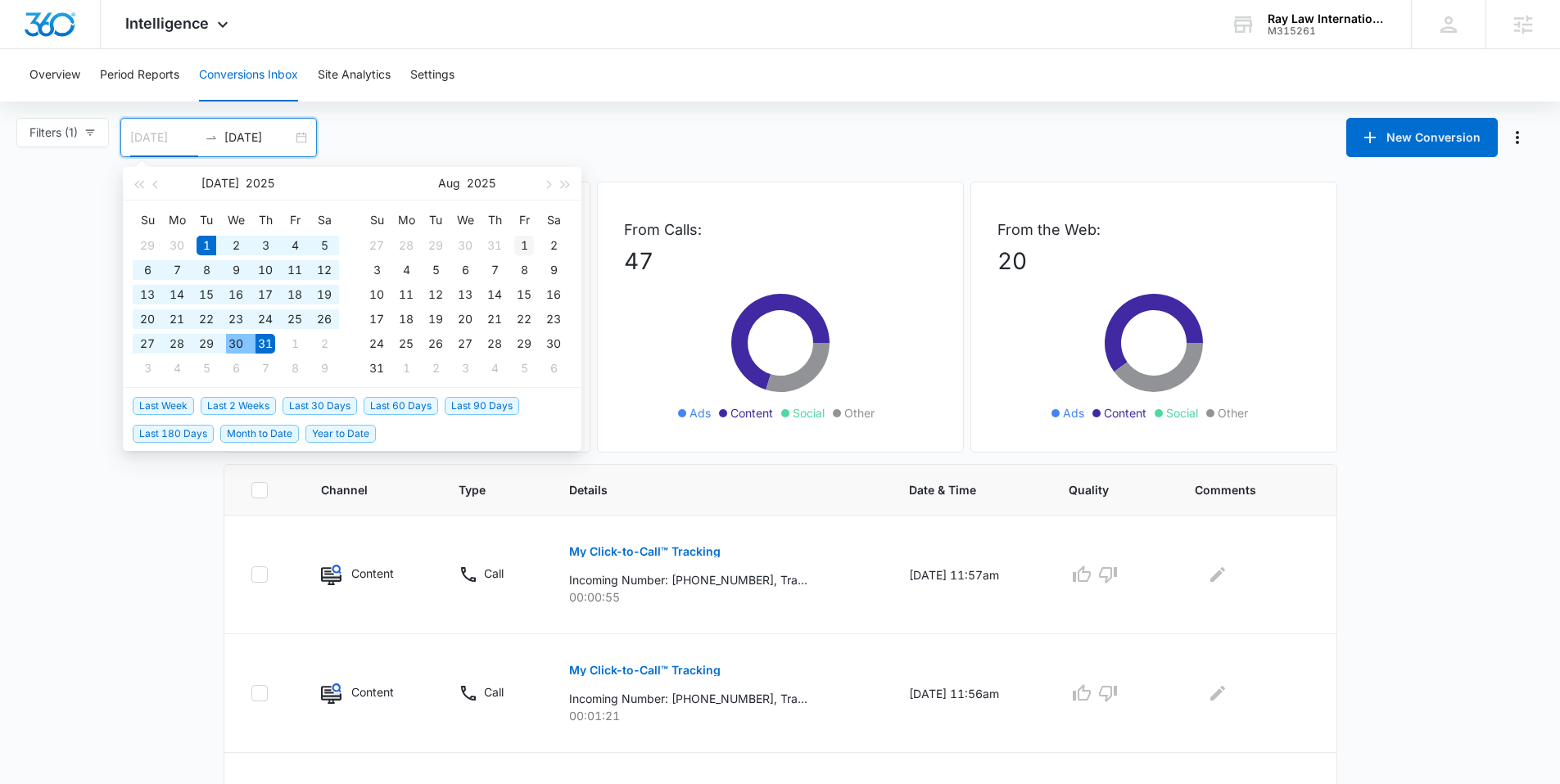
type input "08/01/2025"
click at [525, 248] on div "1" at bounding box center [524, 245] width 19 height 19
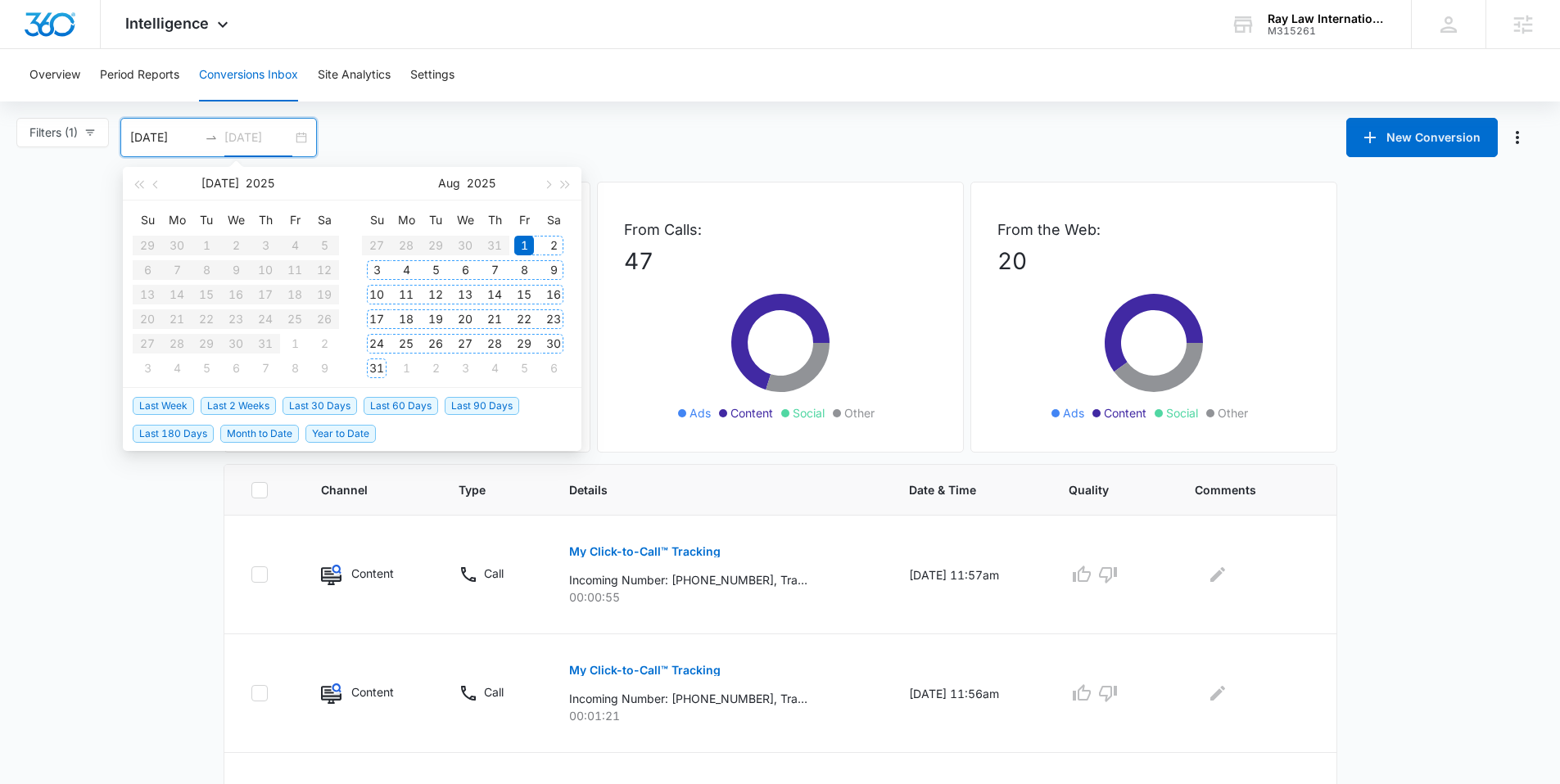
click at [382, 365] on div "31" at bounding box center [376, 368] width 19 height 19
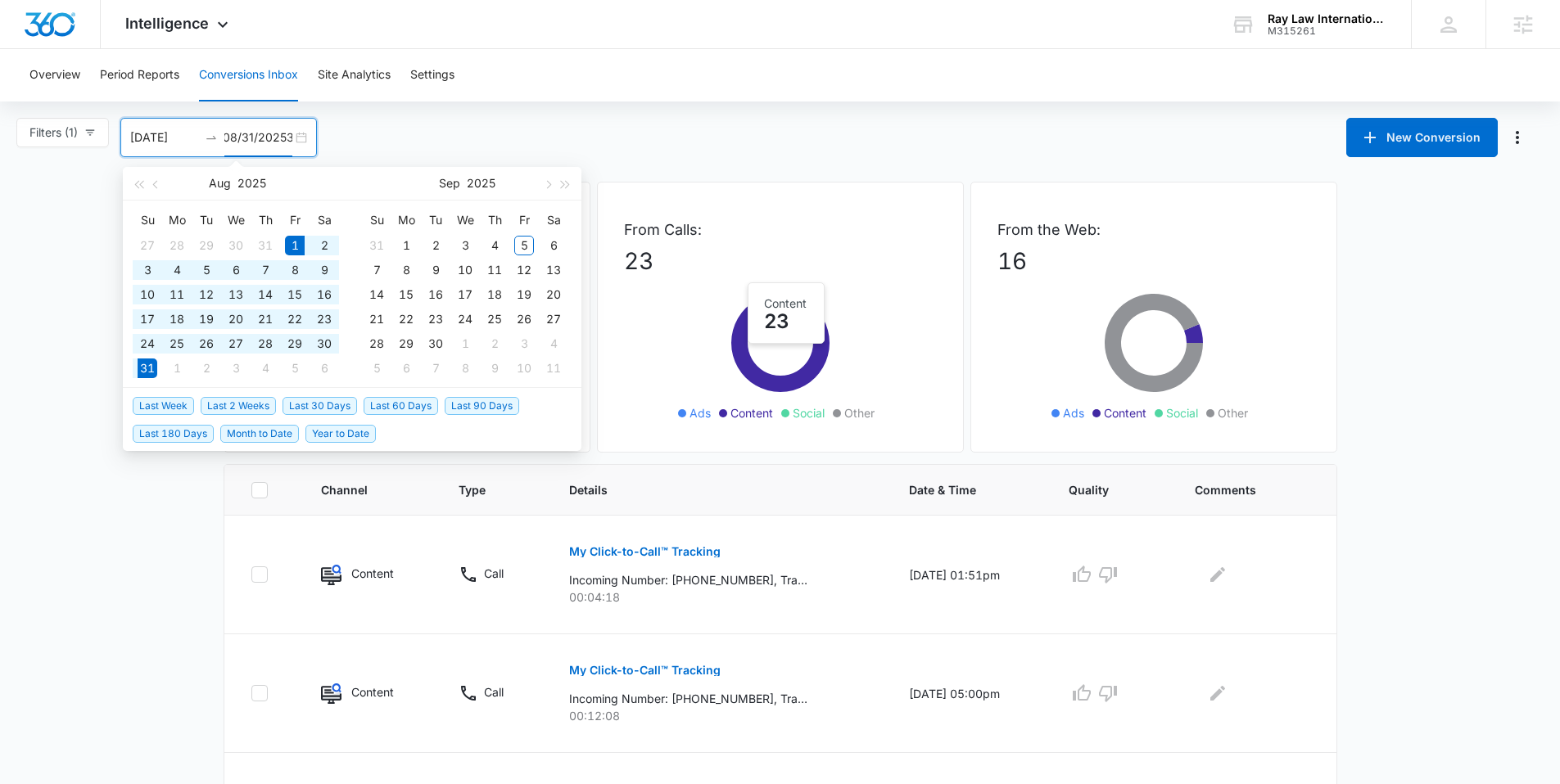
scroll to position [0, 8]
type input "08/31/202539"
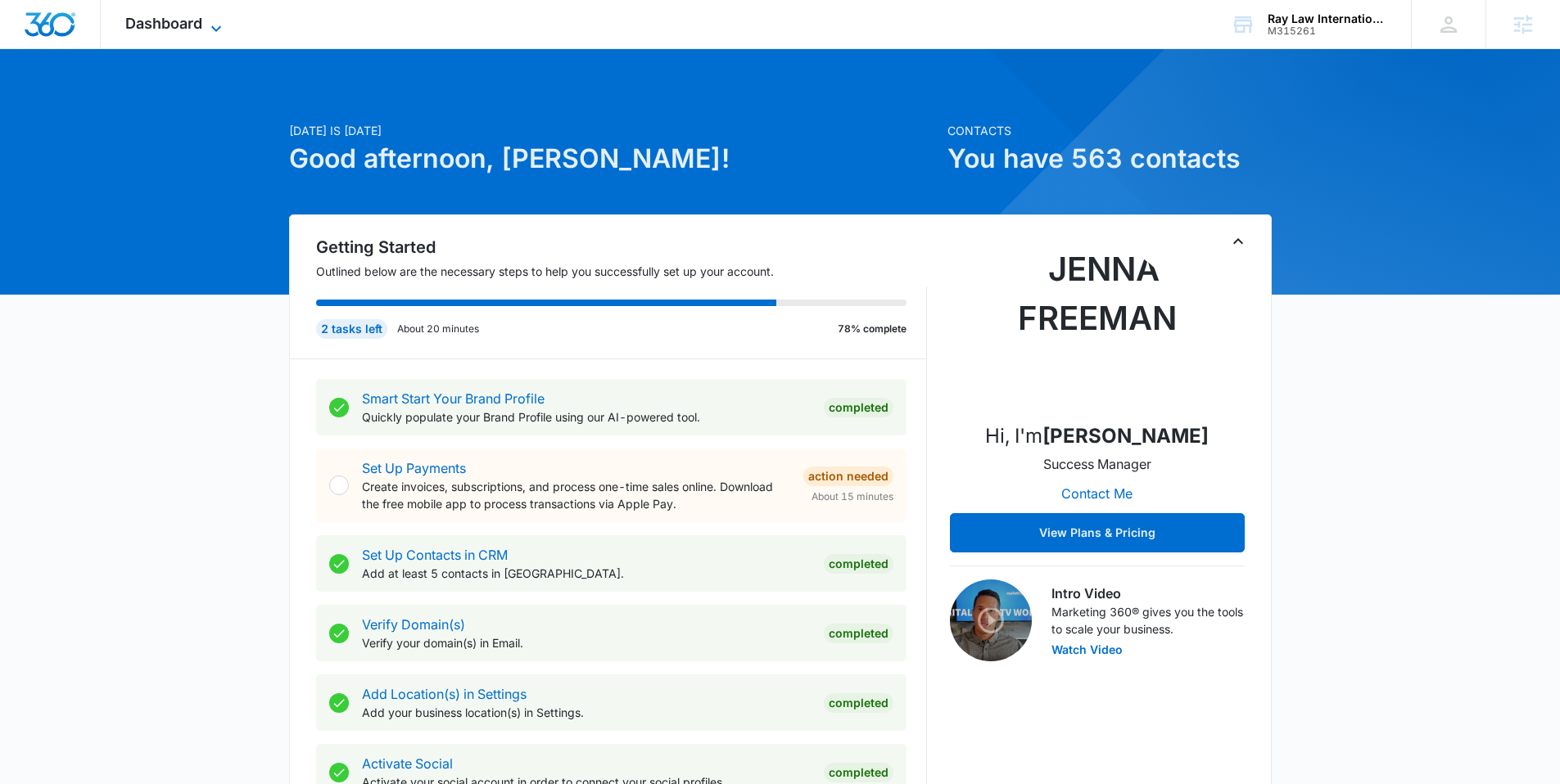
click at [133, 23] on span "Dashboard" at bounding box center [163, 23] width 77 height 17
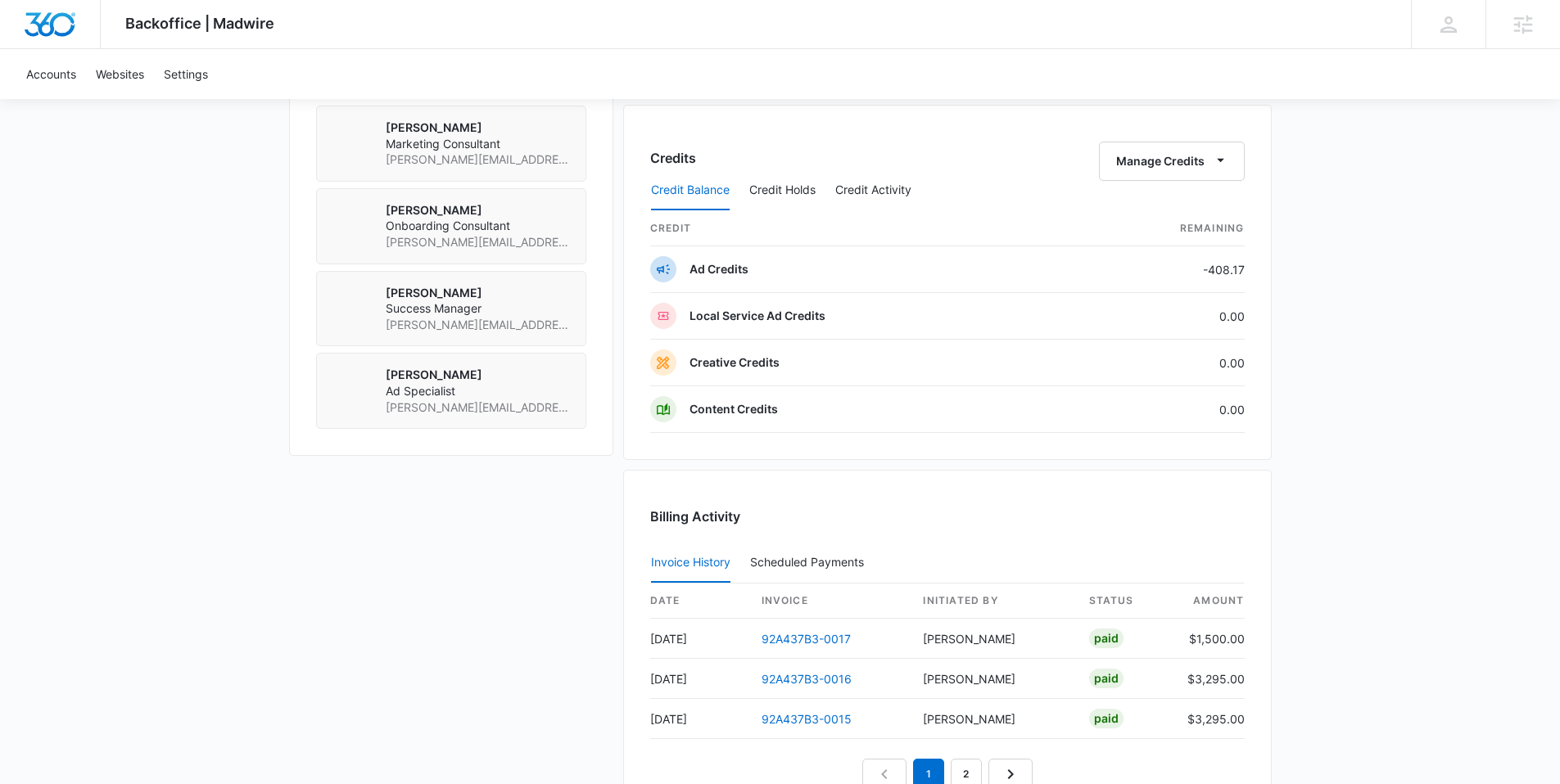
scroll to position [1290, 0]
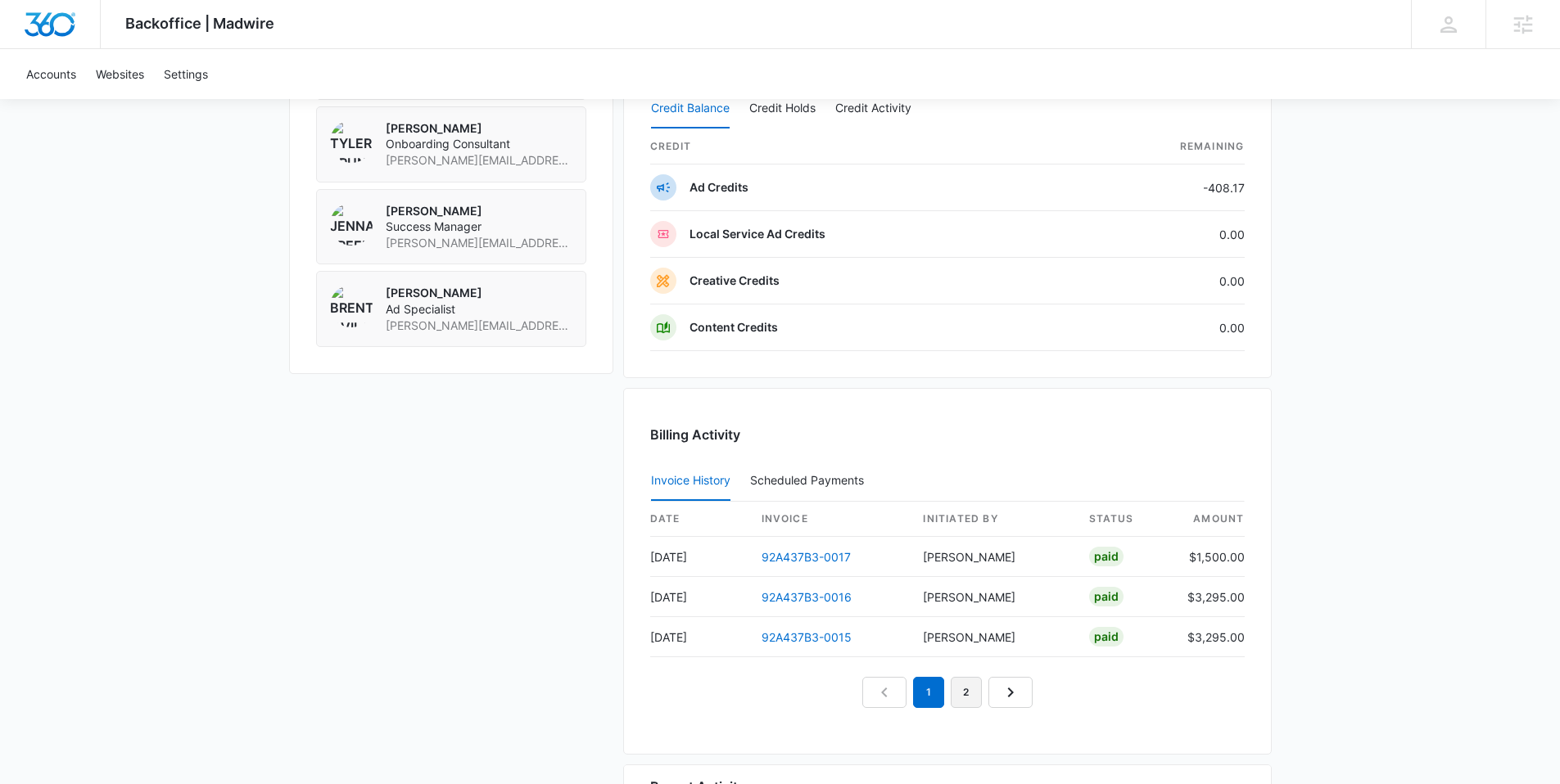
click at [973, 690] on link "2" at bounding box center [966, 693] width 31 height 31
click at [986, 697] on link "3" at bounding box center [985, 693] width 31 height 31
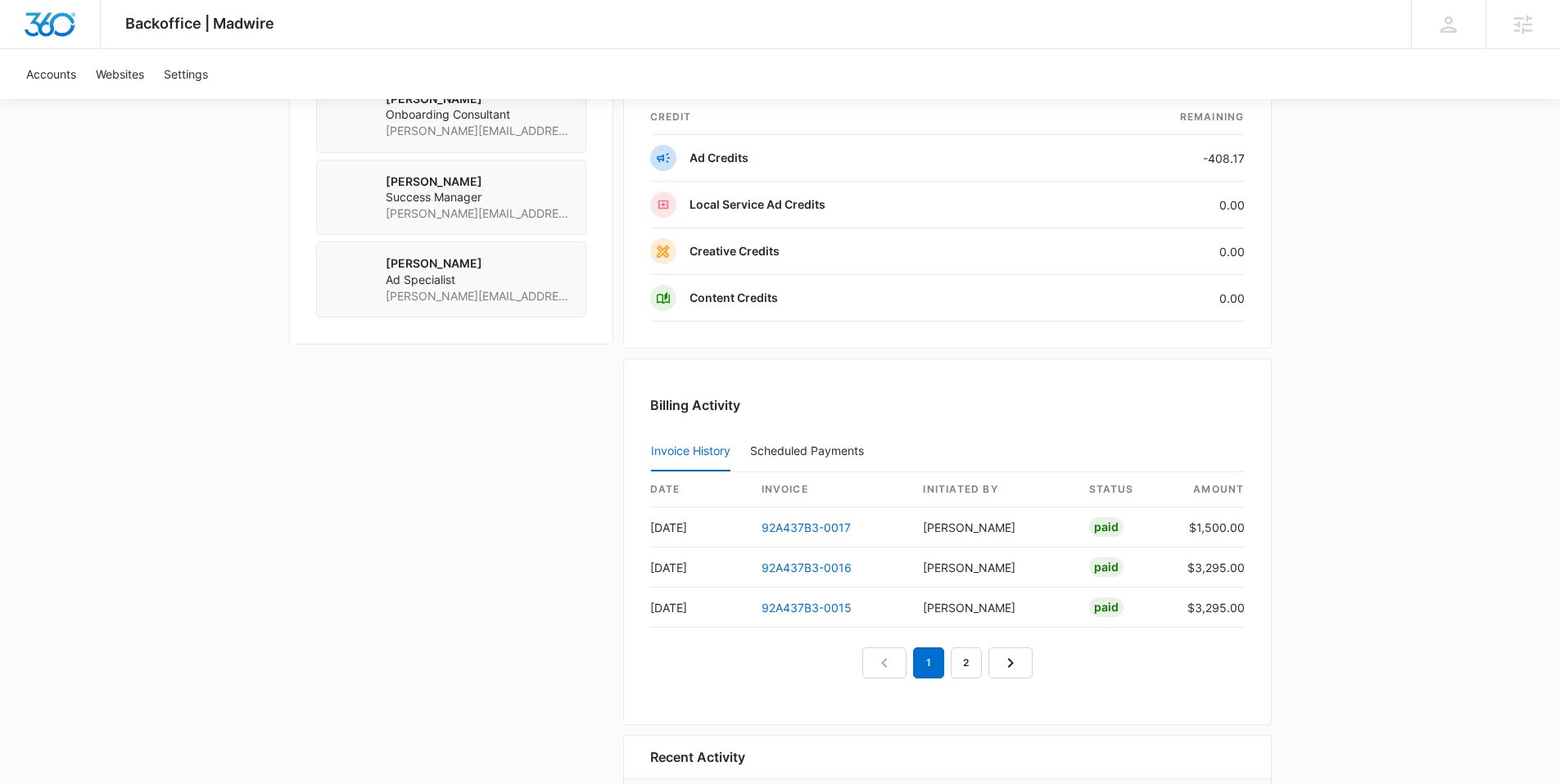
scroll to position [1163, 0]
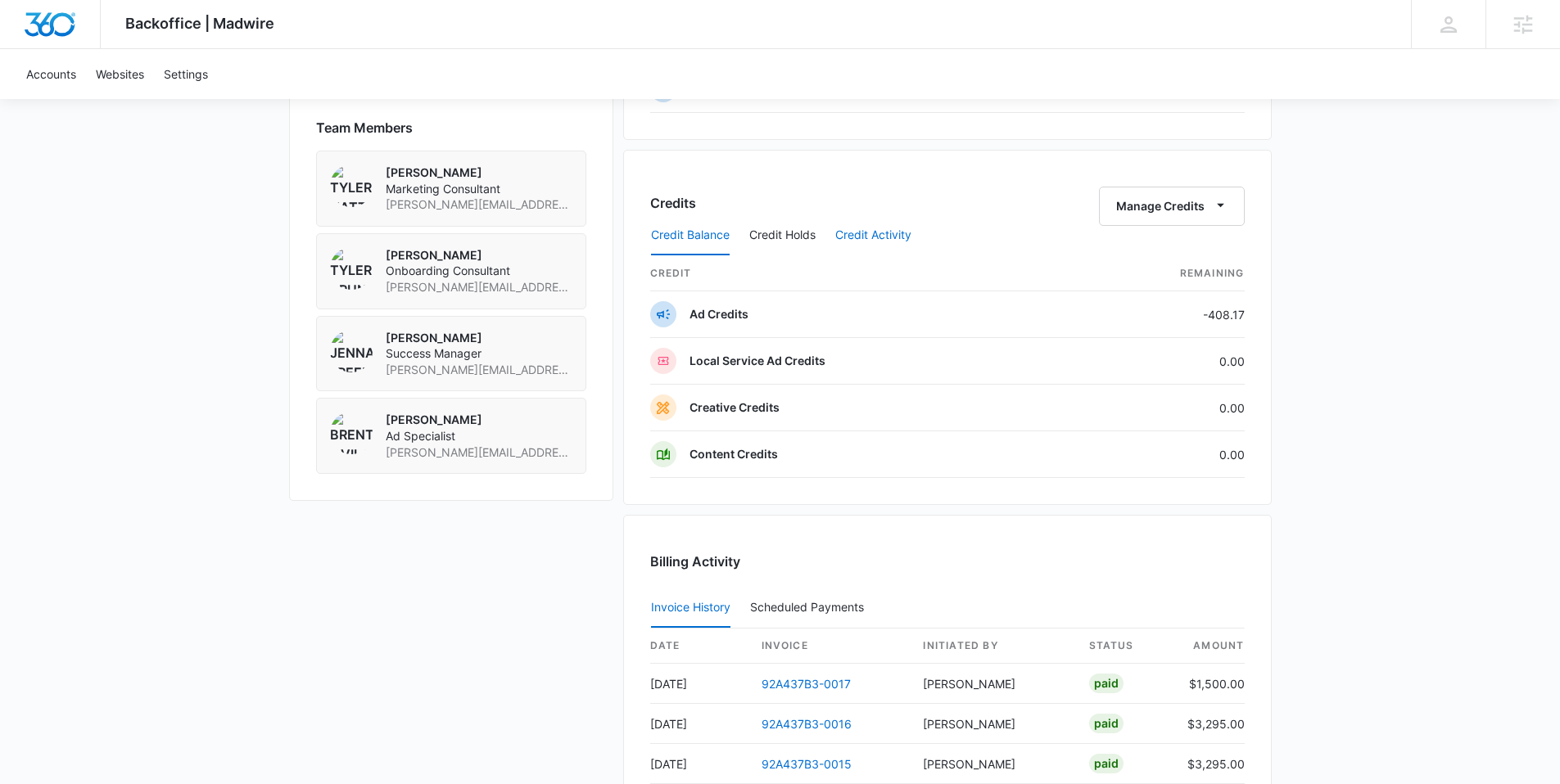
click at [893, 228] on button "Credit Activity" at bounding box center [874, 236] width 76 height 39
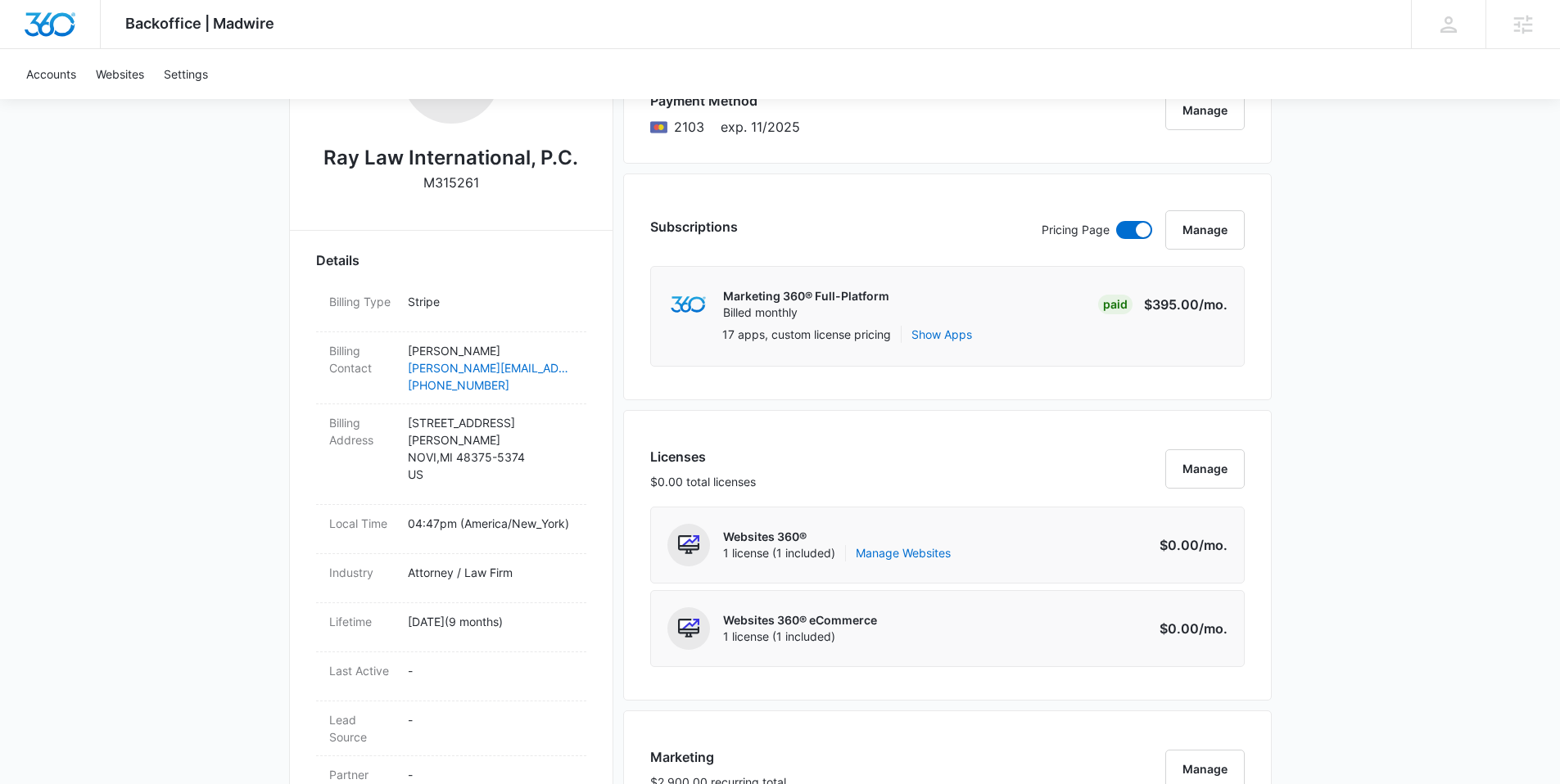
scroll to position [549, 0]
